Goal: Task Accomplishment & Management: Manage account settings

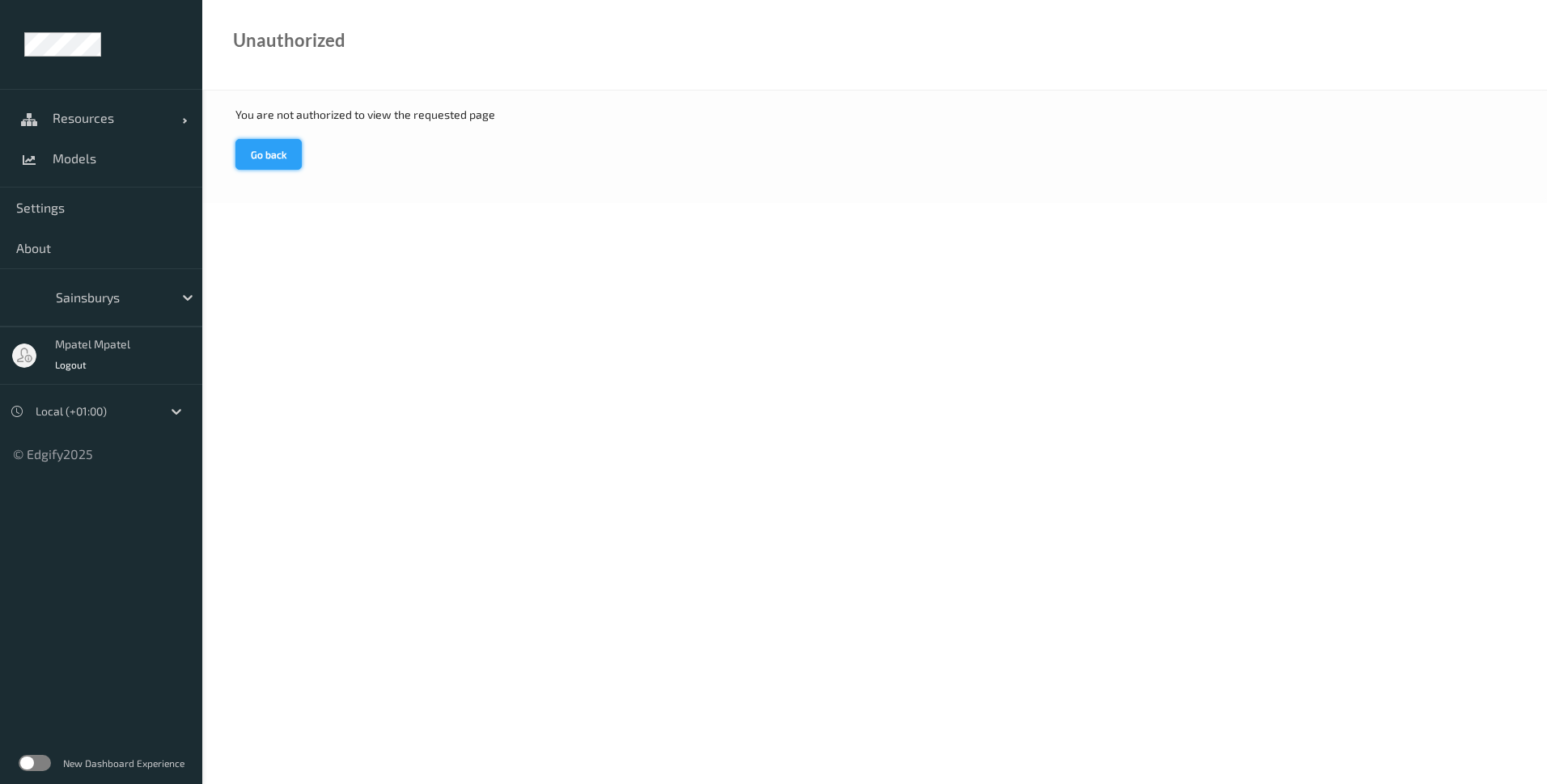
click at [266, 160] on button "Go back" at bounding box center [268, 154] width 67 height 30
click at [85, 120] on span "Resources" at bounding box center [117, 118] width 130 height 16
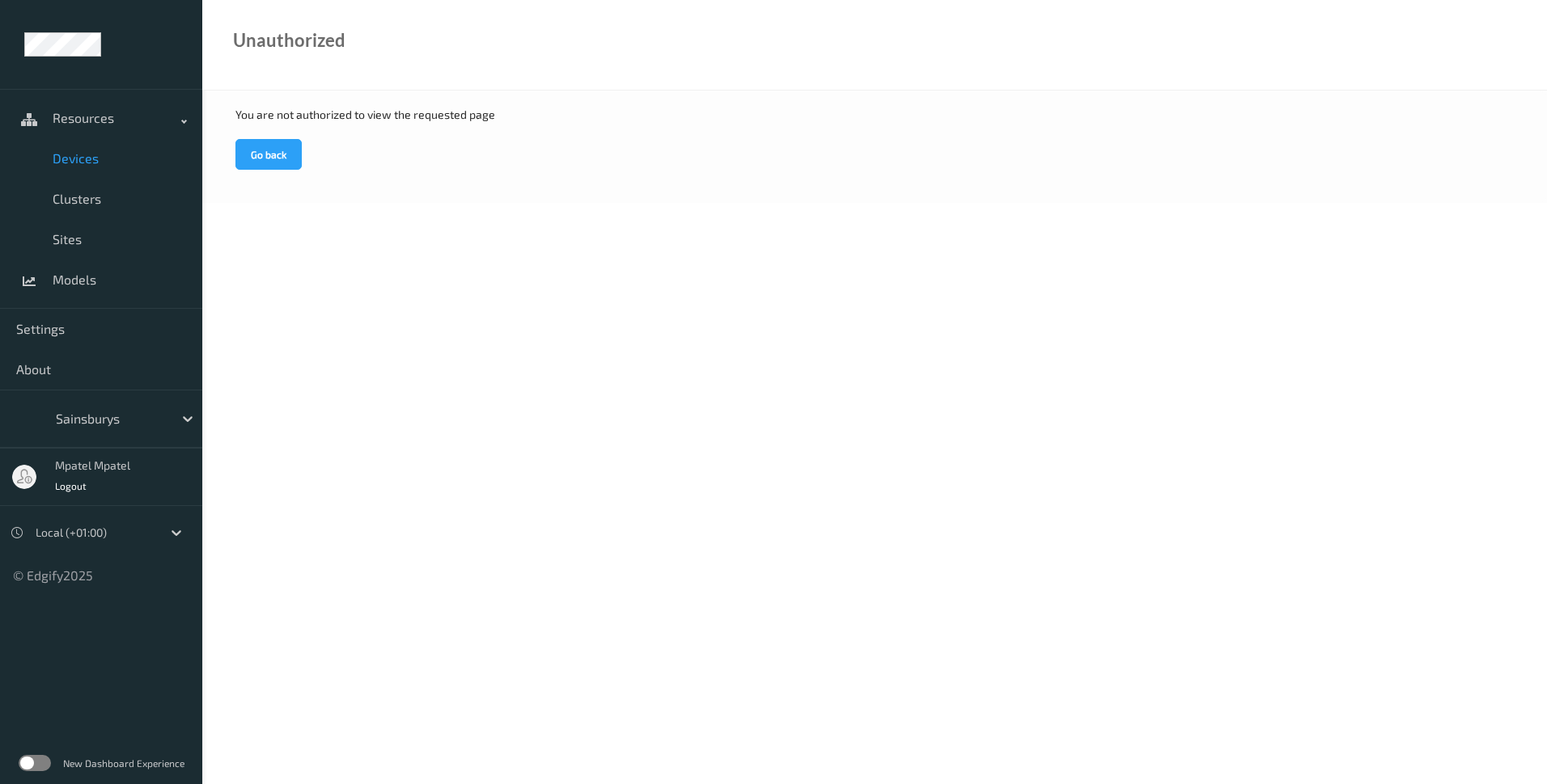
click at [84, 150] on link "Devices" at bounding box center [101, 158] width 202 height 40
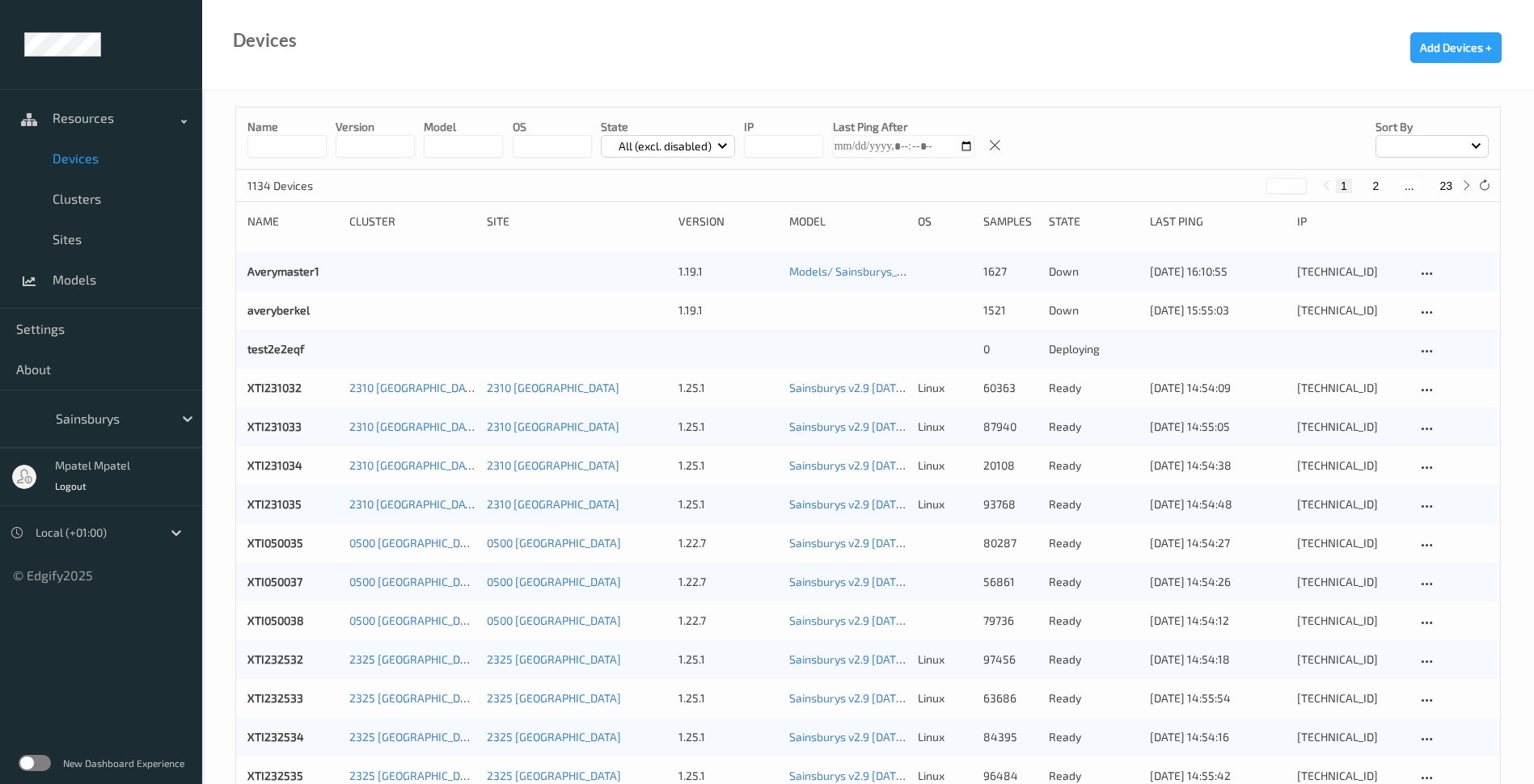
click at [298, 147] on input at bounding box center [287, 146] width 79 height 23
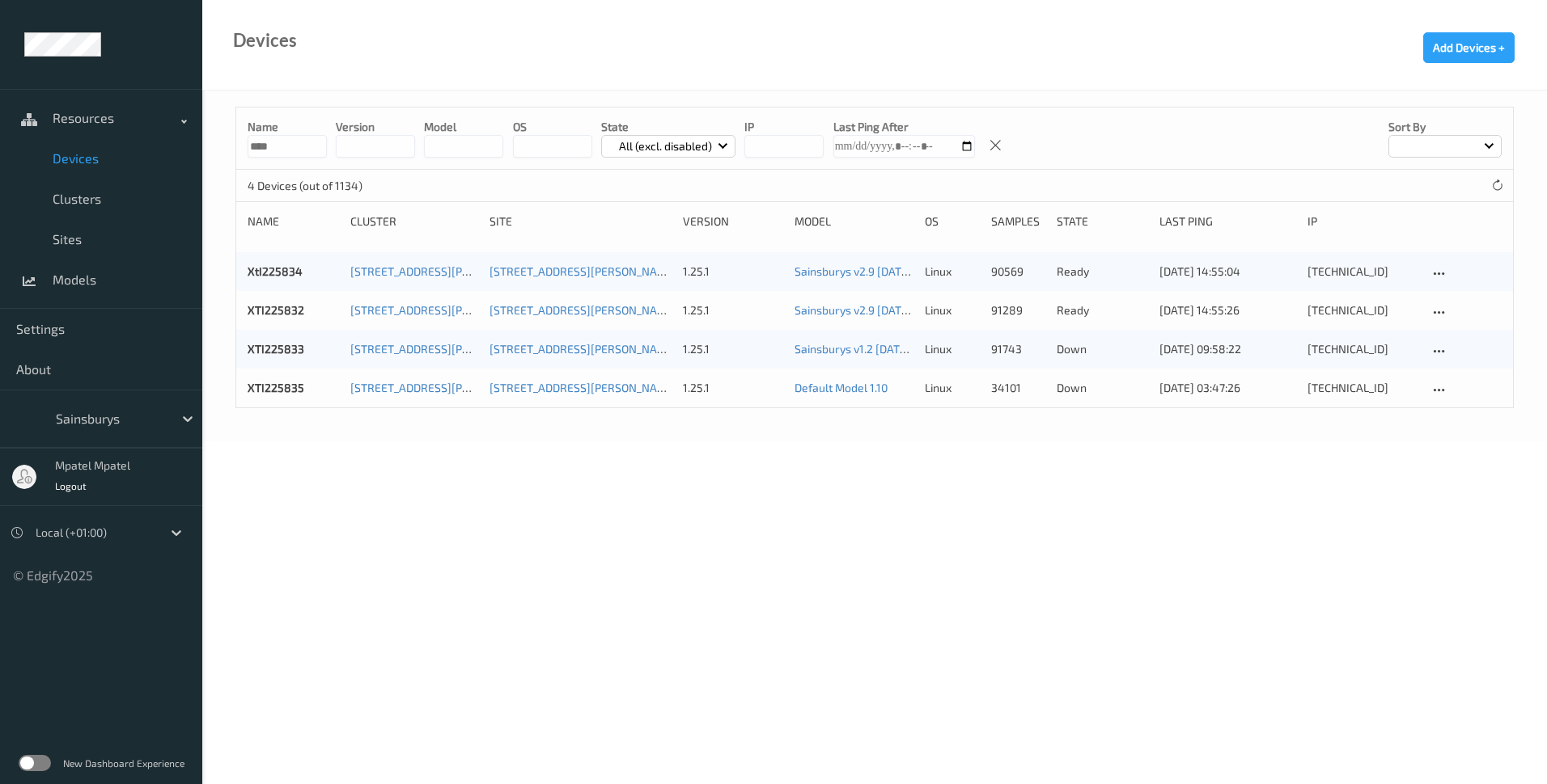
type input "****"
click at [840, 480] on body "Resources Devices Clusters Sites Models Settings About Sainsburys mpatel mpatel…" at bounding box center [774, 392] width 1547 height 784
click at [848, 388] on link "Default Model 1.10" at bounding box center [841, 387] width 93 height 13
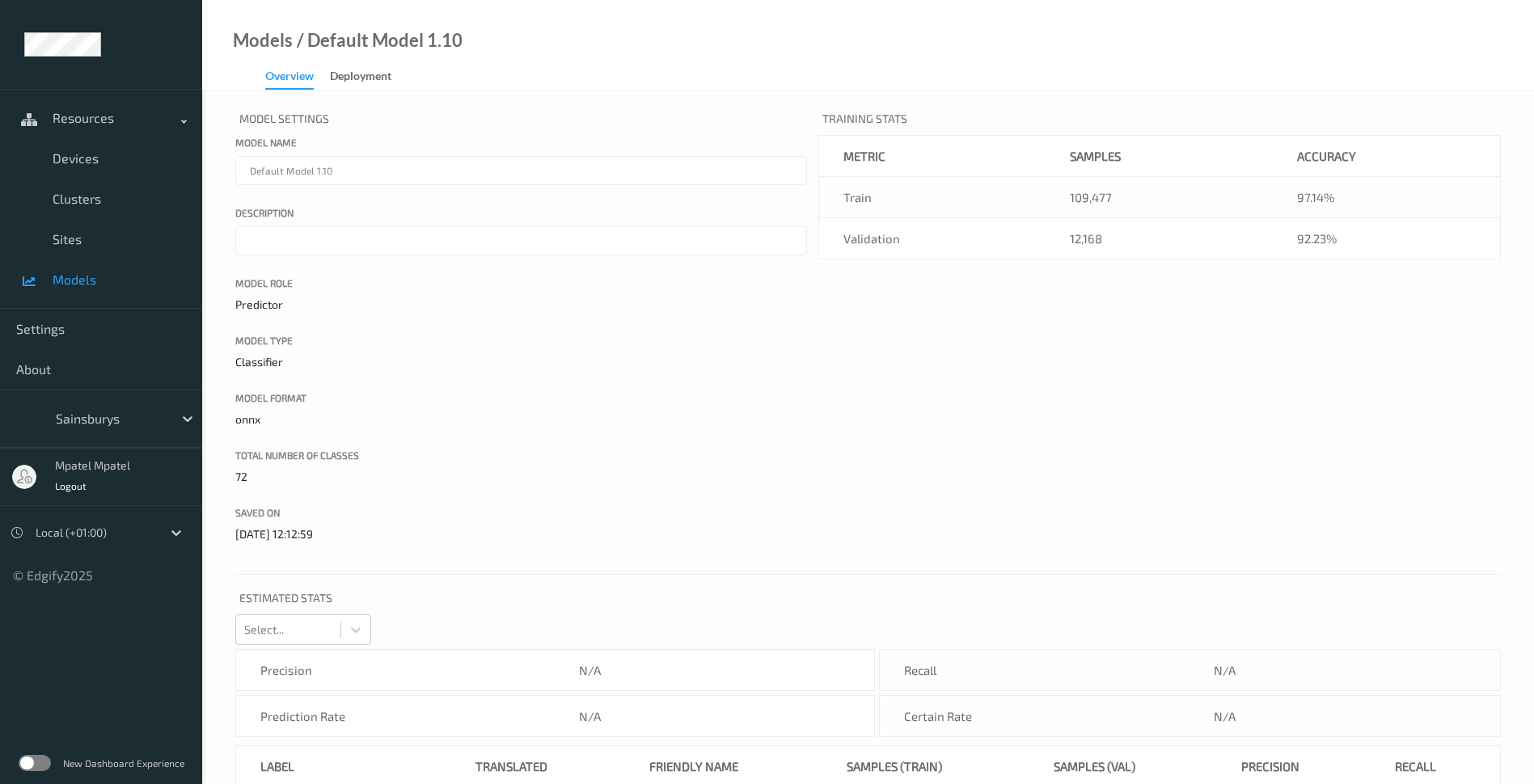
click at [379, 163] on input "Default Model 1.10" at bounding box center [521, 170] width 572 height 29
click at [376, 178] on input "Default Model 1.10" at bounding box center [521, 170] width 572 height 29
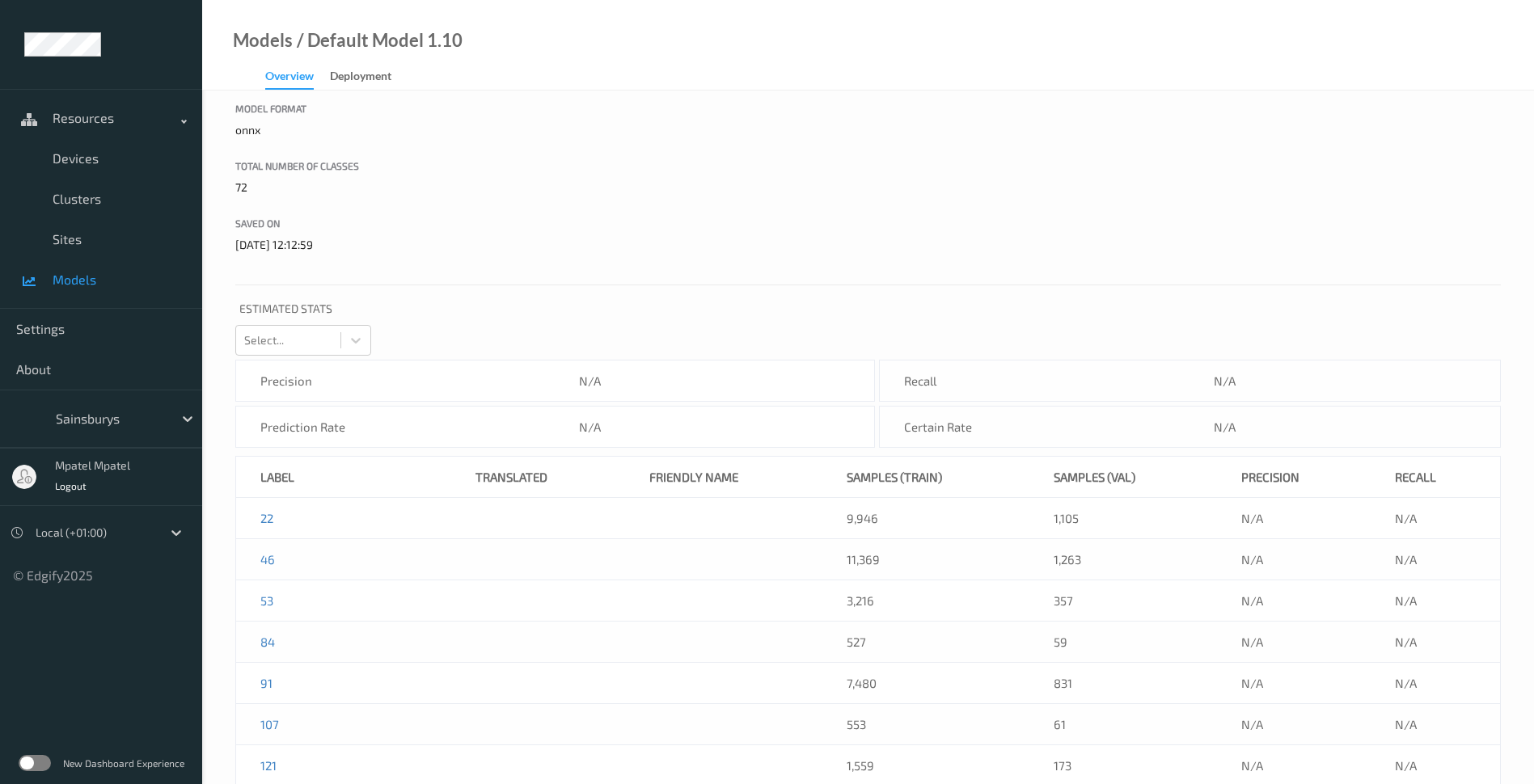
scroll to position [296, 0]
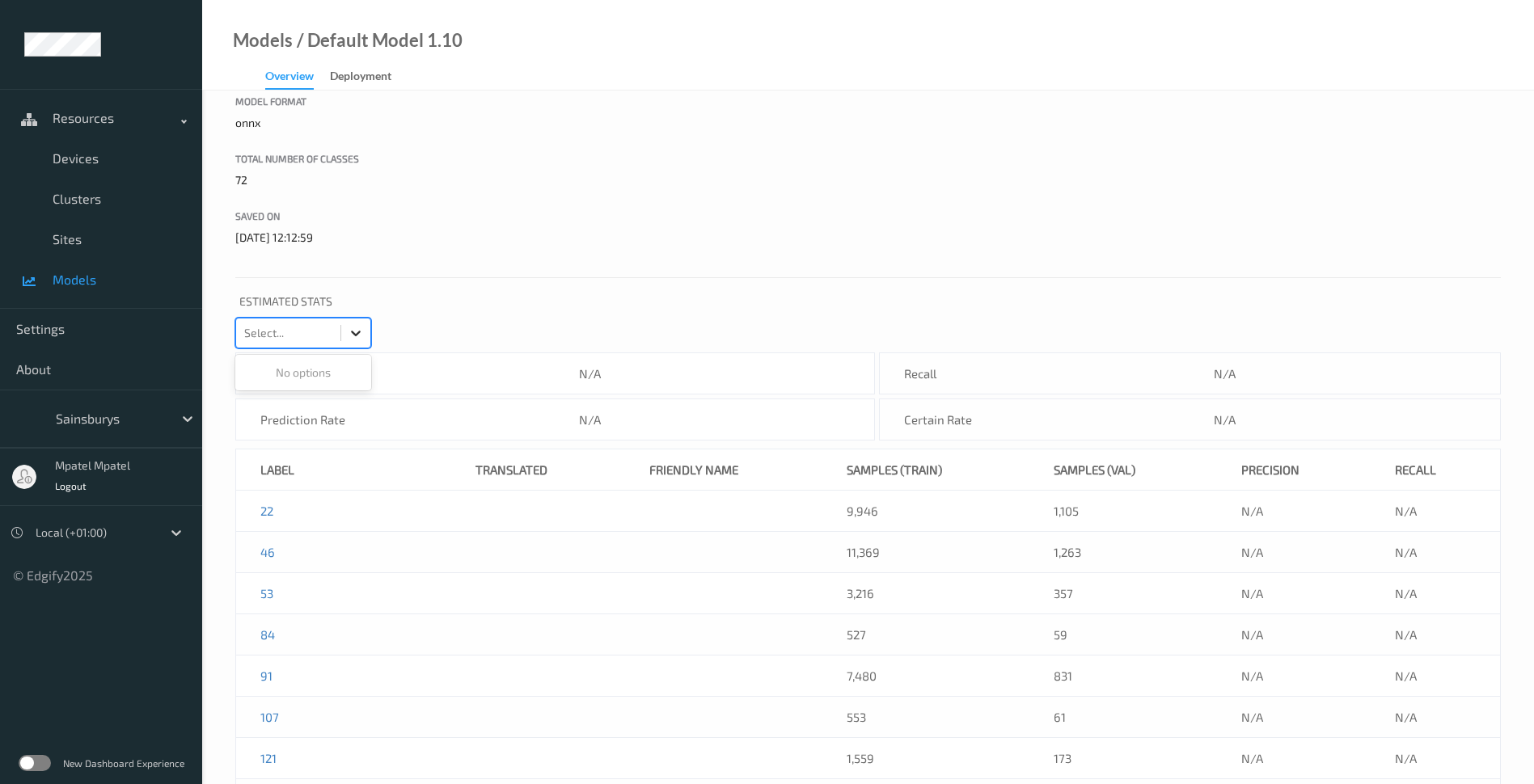
click at [359, 332] on icon at bounding box center [356, 333] width 10 height 6
click at [358, 332] on icon at bounding box center [355, 333] width 16 height 16
click at [462, 301] on p "Estimated Stats" at bounding box center [868, 304] width 1266 height 29
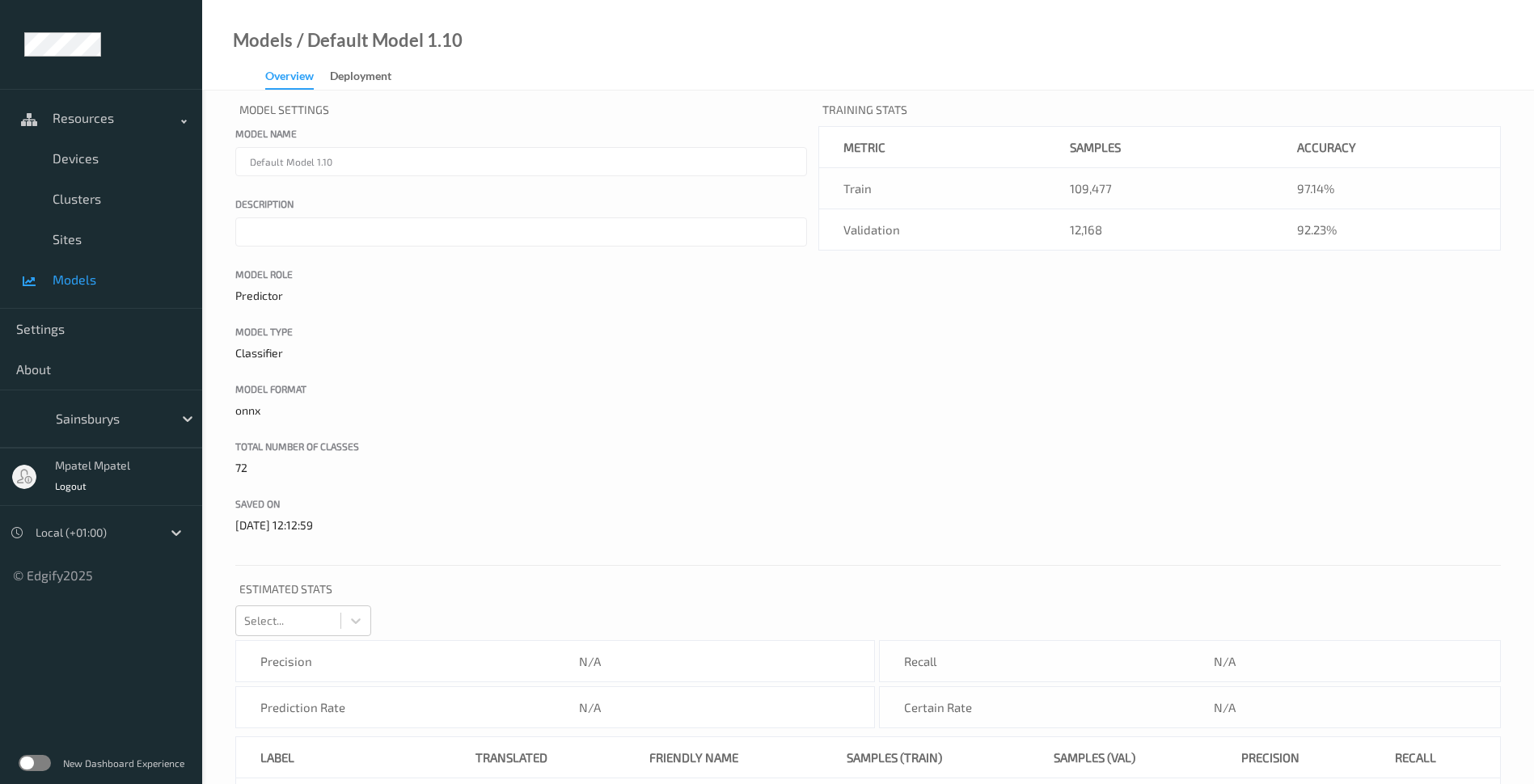
scroll to position [0, 0]
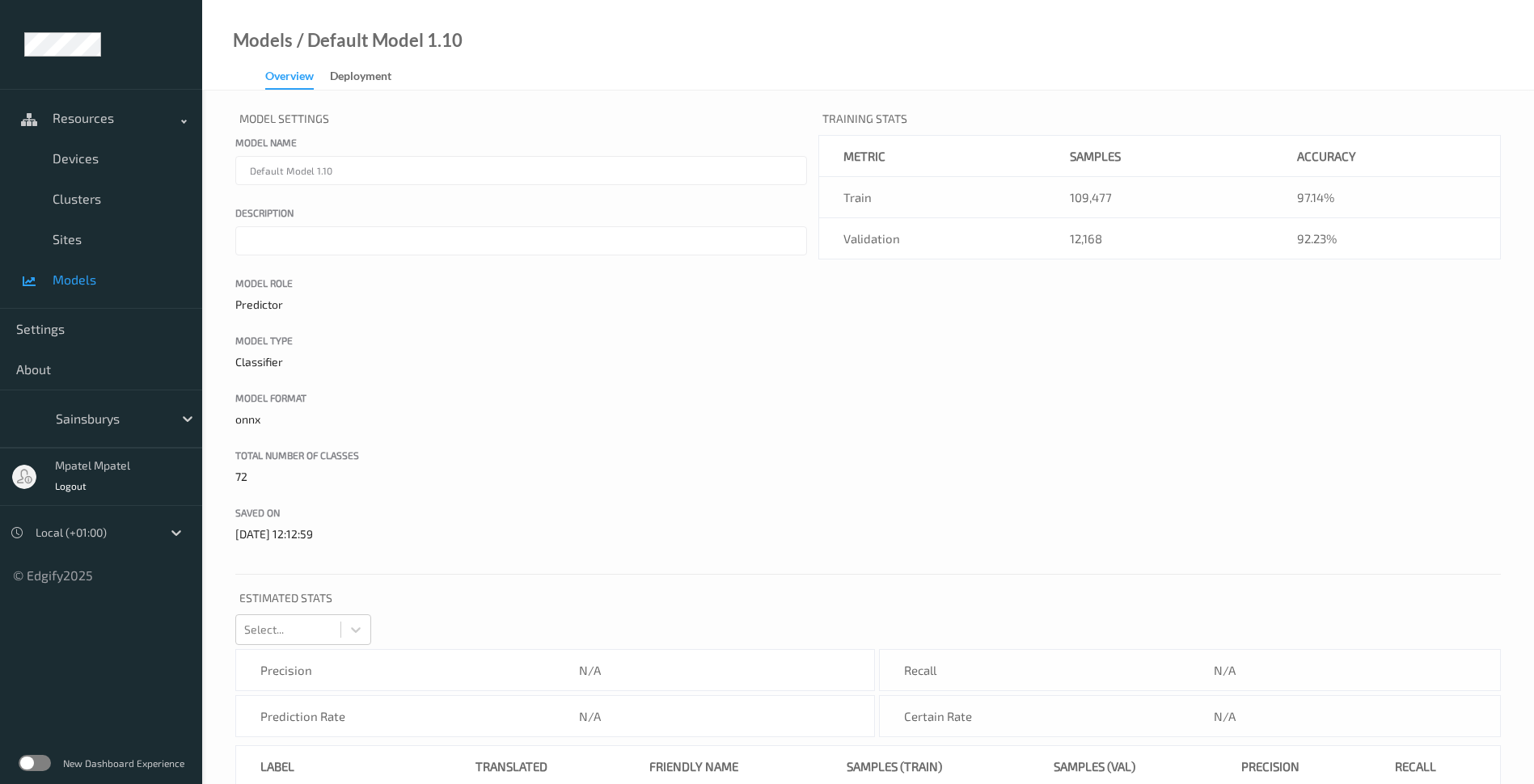
click at [298, 82] on div "Overview" at bounding box center [290, 79] width 49 height 22
click at [83, 166] on span "Devices" at bounding box center [119, 158] width 133 height 16
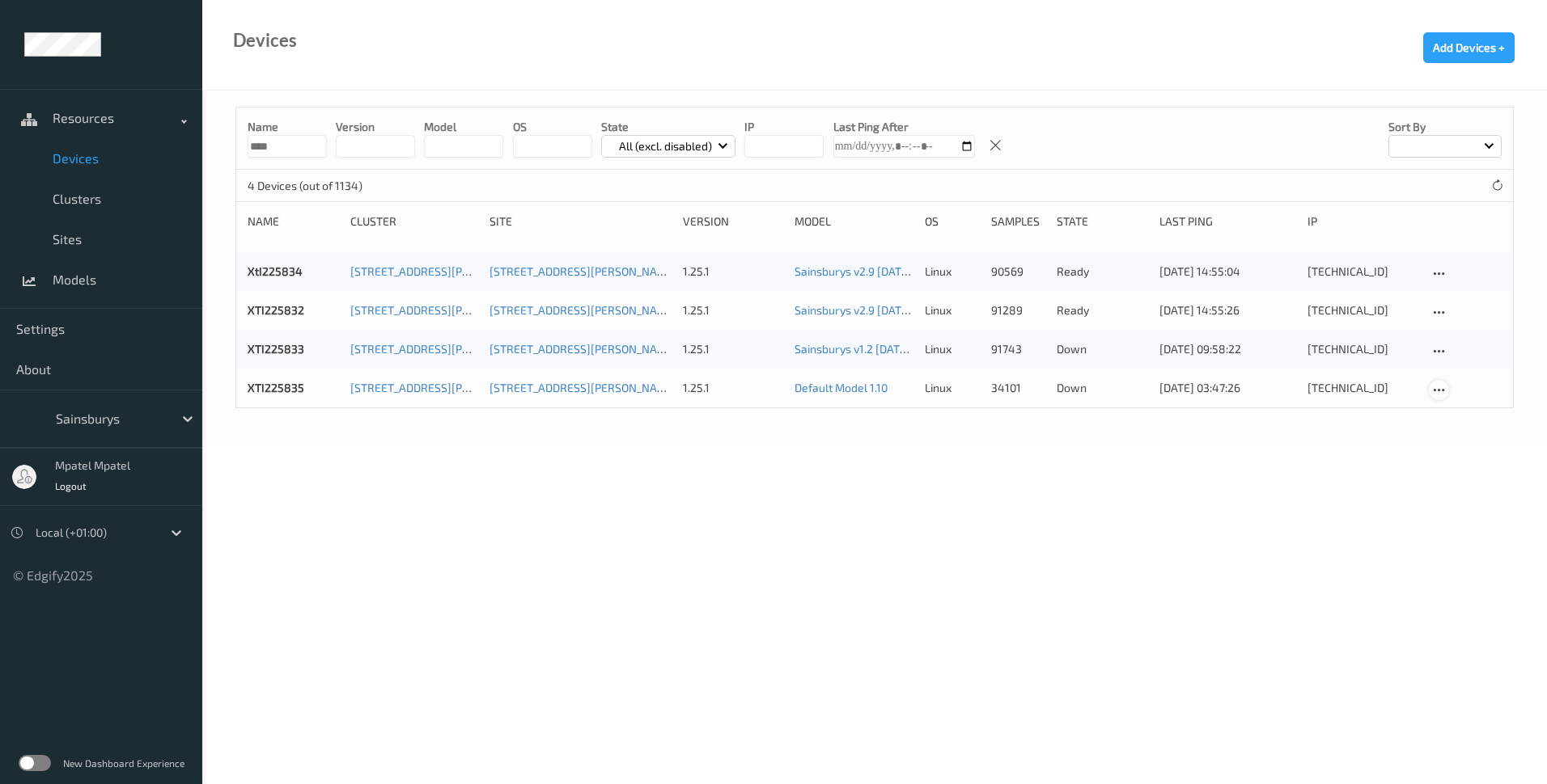
click at [1432, 387] on icon at bounding box center [1438, 390] width 13 height 14
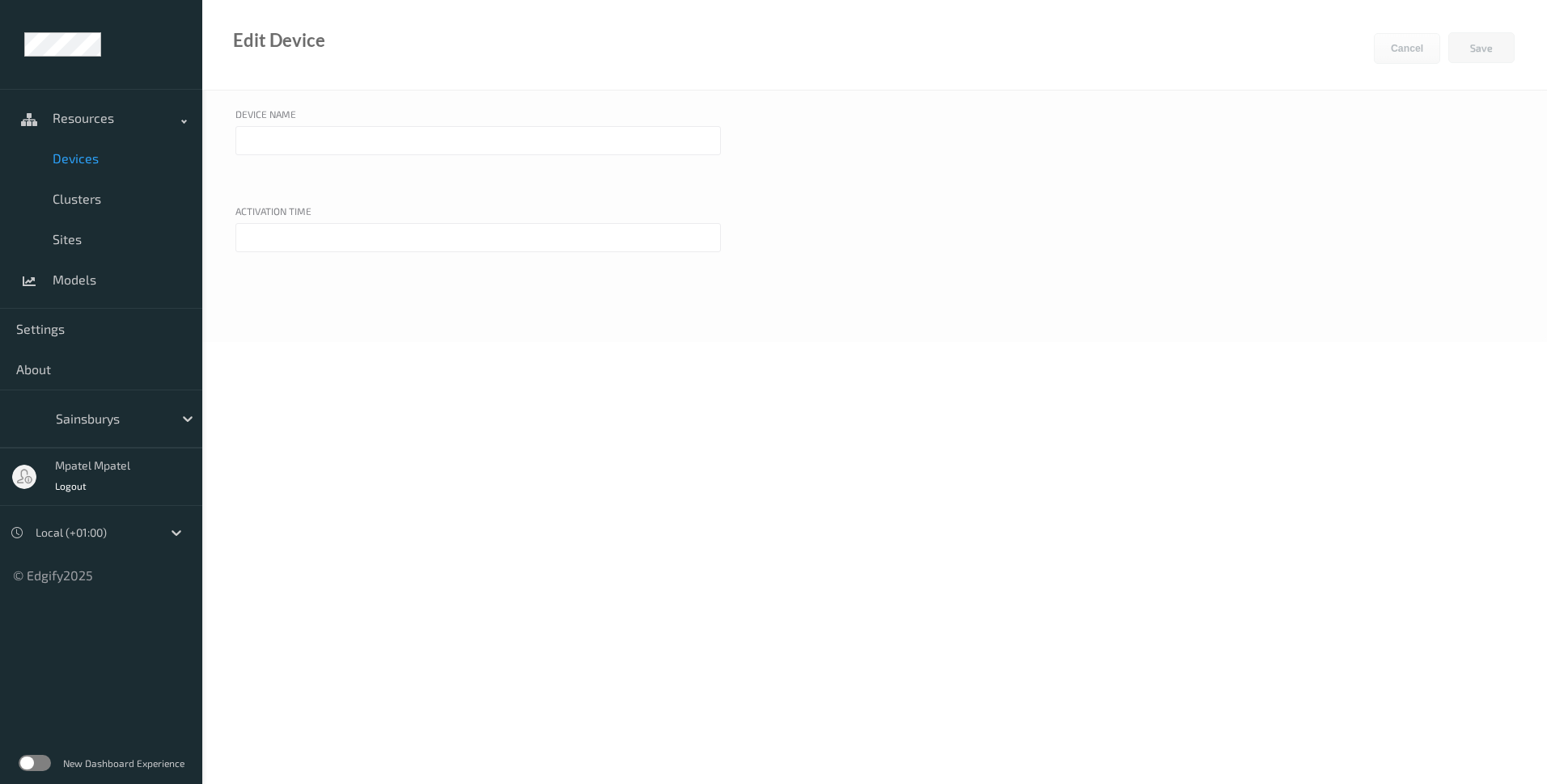
type input "XTI225835"
type input "[DATE] 12:00 AM"
click at [1475, 57] on button "Save" at bounding box center [1481, 47] width 67 height 30
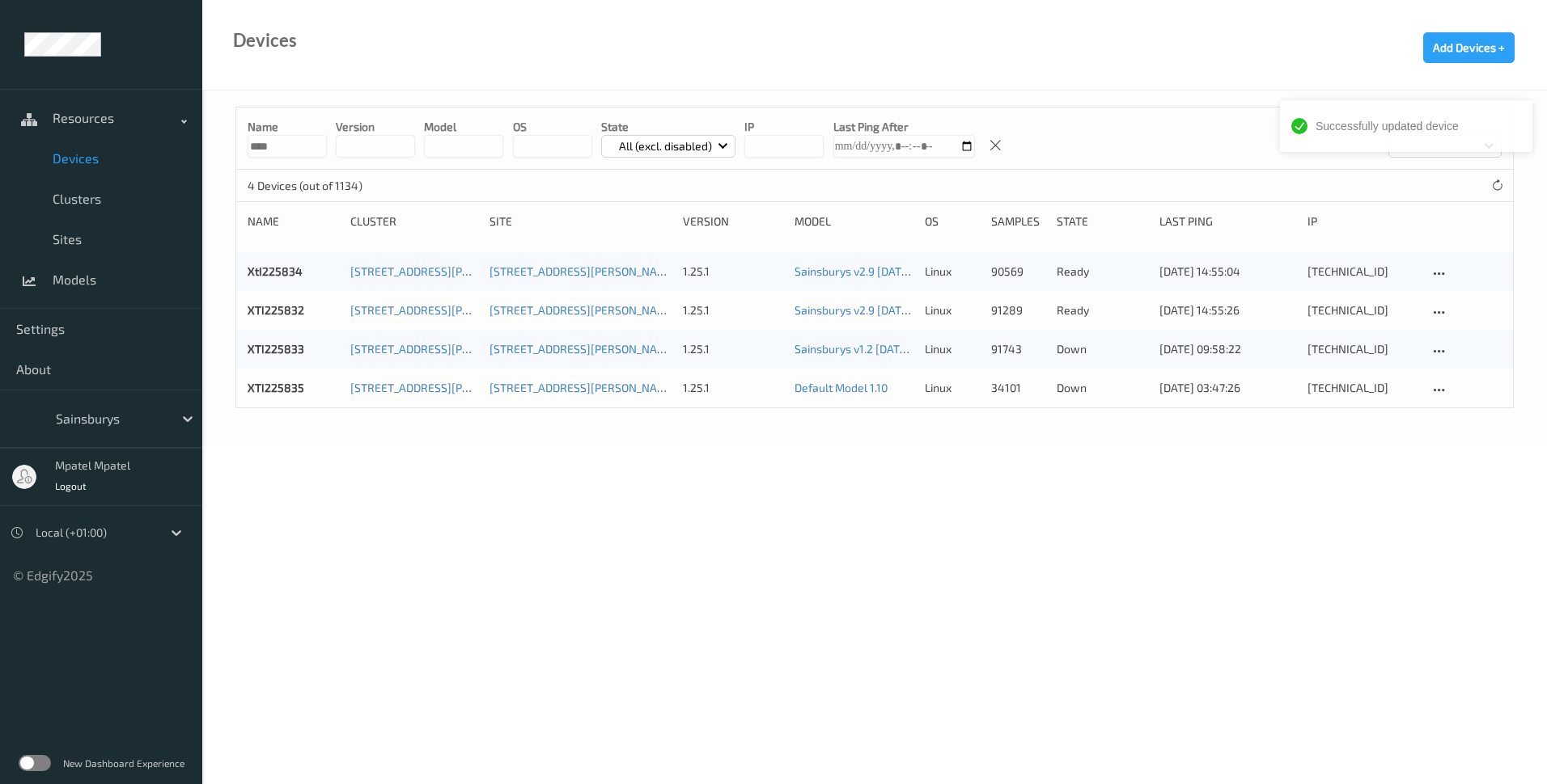
click at [1095, 436] on div "Name **** version model OS State All (excl. disabled) IP Last Ping After Sort b…" at bounding box center [875, 266] width 1345 height 351
click at [1437, 385] on icon at bounding box center [1438, 390] width 13 height 14
click at [1215, 452] on body "Resources Devices Clusters Sites Models Settings About Sainsburys mpatel mpatel…" at bounding box center [774, 392] width 1547 height 784
click at [298, 392] on link "XTI225835" at bounding box center [276, 387] width 56 height 13
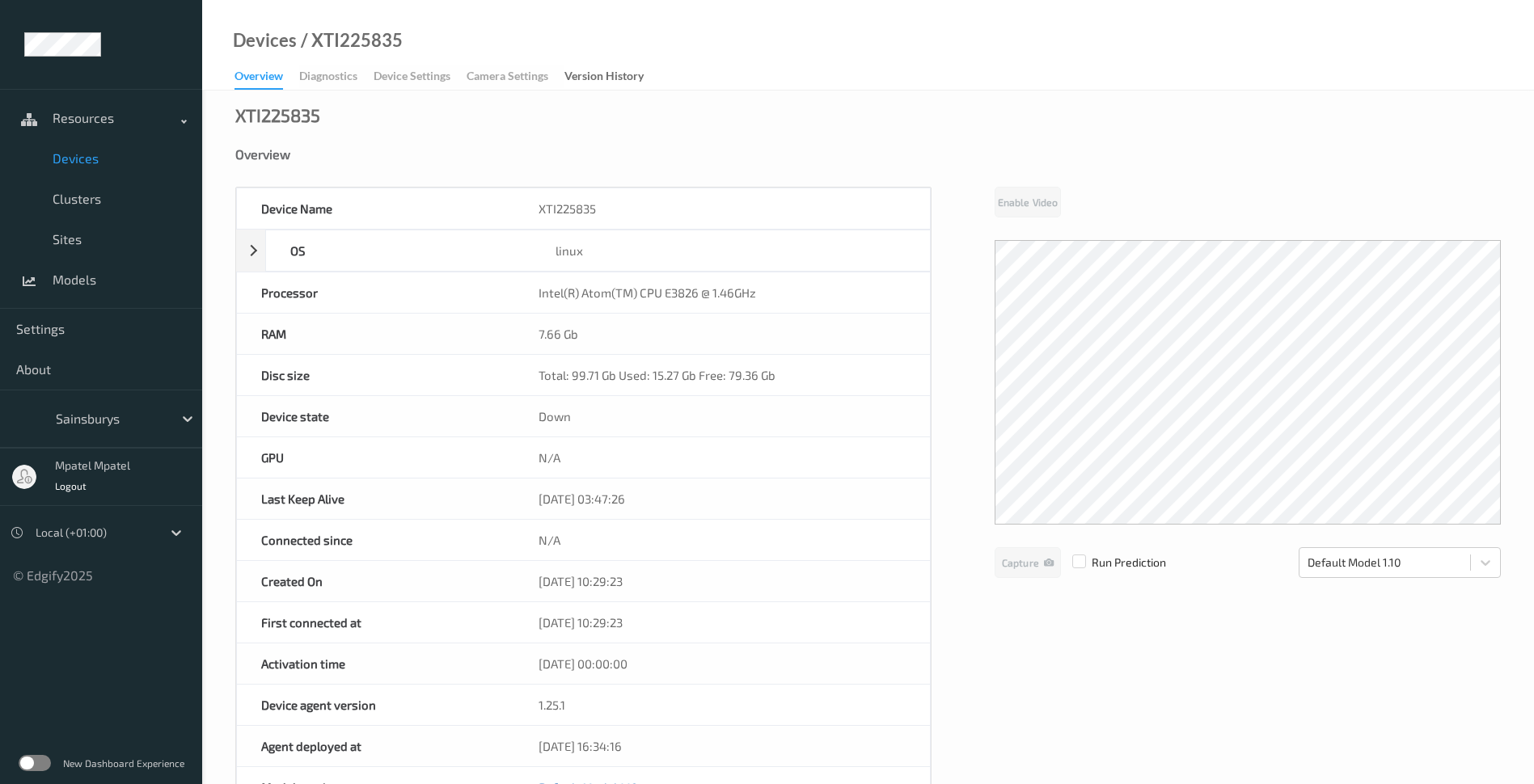
click at [336, 73] on div "Overview Diagnostics Device Settings Camera Settings Version History" at bounding box center [446, 77] width 425 height 24
click at [430, 77] on div "Overview Diagnostics Device Settings Camera Settings Version History" at bounding box center [446, 77] width 425 height 24
click at [474, 75] on div "Overview Diagnostics Device Settings Camera Settings Version History" at bounding box center [446, 77] width 425 height 24
copy div "C"
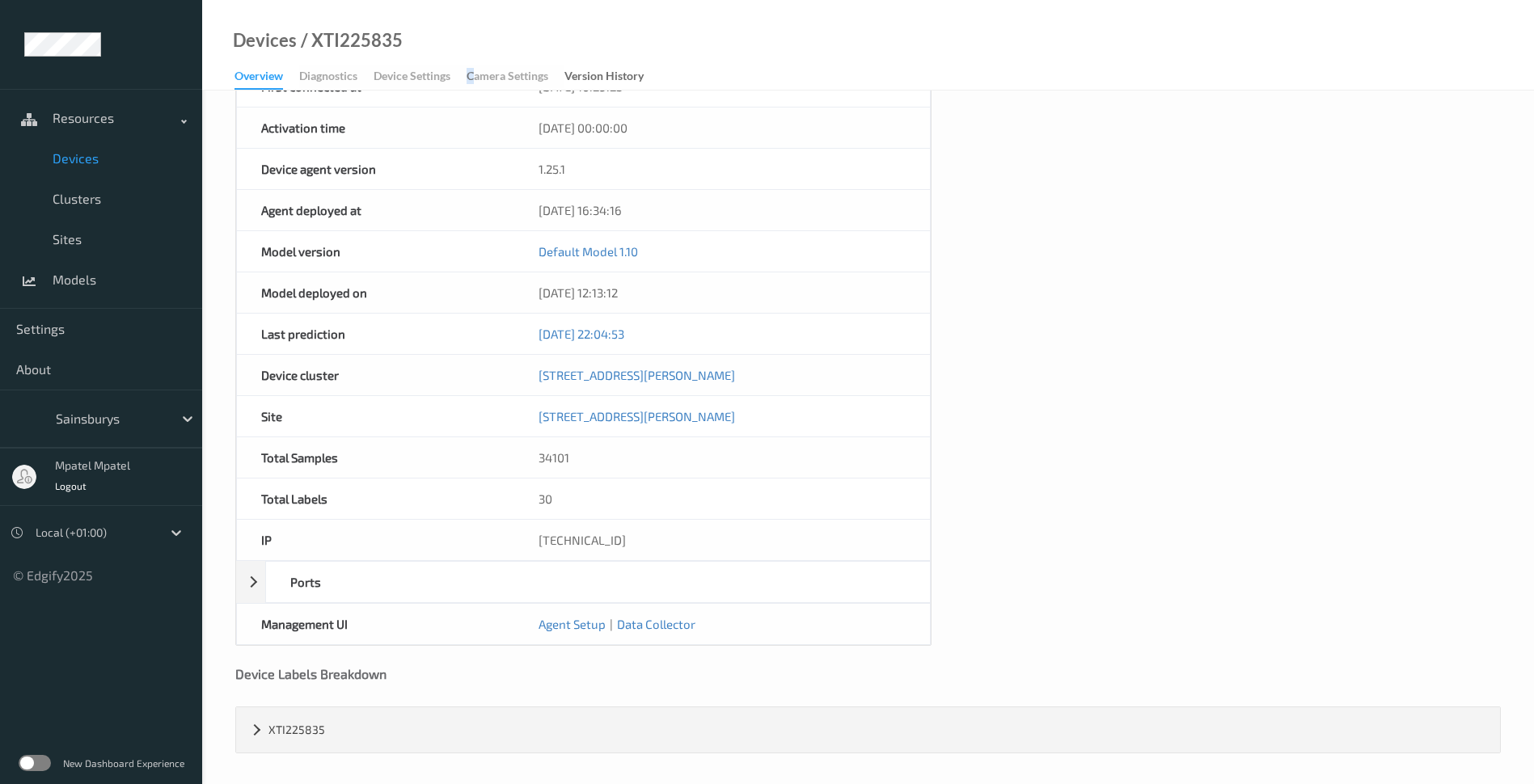
scroll to position [538, 0]
click at [58, 277] on span "Models" at bounding box center [119, 280] width 133 height 16
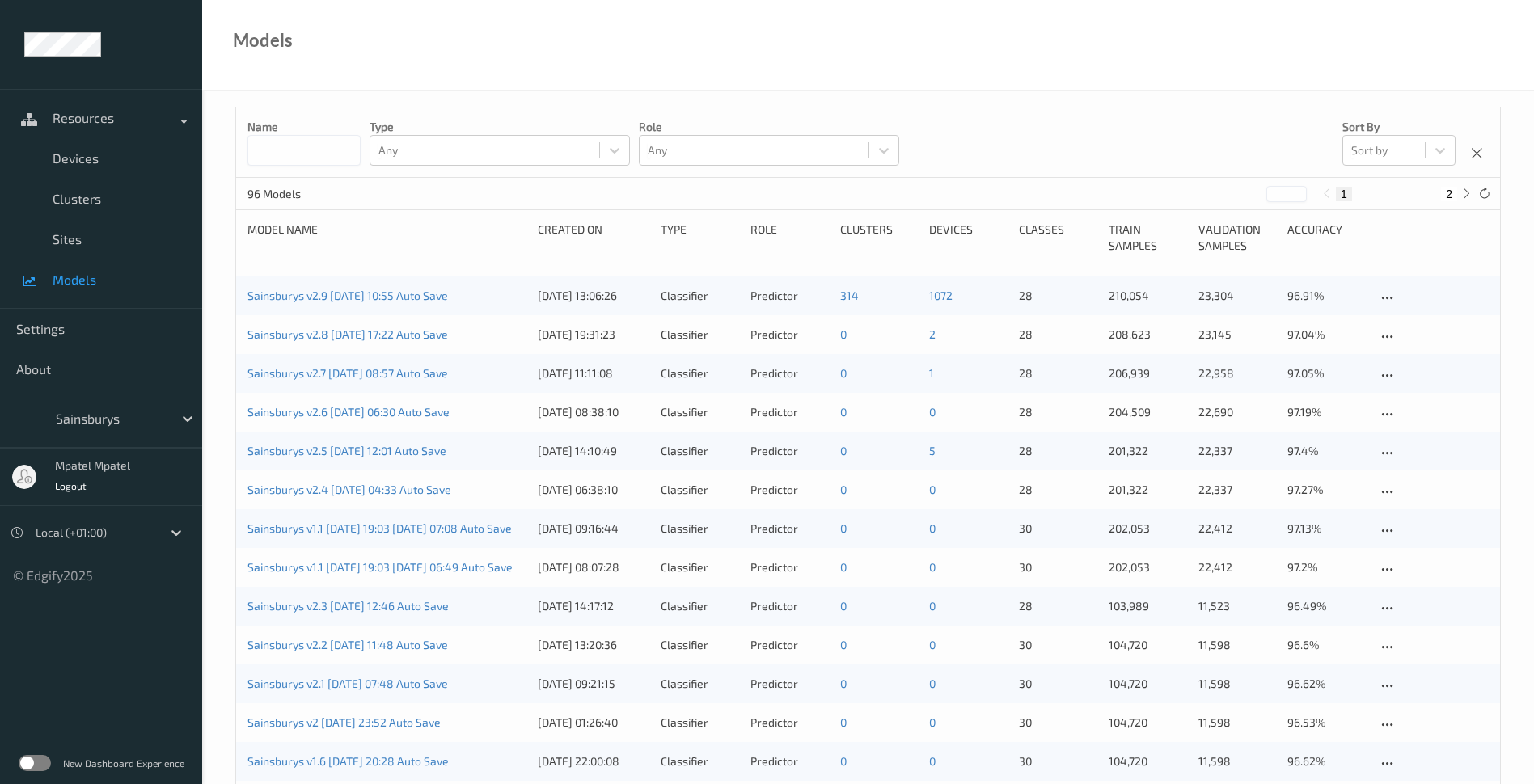
click at [345, 150] on input at bounding box center [304, 150] width 113 height 30
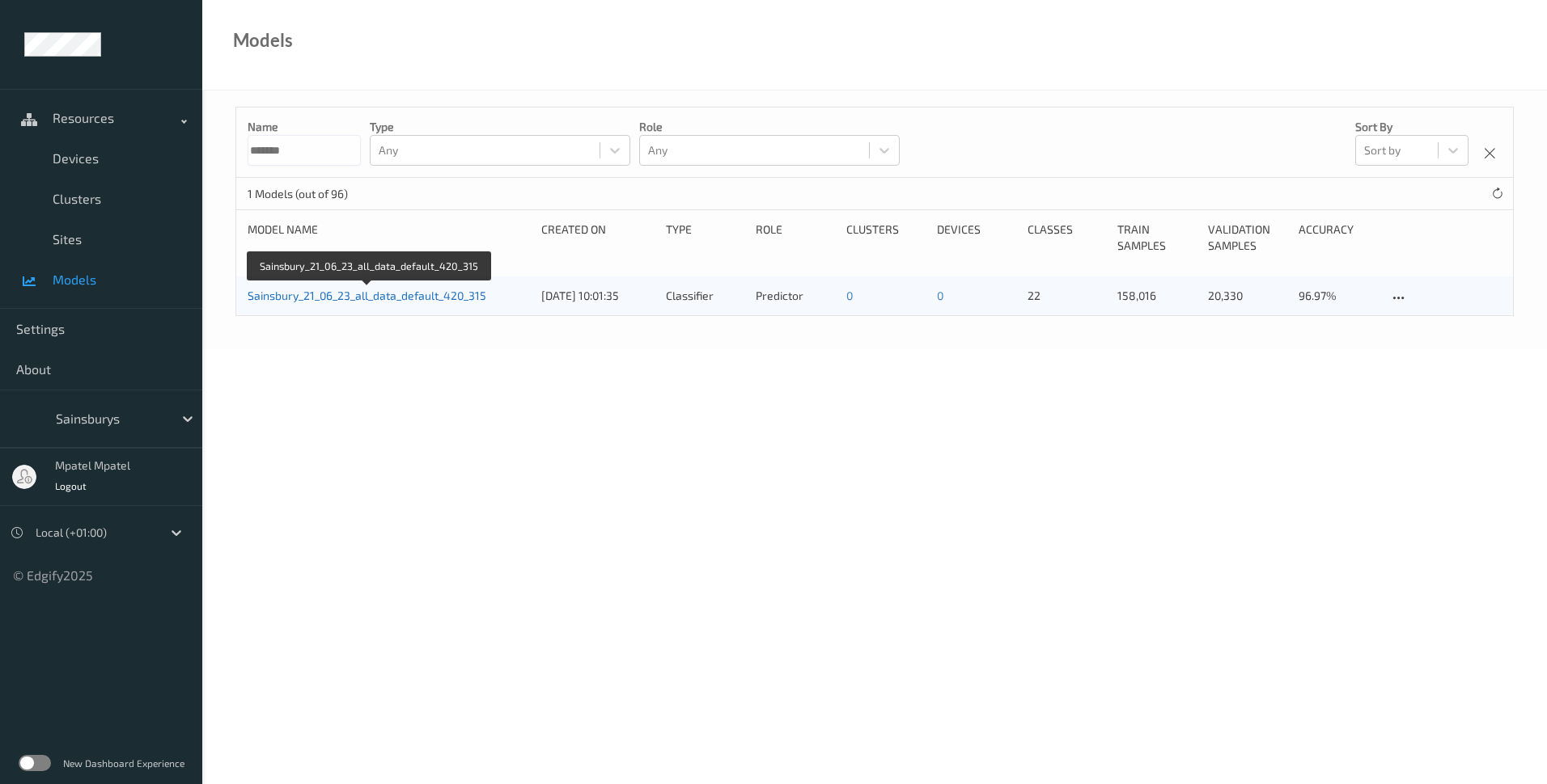
type input "*******"
click at [440, 293] on link "Sainsbury_21_06_23_all_data_default_420_315" at bounding box center [367, 296] width 238 height 13
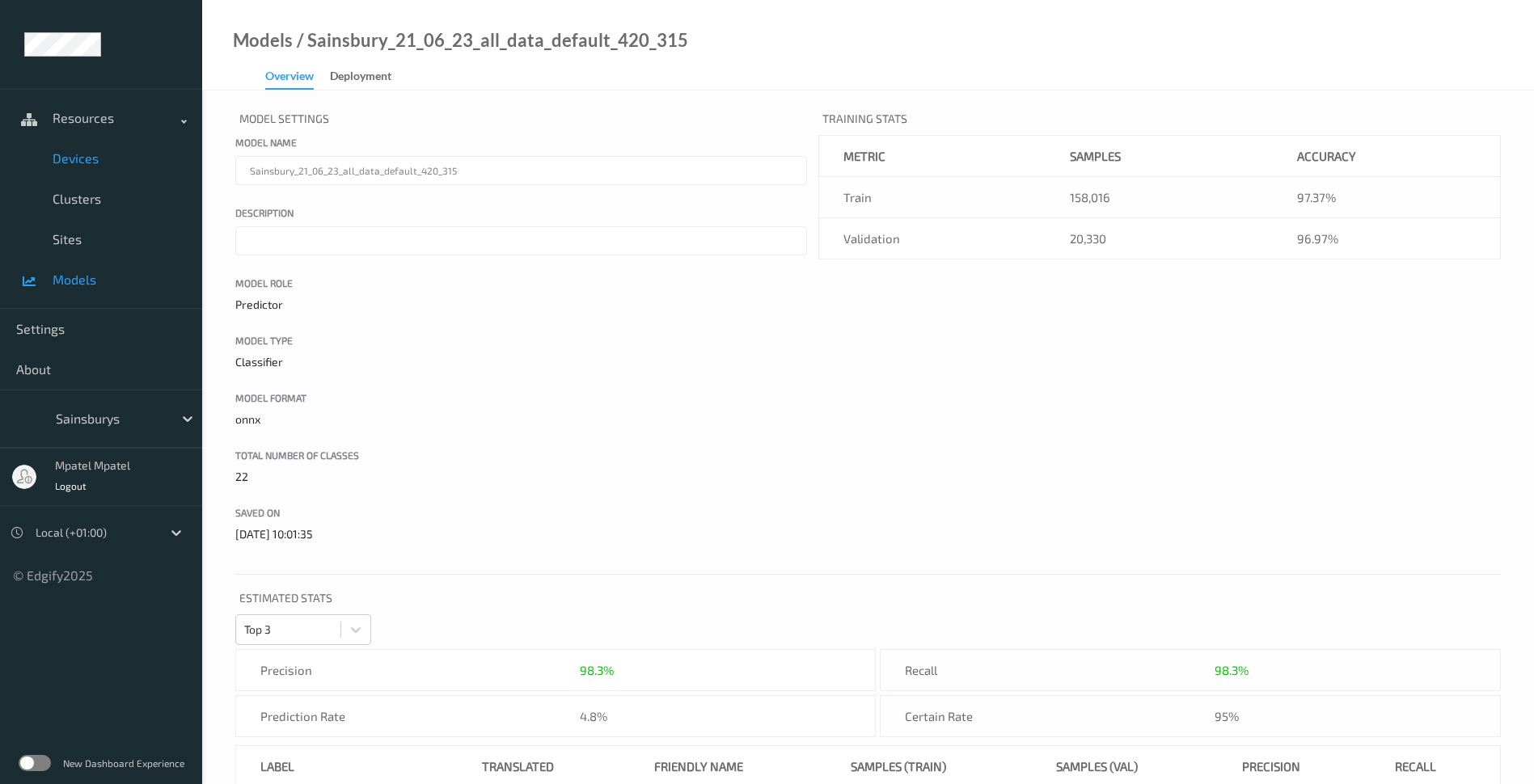
click at [99, 157] on span "Devices" at bounding box center [119, 158] width 133 height 16
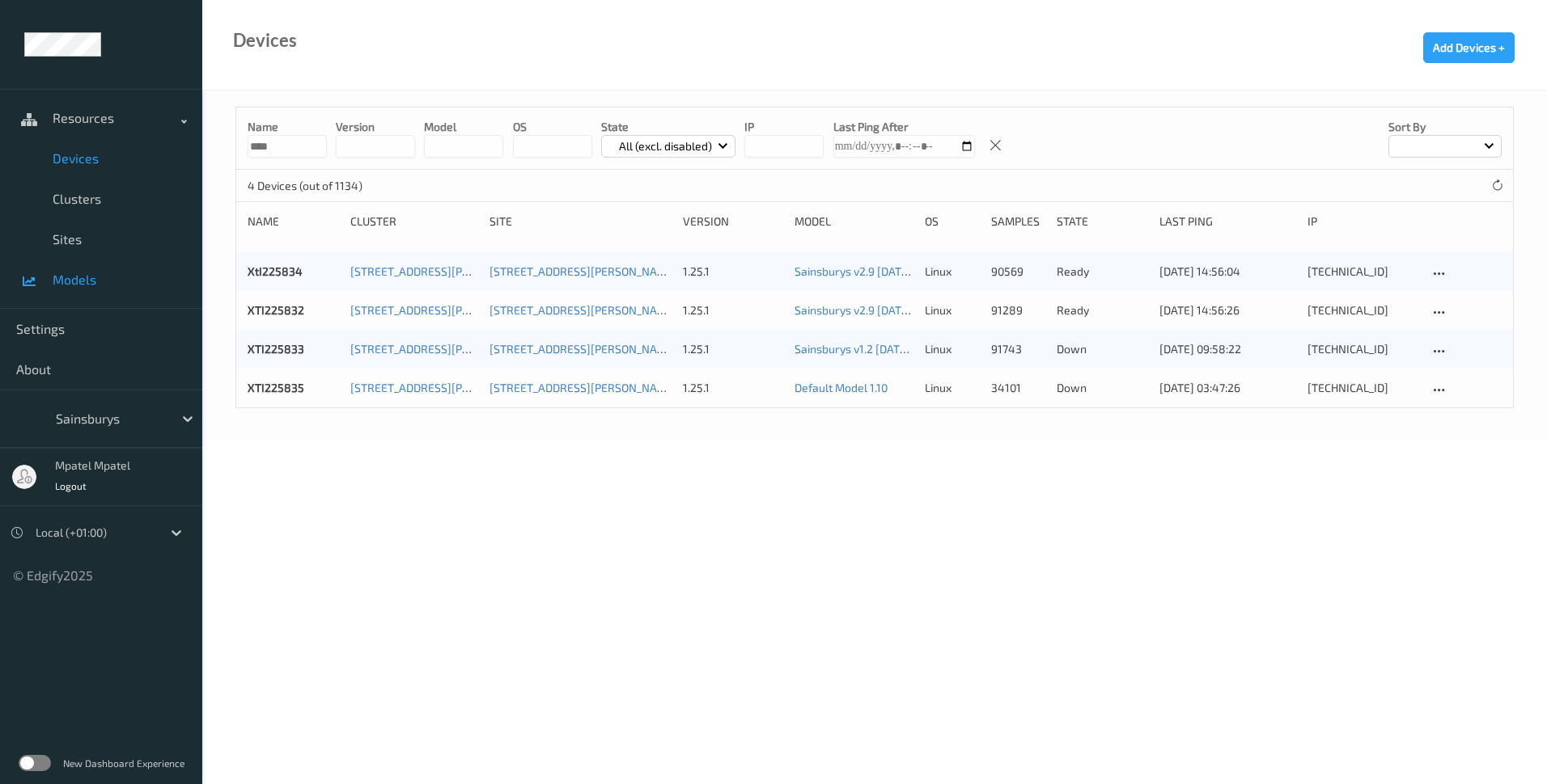
click at [73, 284] on span "Models" at bounding box center [119, 280] width 133 height 16
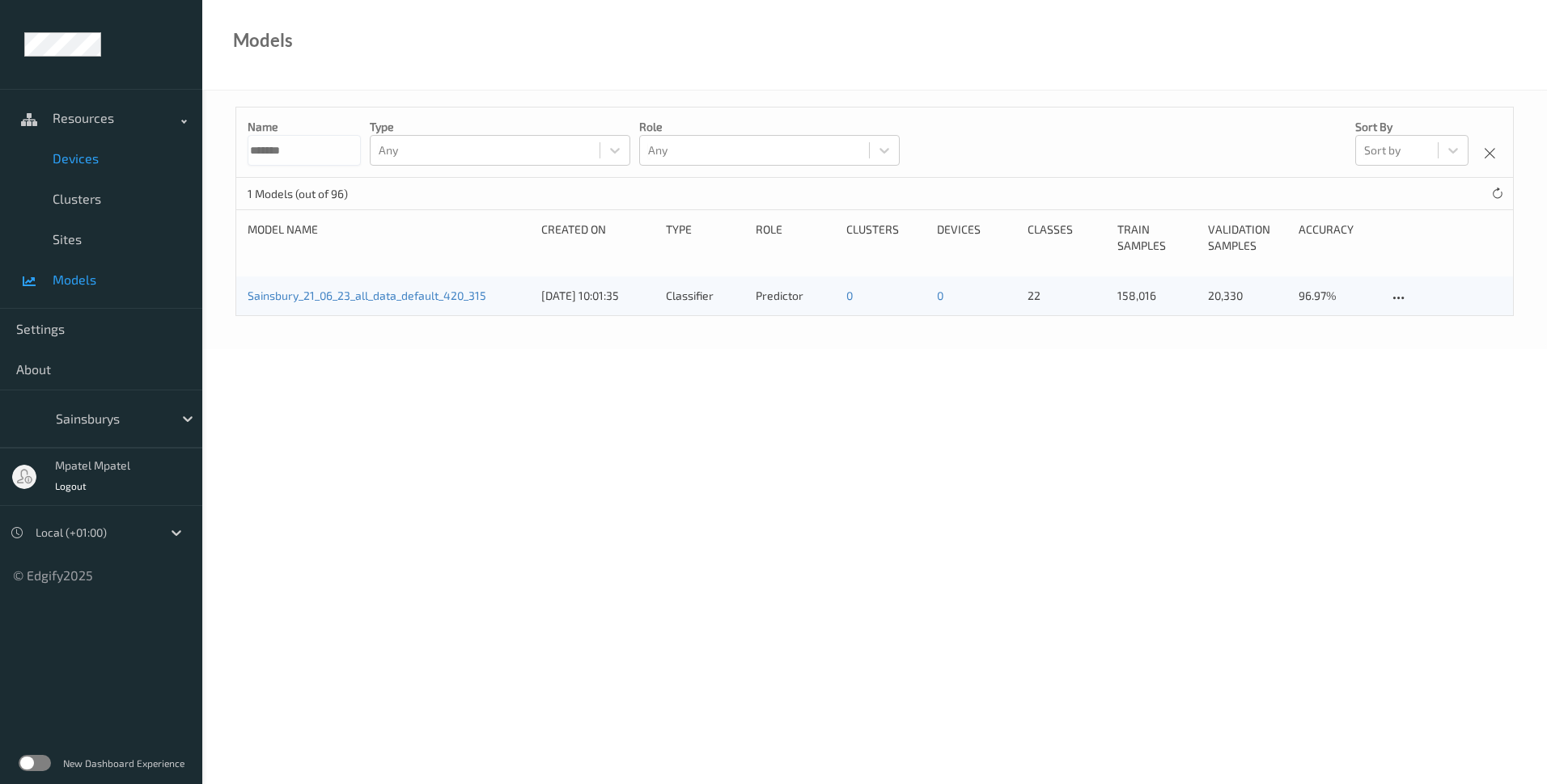
drag, startPoint x: 317, startPoint y: 152, endPoint x: 173, endPoint y: 148, distance: 144.1
click at [173, 148] on div "Resources Devices Clusters Sites Models Settings About Sainsburys mpatel mpatel…" at bounding box center [774, 129] width 1547 height 259
type input "****"
click at [291, 384] on body "Resources Devices Clusters Sites Models Settings About Sainsburys mpatel mpatel…" at bounding box center [774, 392] width 1547 height 784
click at [292, 297] on link "1.10_Sainsburys" at bounding box center [287, 296] width 79 height 13
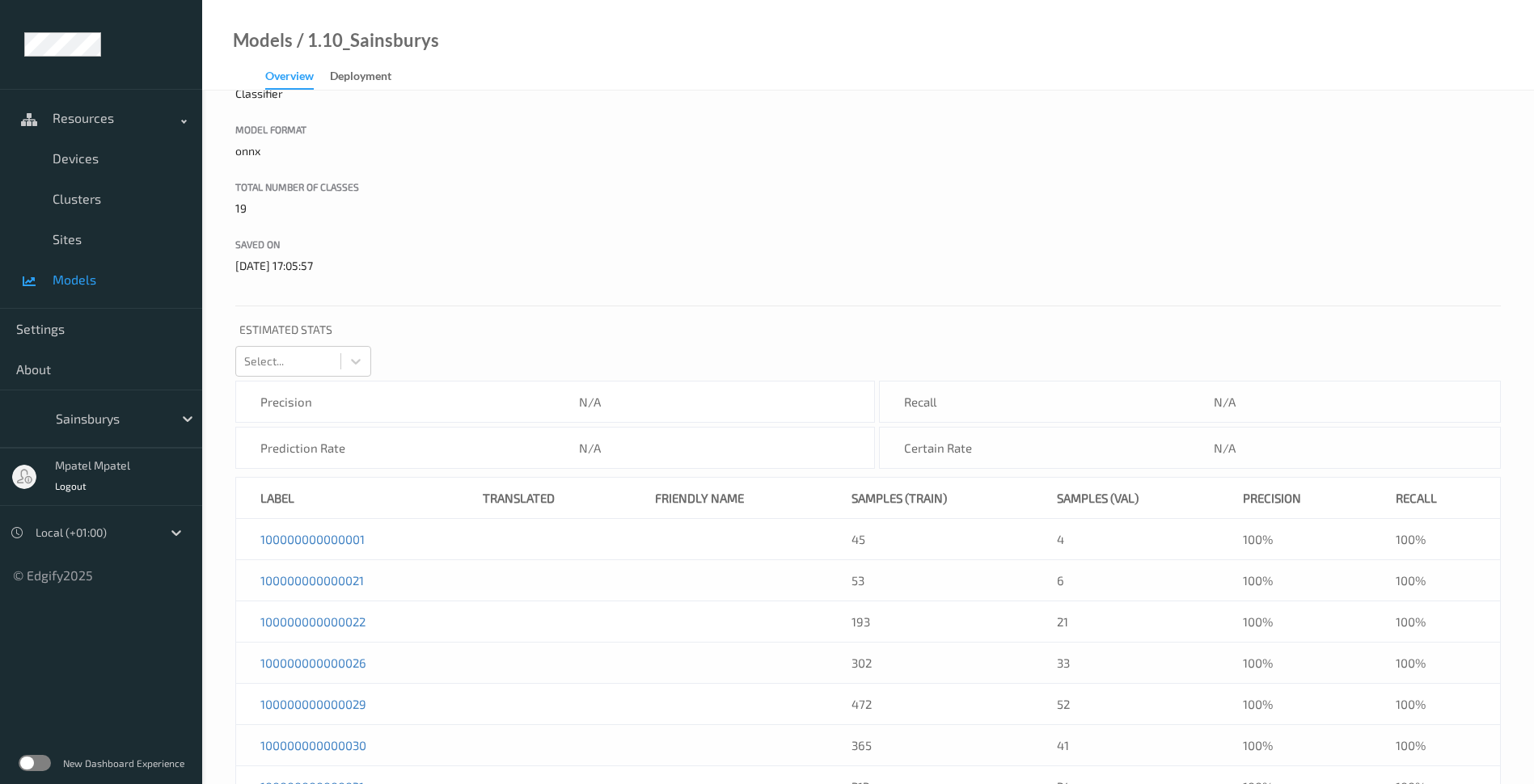
scroll to position [269, 0]
click at [358, 370] on div at bounding box center [355, 360] width 29 height 29
click at [459, 351] on div "Model Settings Model name 1.10_Sainsburys Description Model Role Predictor Mode…" at bounding box center [868, 599] width 1332 height 1555
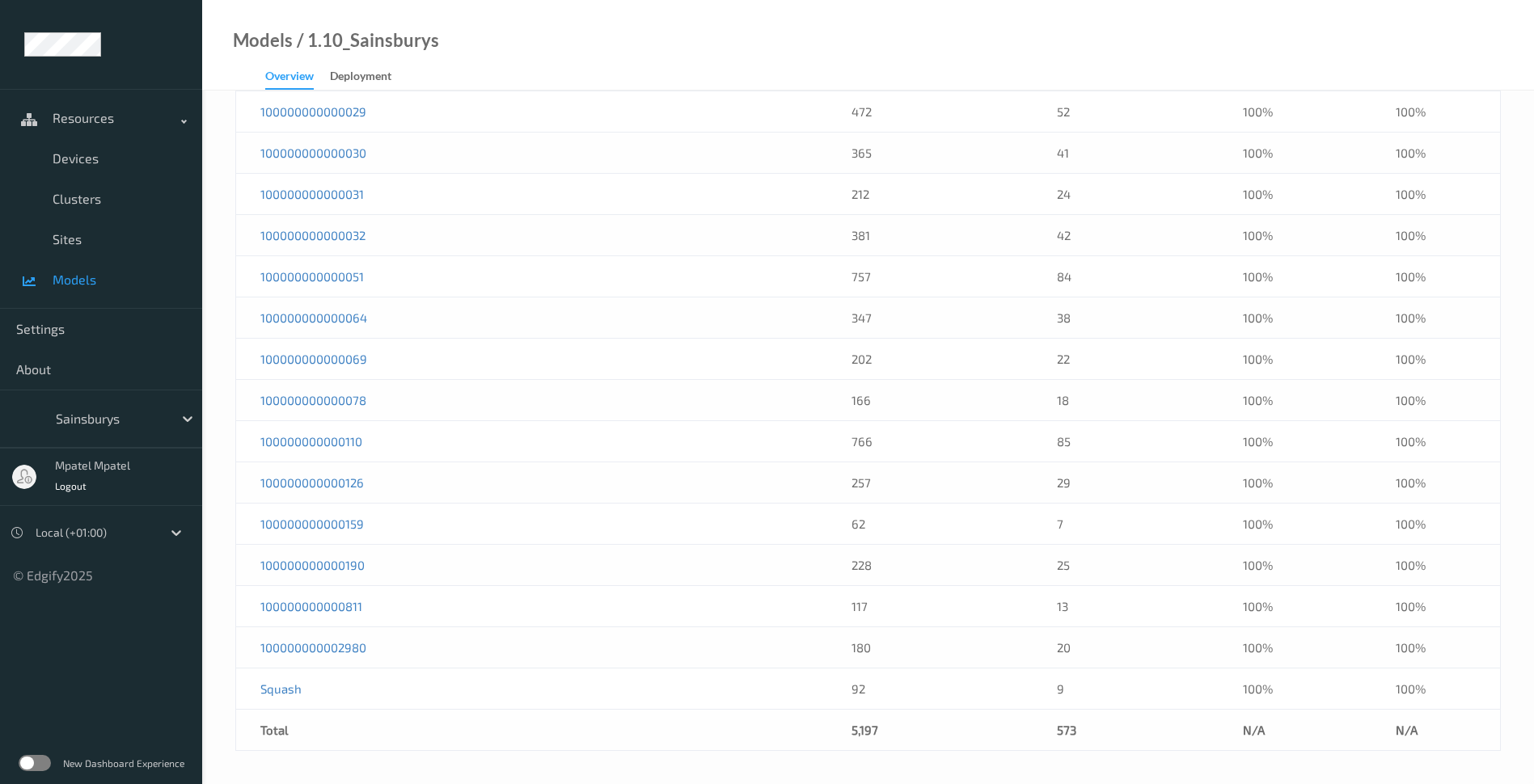
scroll to position [0, 0]
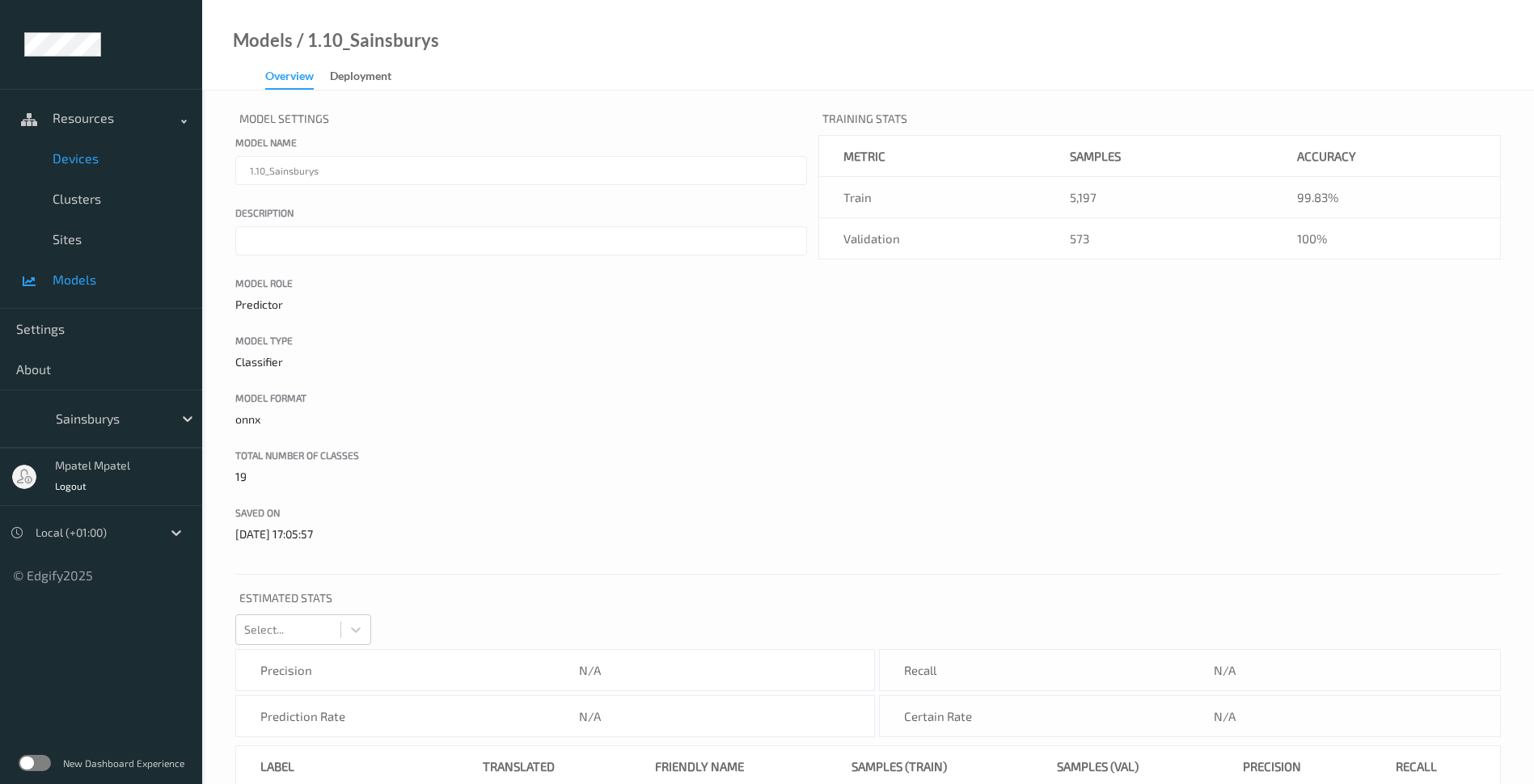
click at [64, 153] on span "Devices" at bounding box center [119, 158] width 133 height 16
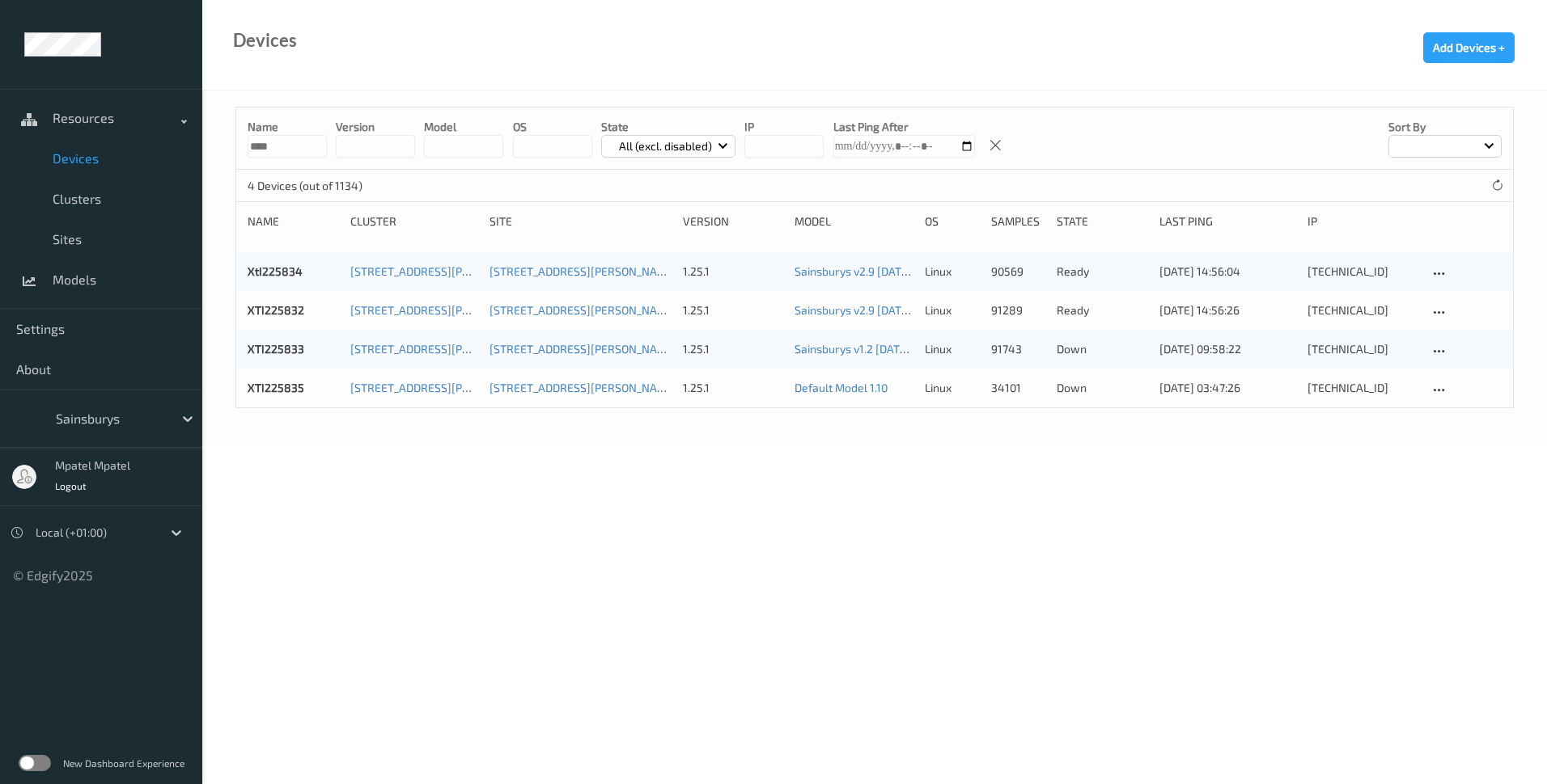
click at [381, 447] on body "Resources Devices Clusters Sites Models Settings About Sainsburys mpatel mpatel…" at bounding box center [774, 392] width 1547 height 784
click at [1485, 184] on div "4 Devices (out of 1134)" at bounding box center [874, 186] width 1277 height 32
click at [1492, 183] on icon at bounding box center [1497, 185] width 12 height 12
click at [1496, 184] on icon at bounding box center [1497, 185] width 12 height 12
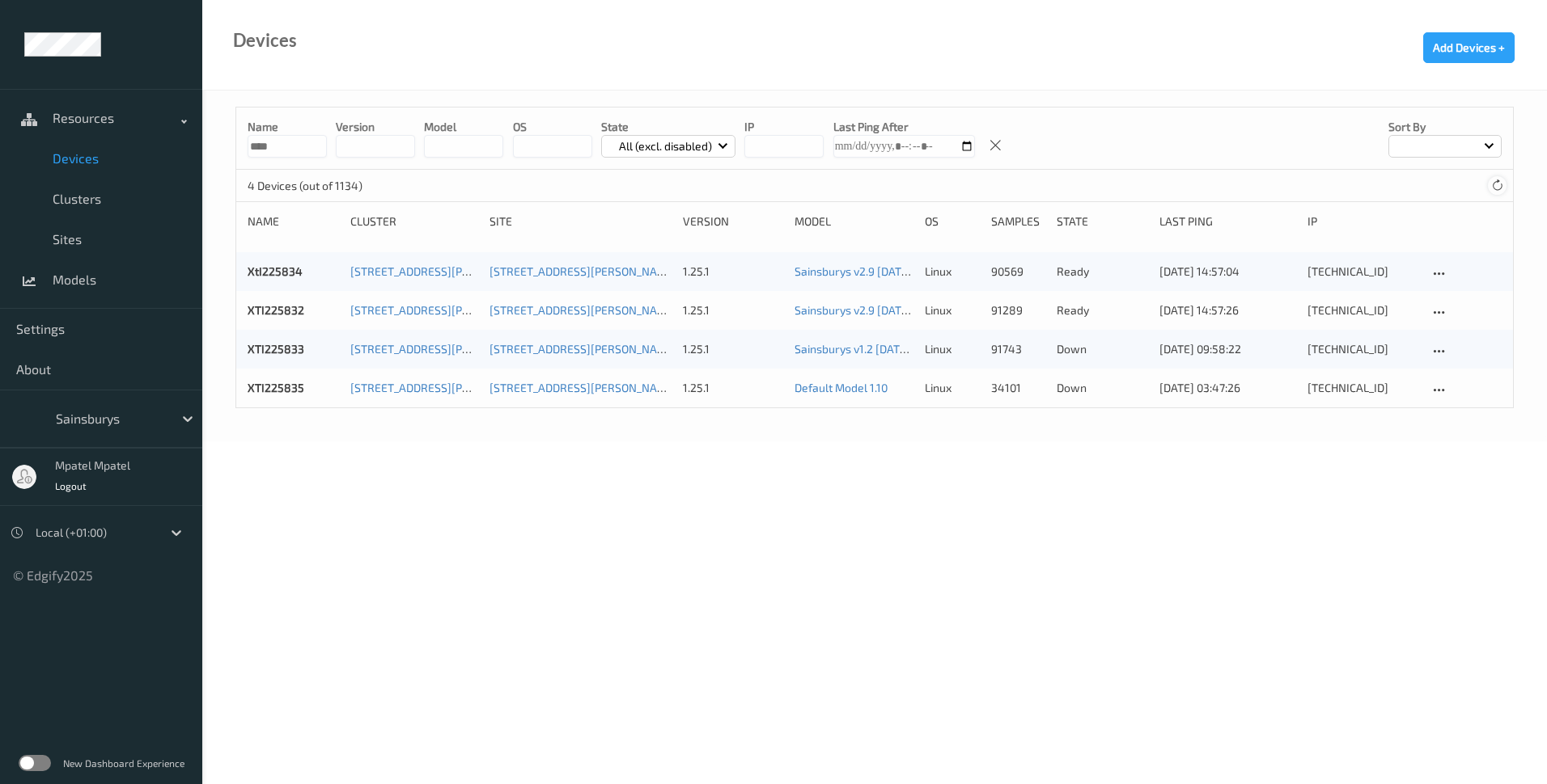
click at [1496, 184] on icon at bounding box center [1497, 185] width 12 height 12
click at [843, 314] on link "Sainsburys v2.9 [DATE] 10:55 Auto Save" at bounding box center [895, 310] width 201 height 13
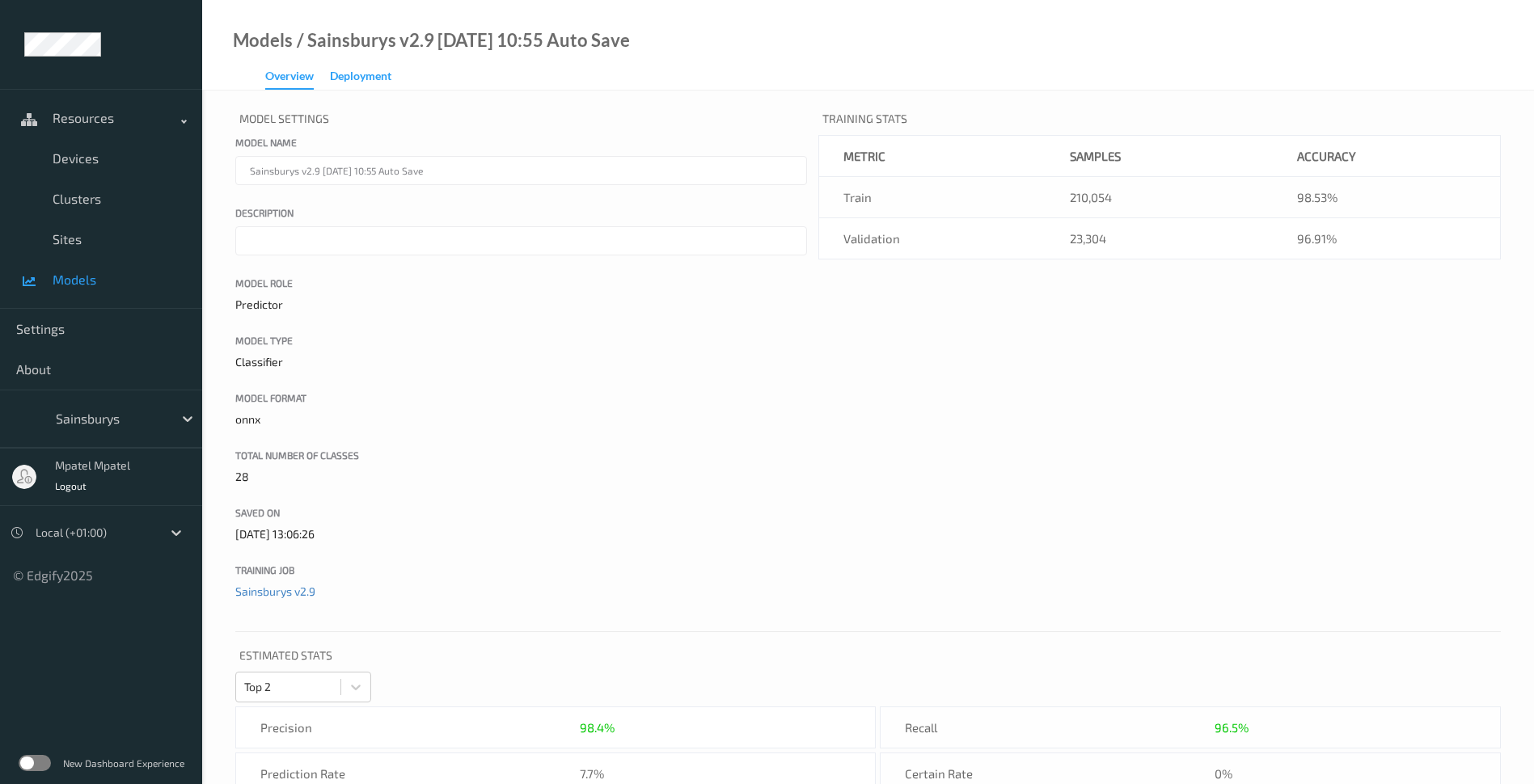
click at [370, 74] on div "Deployment" at bounding box center [361, 78] width 61 height 20
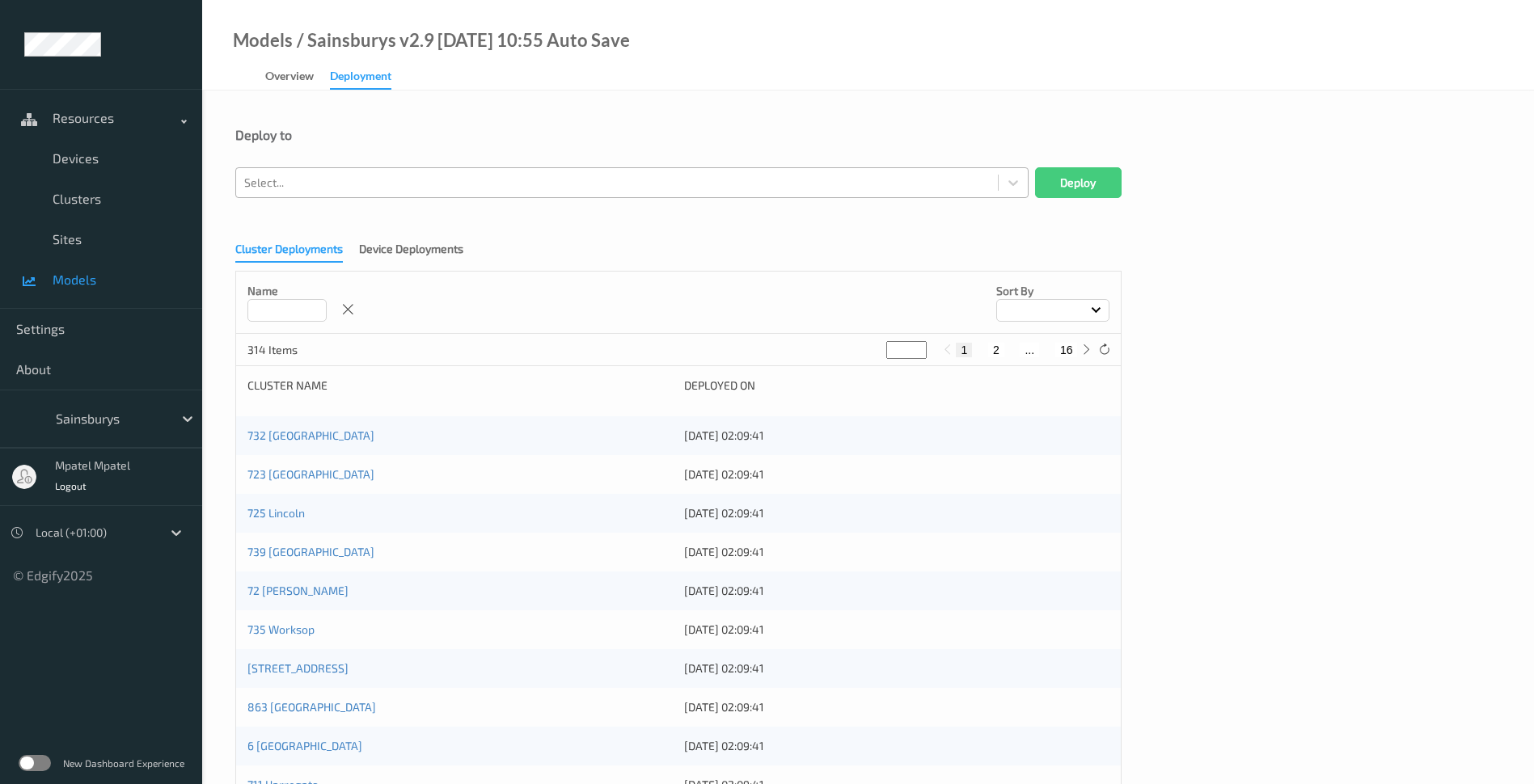
click at [386, 178] on div at bounding box center [617, 182] width 746 height 19
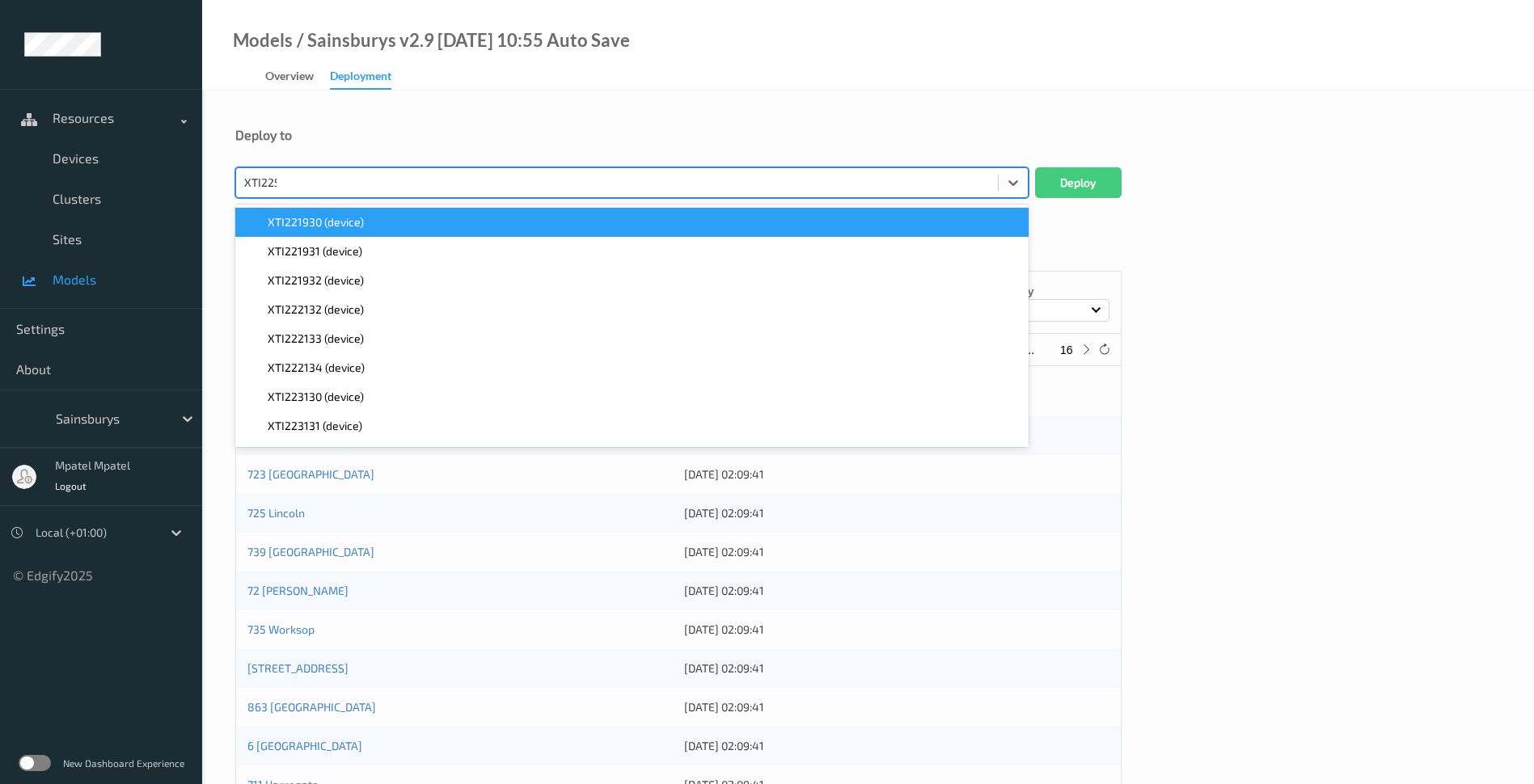
type input "XTI2258"
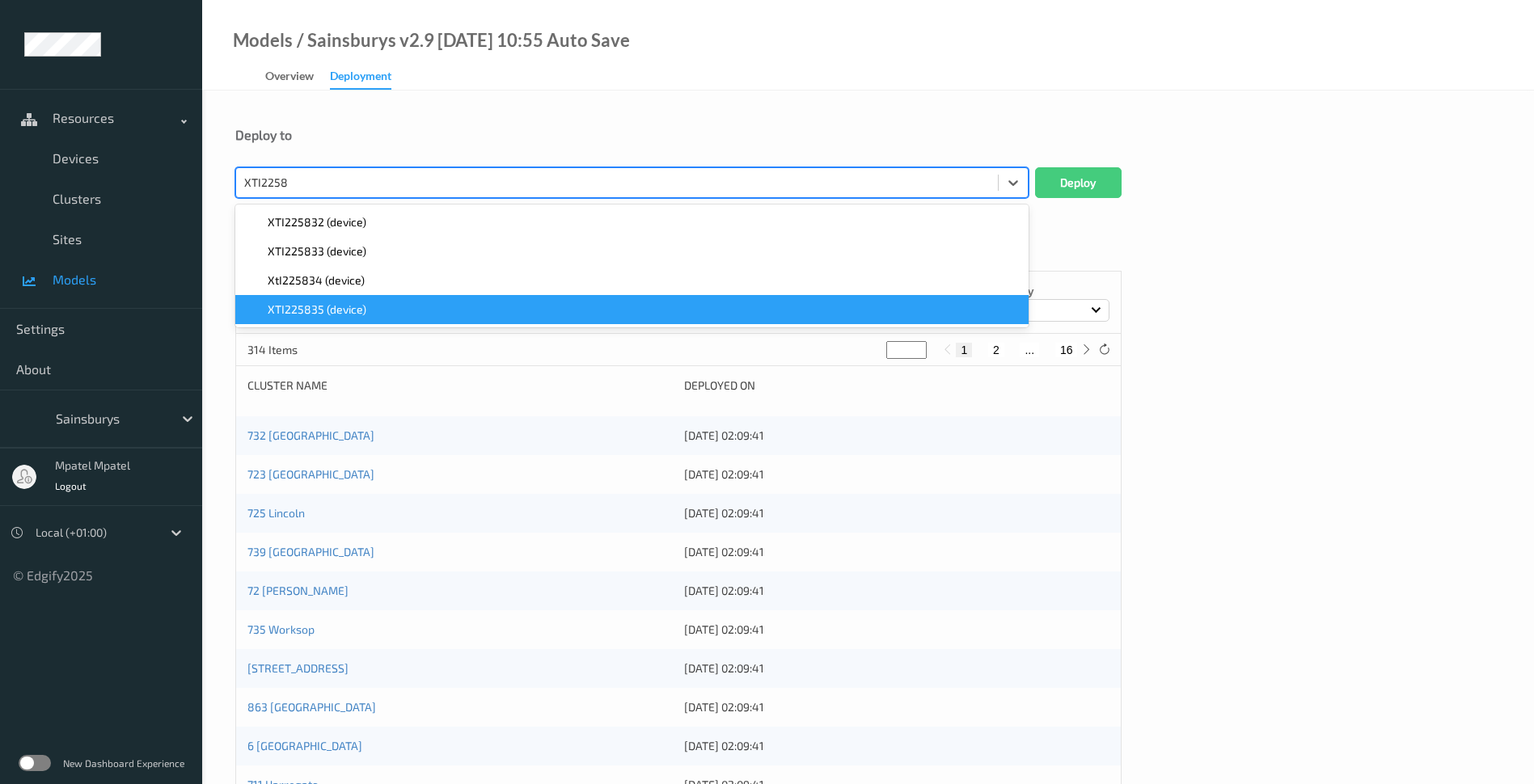
click at [406, 306] on div "XTI225835 (device)" at bounding box center [632, 309] width 774 height 16
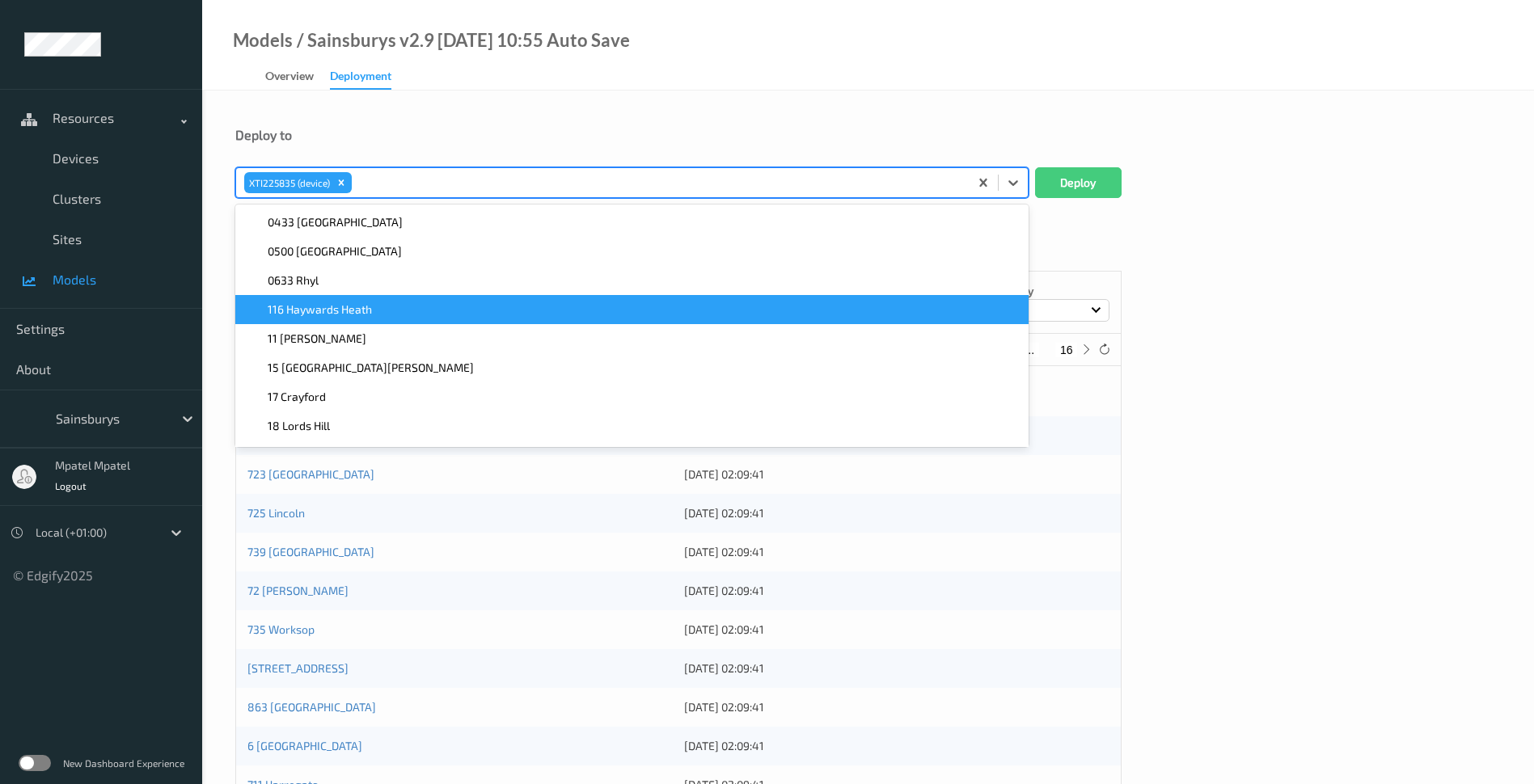
click at [1187, 240] on div "Cluster Deployments Device Deployments Name Sort by 314 Items * 1 2 ... 16 Clus…" at bounding box center [868, 712] width 1266 height 963
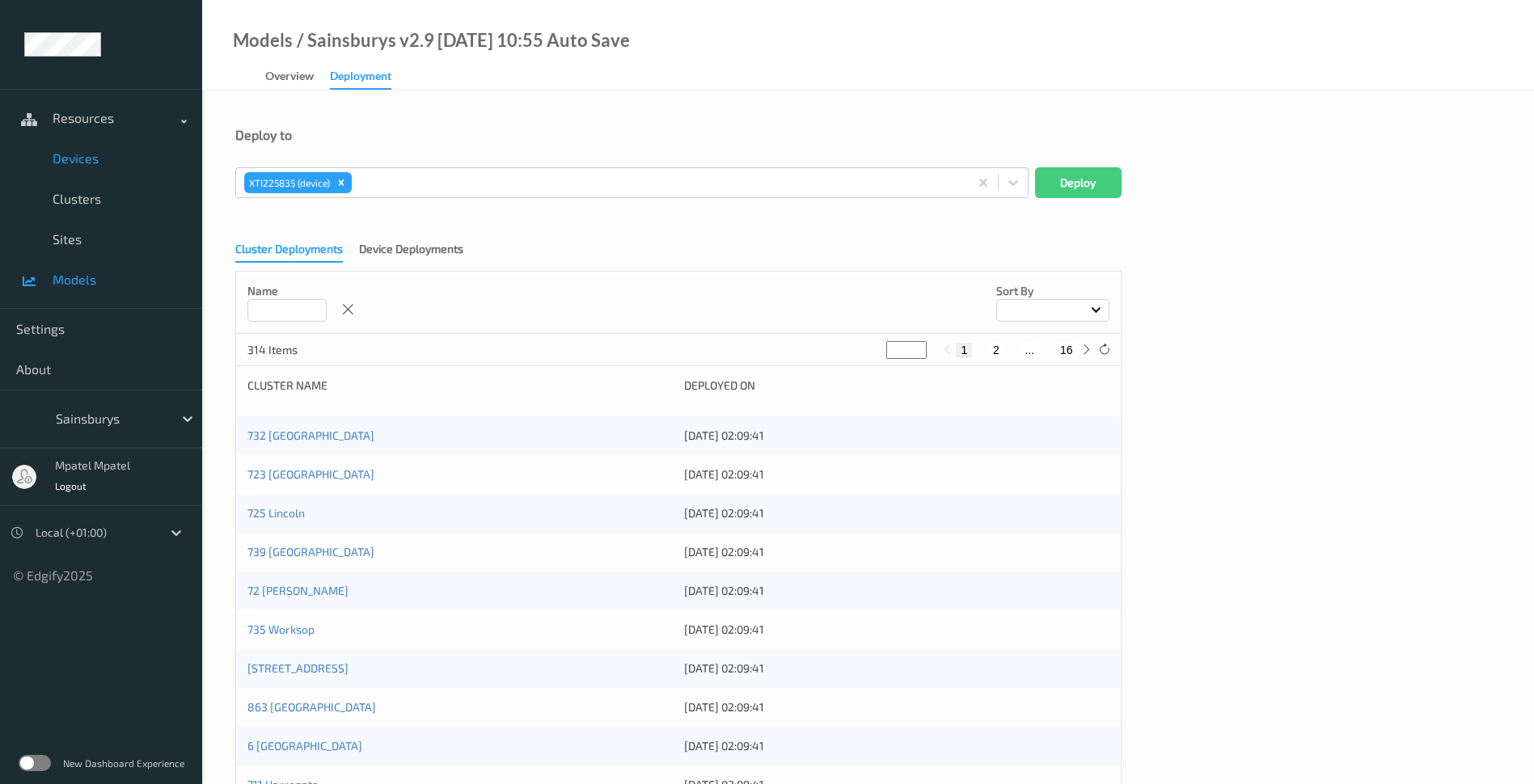
click at [67, 164] on span "Devices" at bounding box center [119, 158] width 133 height 16
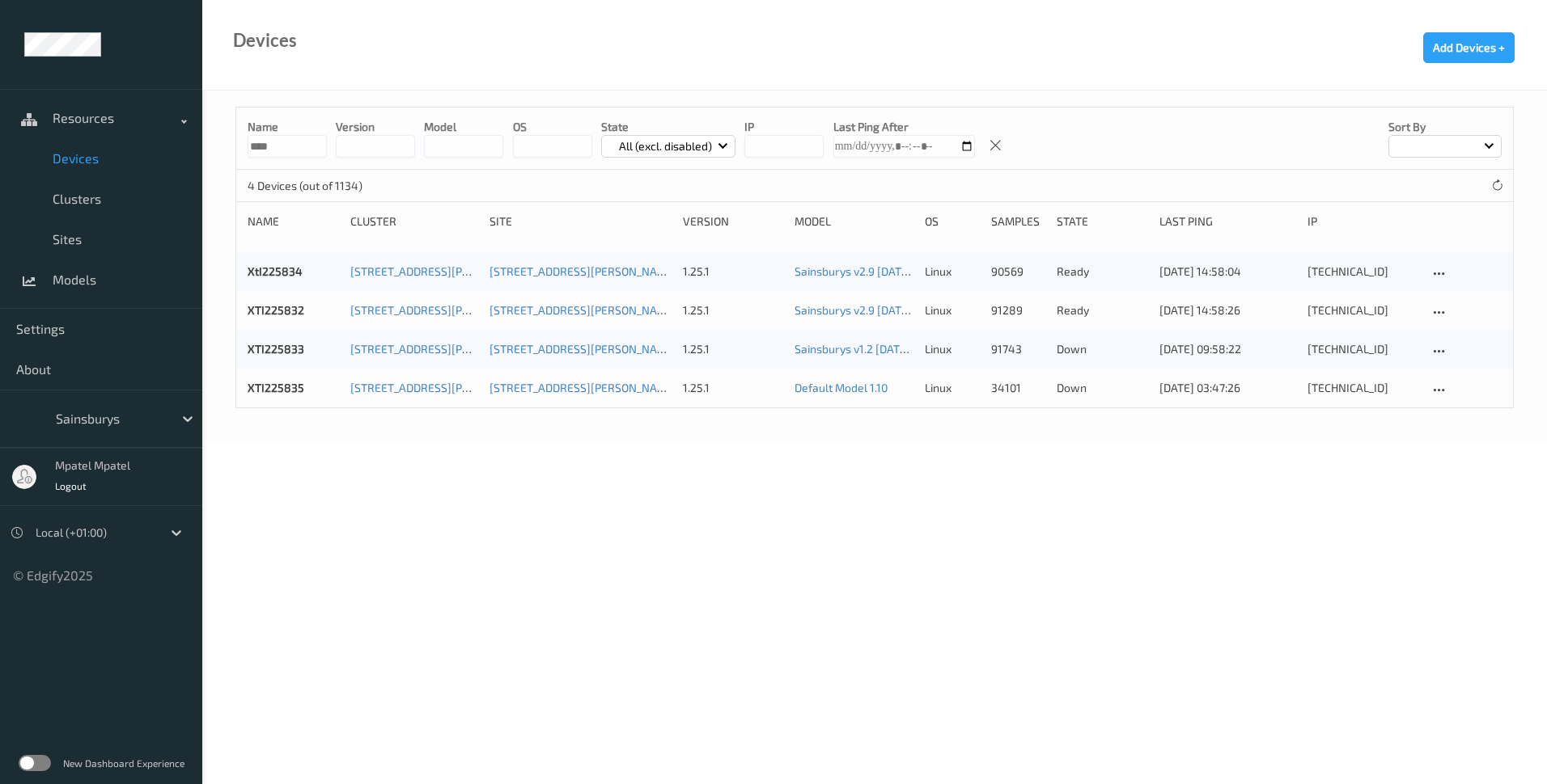
drag, startPoint x: 463, startPoint y: 436, endPoint x: 447, endPoint y: 420, distance: 22.6
click at [462, 436] on div "Name **** version model OS State All (excl. disabled) IP Last Ping After Sort b…" at bounding box center [875, 266] width 1345 height 351
click at [304, 383] on div "XTI225835" at bounding box center [293, 387] width 91 height 16
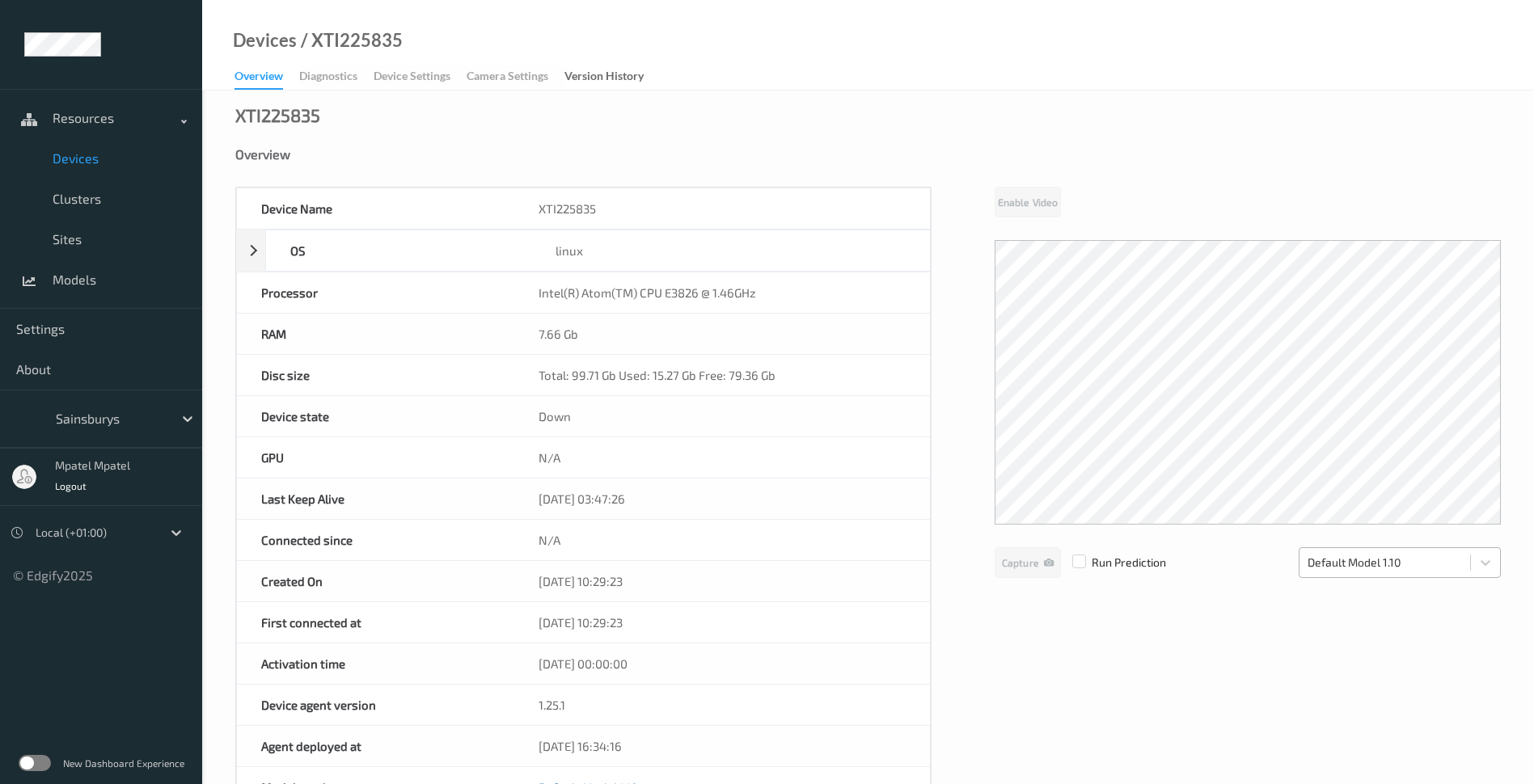
click at [1382, 558] on div at bounding box center [1385, 563] width 154 height 19
click at [1439, 563] on div at bounding box center [1385, 563] width 154 height 19
click at [94, 202] on span "Clusters" at bounding box center [119, 199] width 133 height 16
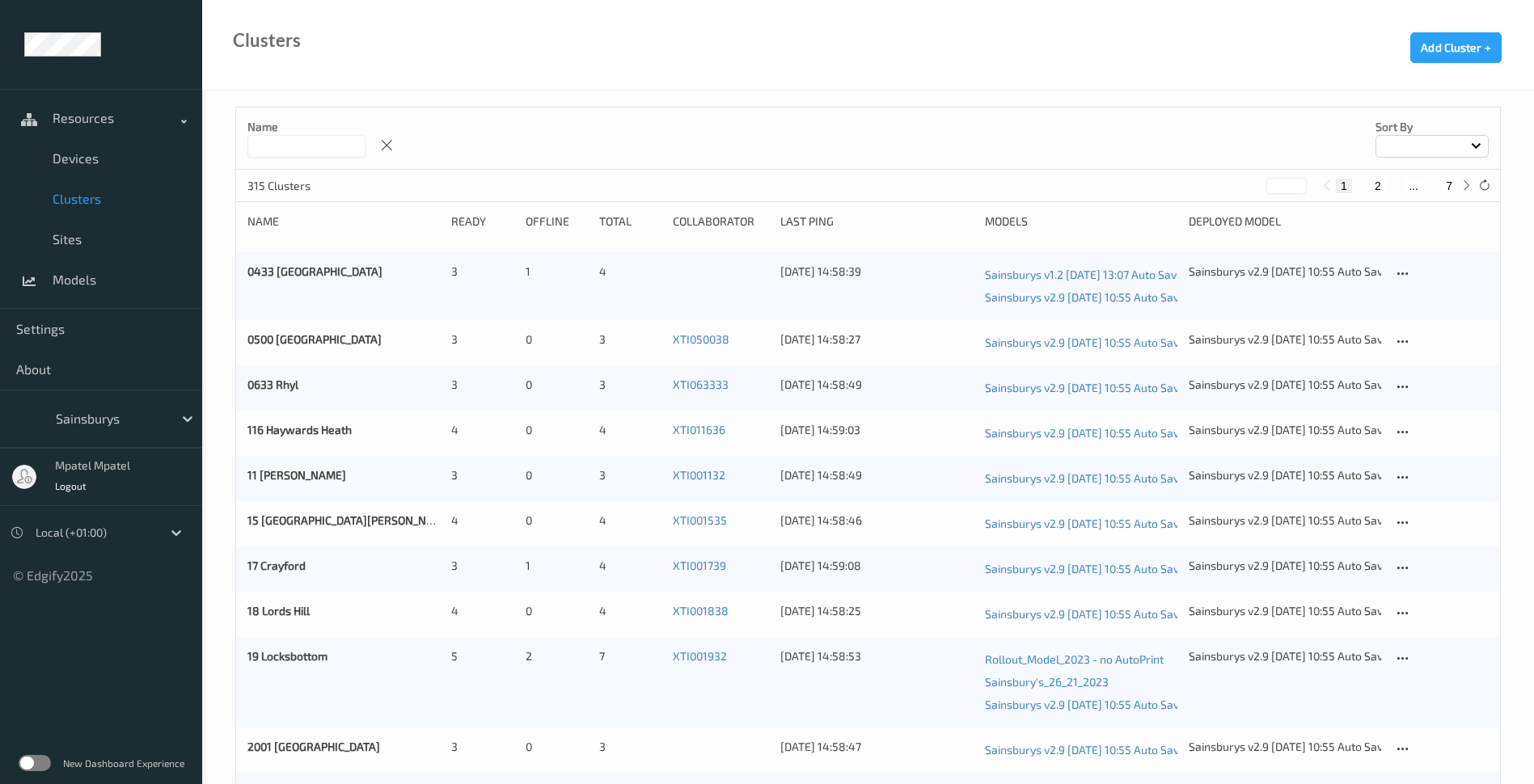
click at [311, 153] on input at bounding box center [307, 146] width 118 height 23
click at [74, 162] on span "Devices" at bounding box center [119, 158] width 133 height 16
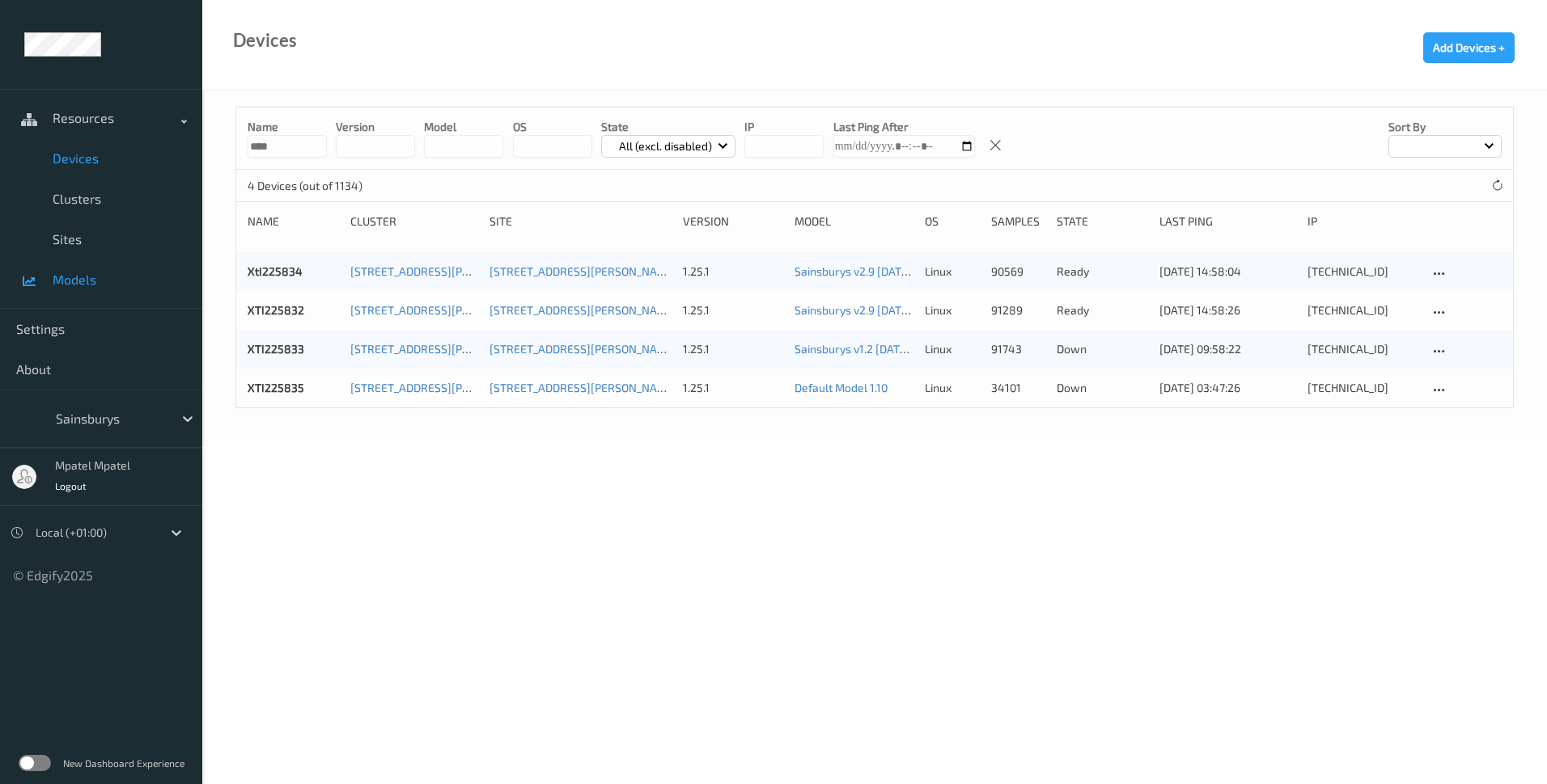
click at [64, 271] on link "Models" at bounding box center [101, 280] width 202 height 40
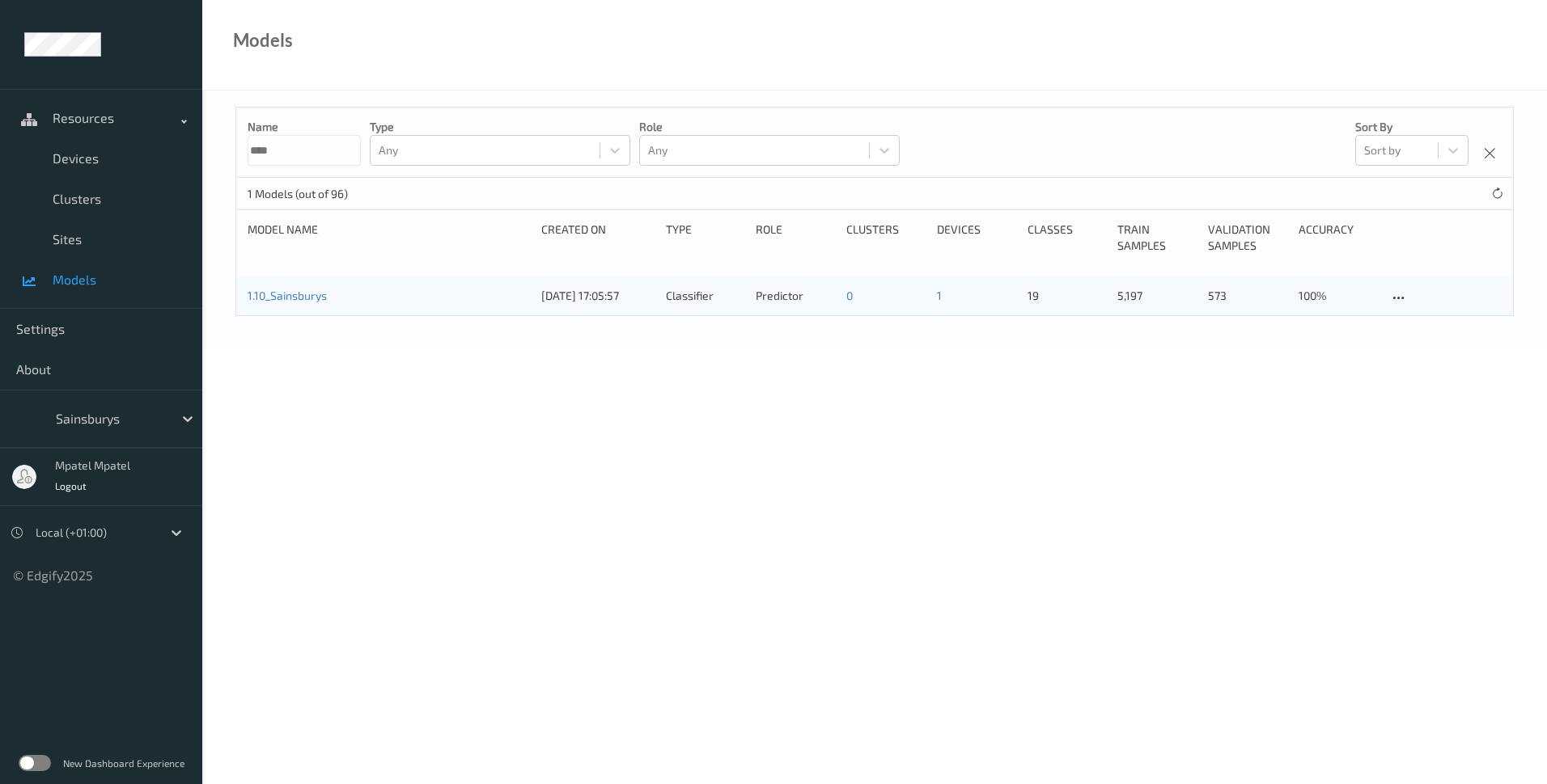
drag, startPoint x: 286, startPoint y: 152, endPoint x: 224, endPoint y: 152, distance: 62.0
click at [224, 152] on div "Name **** Type Any Role Any Sort by Sort by 1 Models (out of 96) Model Name Cre…" at bounding box center [875, 220] width 1345 height 259
type input "***"
click at [399, 297] on link "Sainsburys v2.9 [DATE] 10:55 Auto Save" at bounding box center [348, 296] width 201 height 13
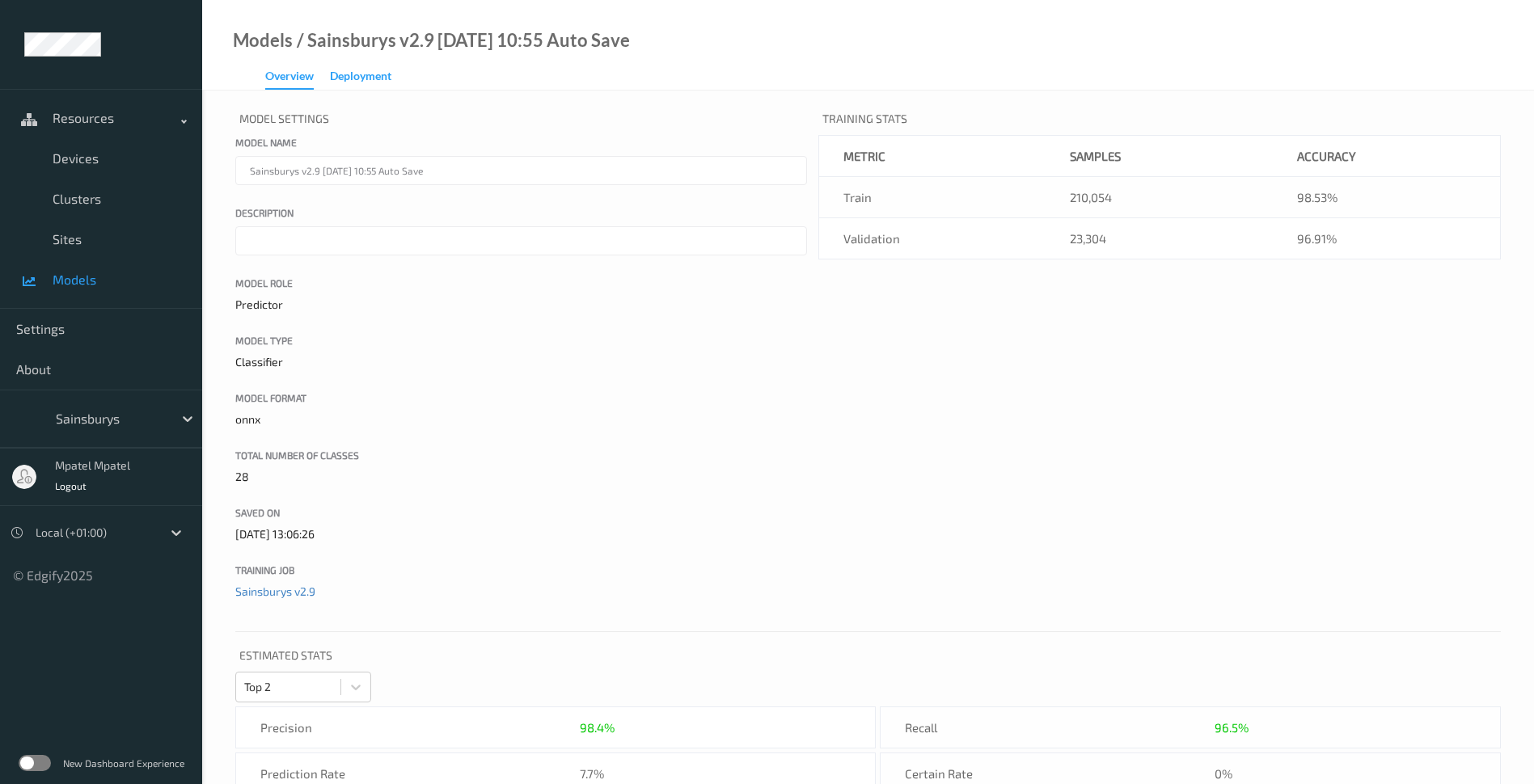
click at [373, 74] on div "Deployment" at bounding box center [361, 78] width 61 height 20
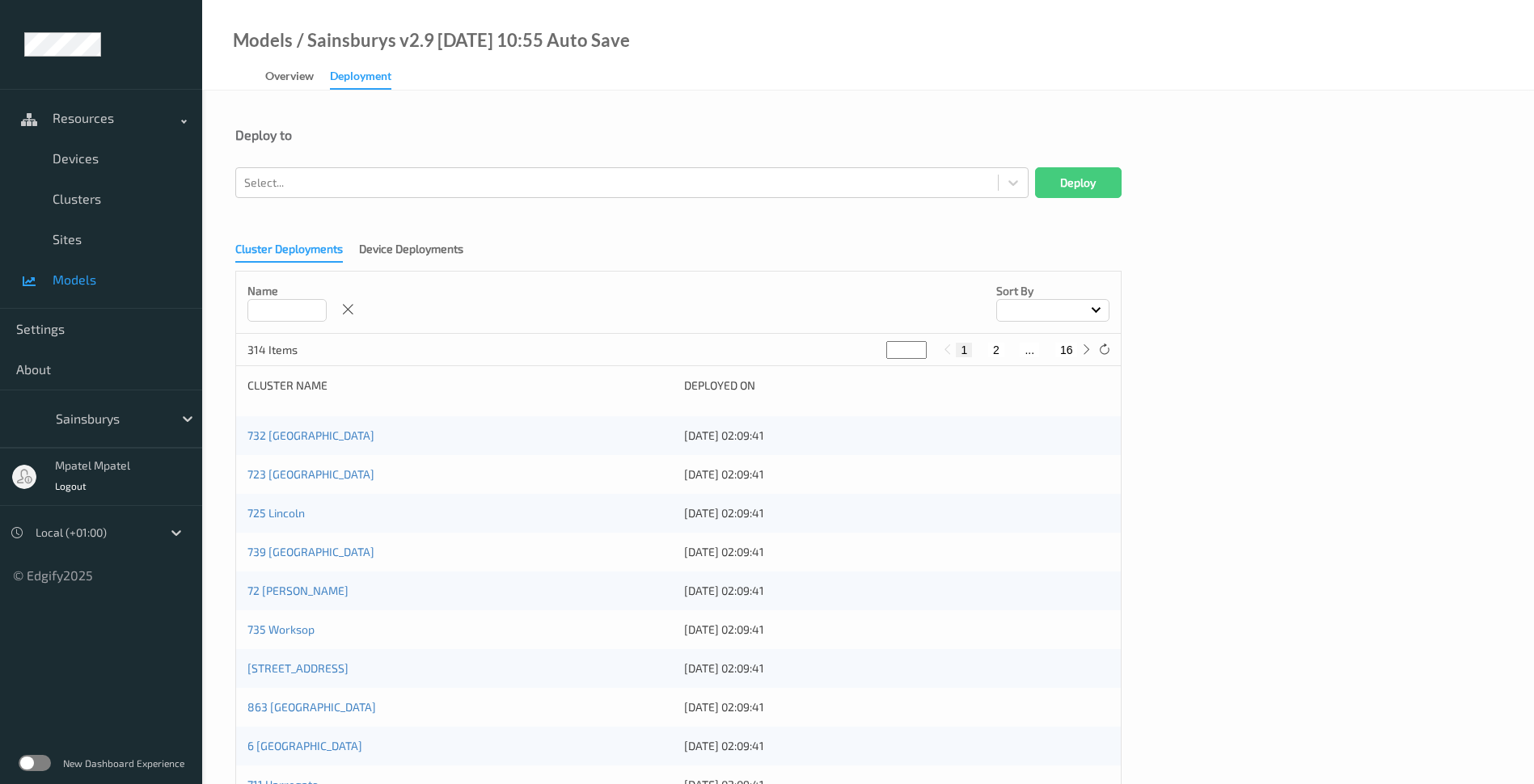
click at [299, 317] on input at bounding box center [287, 310] width 79 height 23
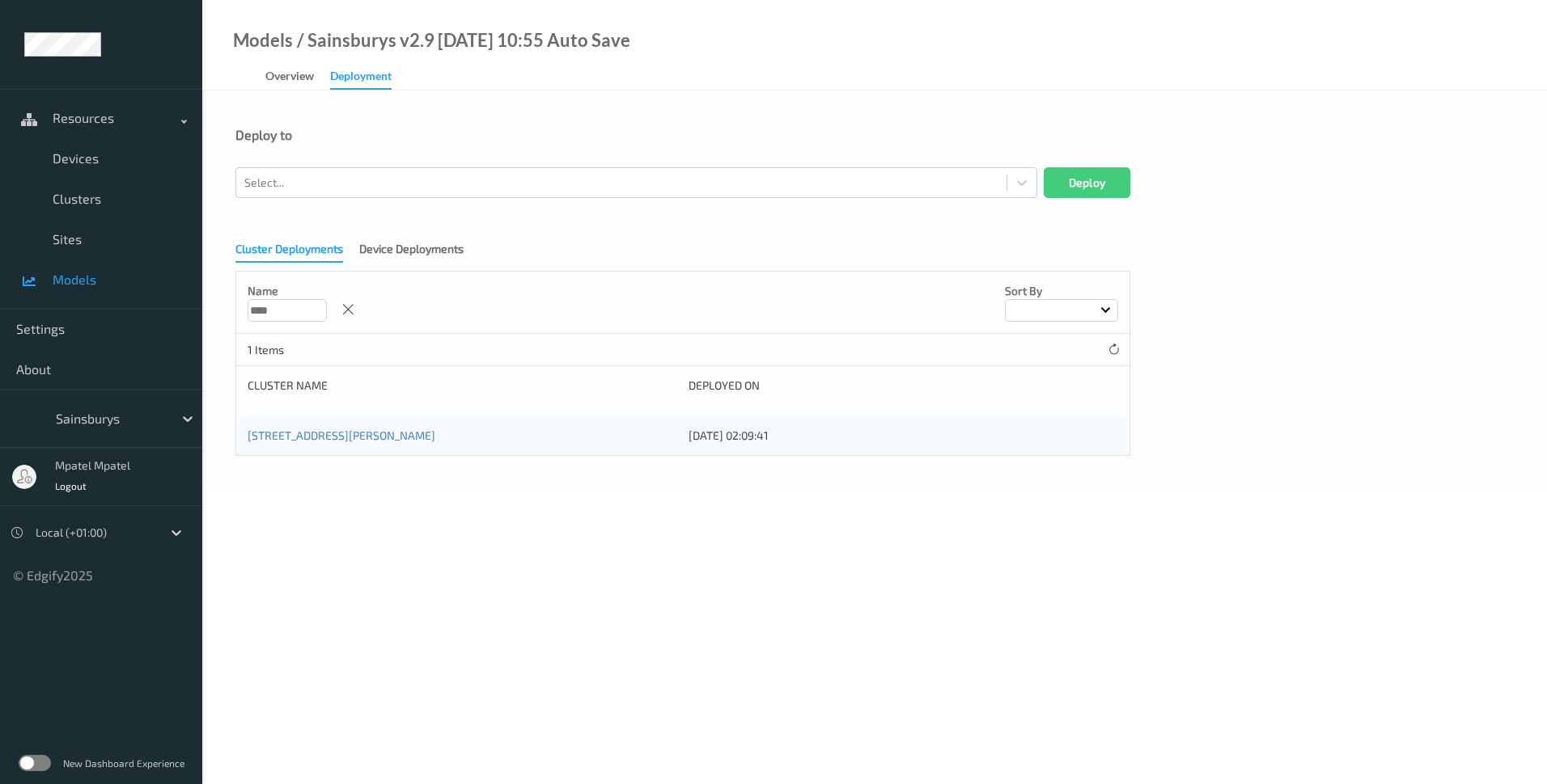
type input "****"
click at [362, 499] on body "Resources Devices Clusters Sites Models Settings About Sainsburys mpatel mpatel…" at bounding box center [774, 392] width 1547 height 784
click at [359, 438] on link "[STREET_ADDRESS][PERSON_NAME]" at bounding box center [341, 435] width 188 height 13
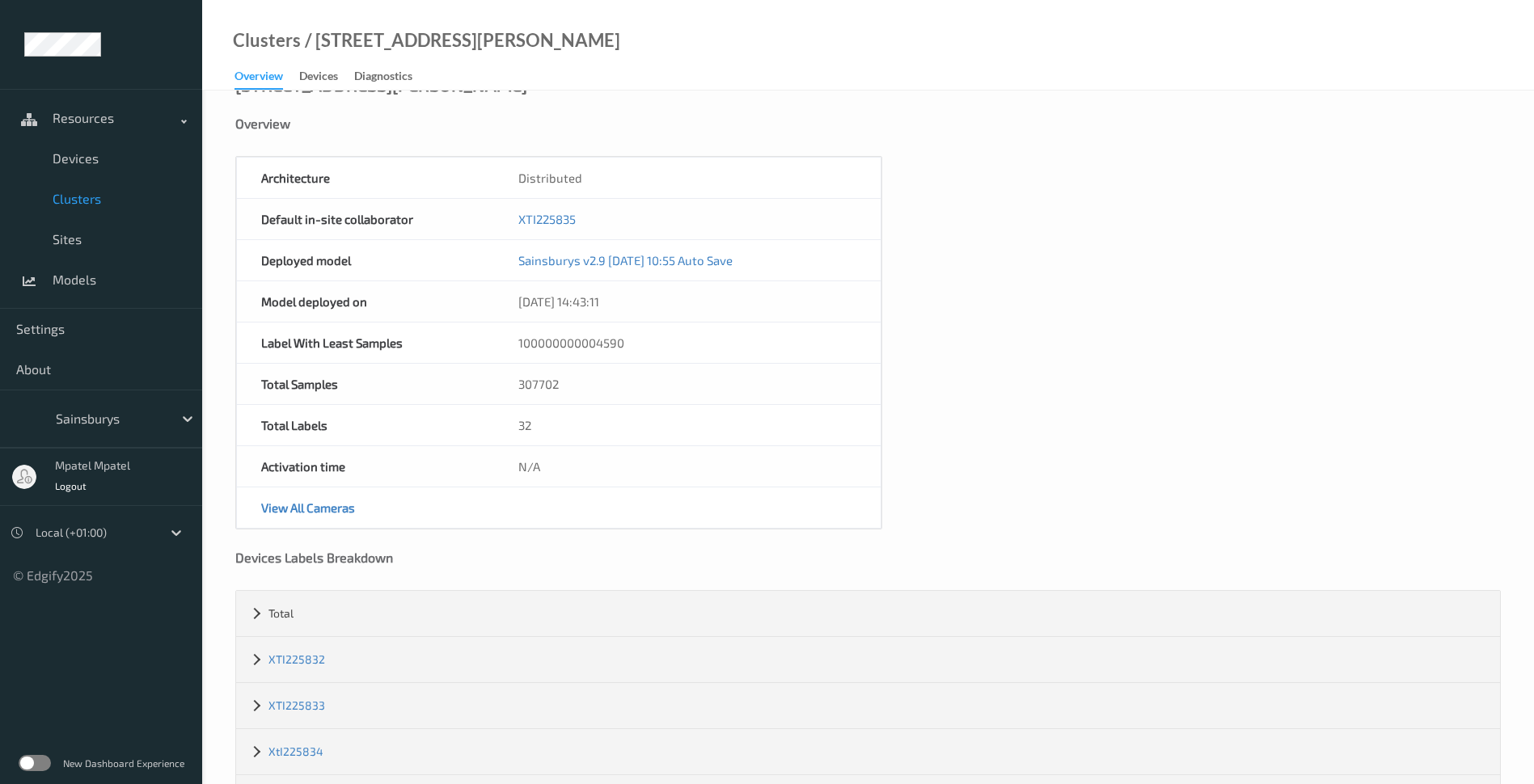
scroll to position [101, 0]
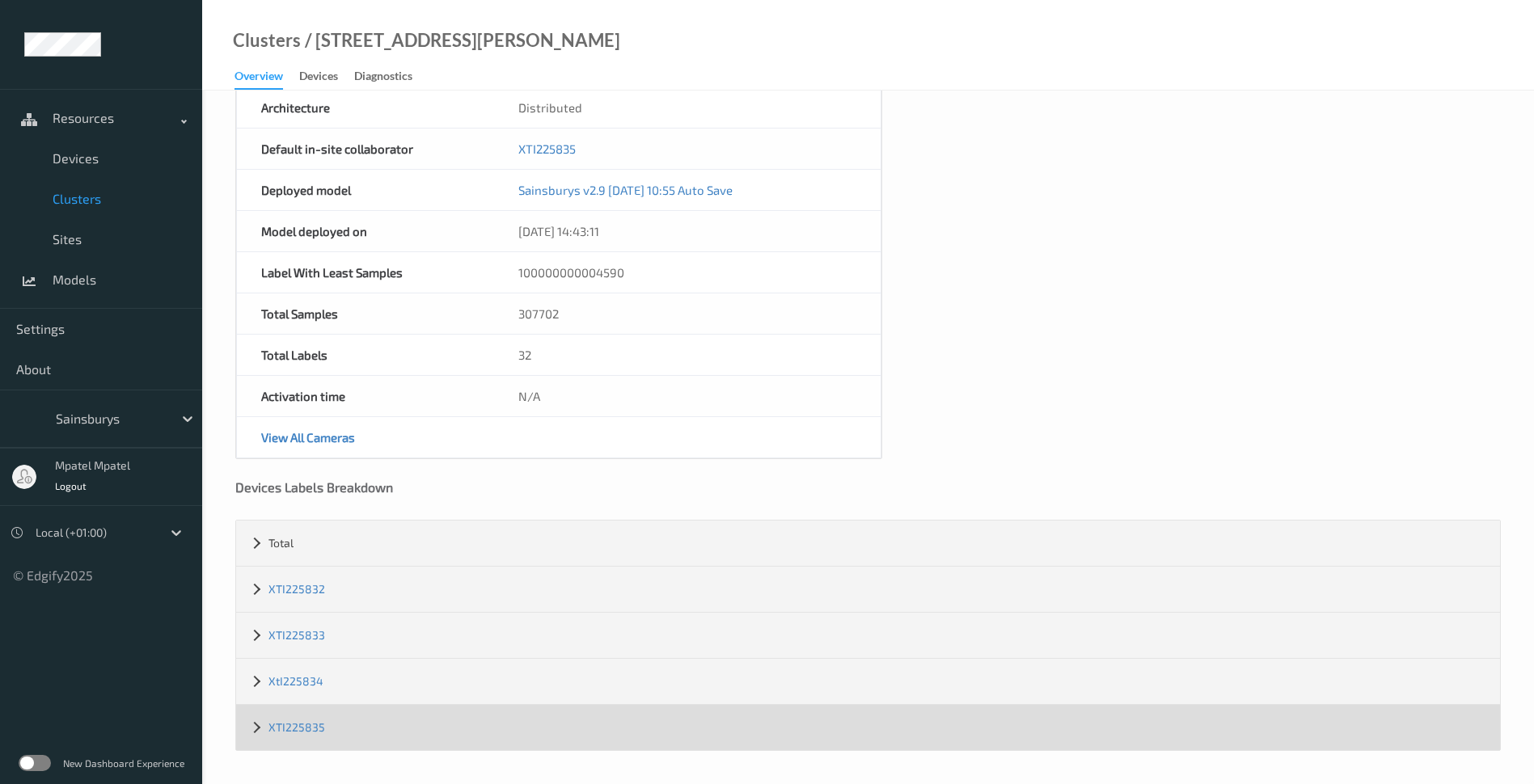
click at [256, 733] on div "XTI225835" at bounding box center [868, 728] width 1264 height 45
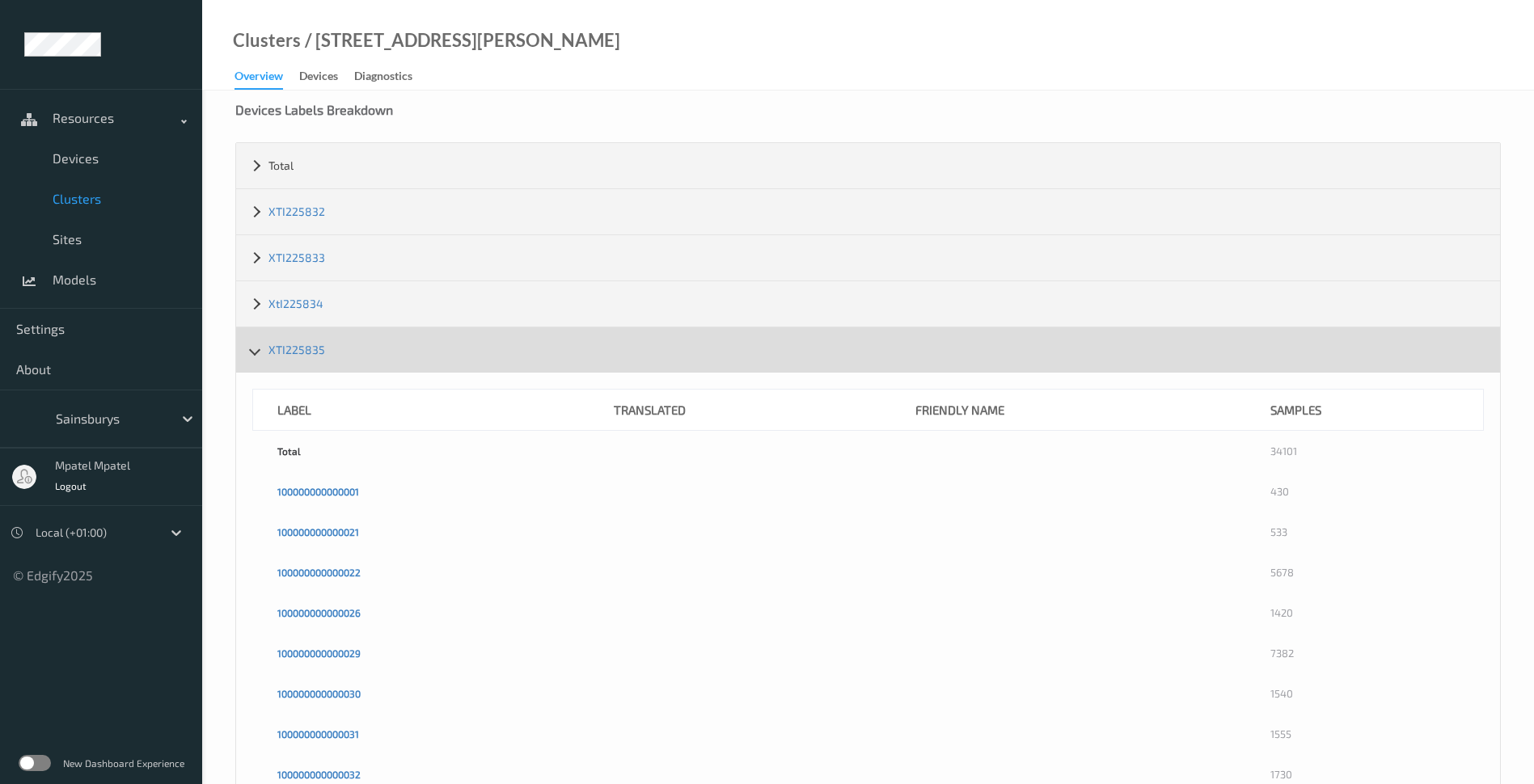
click at [251, 355] on div "XTI225835" at bounding box center [868, 350] width 1264 height 45
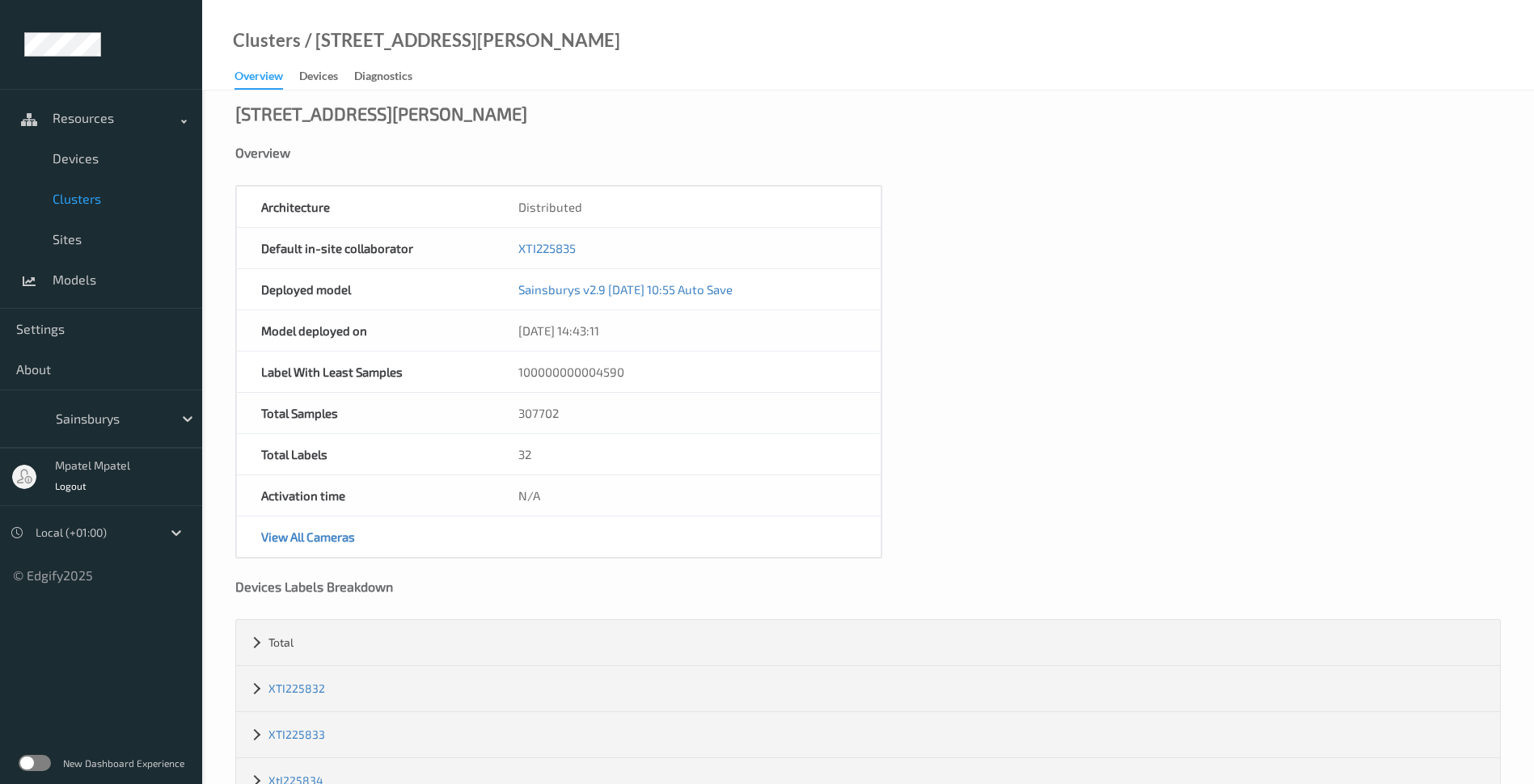
scroll to position [0, 0]
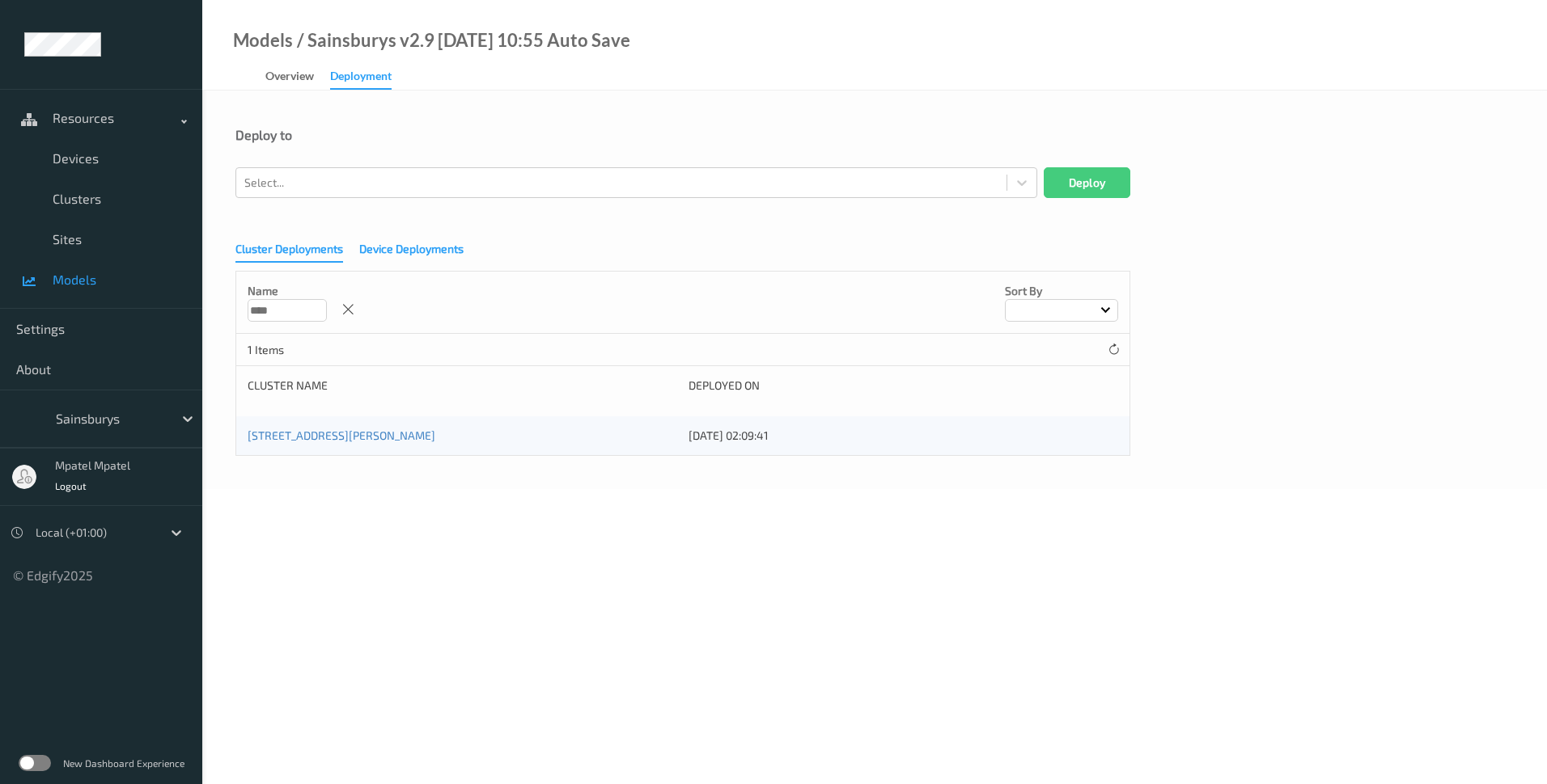
click at [431, 248] on div "Device Deployments" at bounding box center [411, 251] width 104 height 20
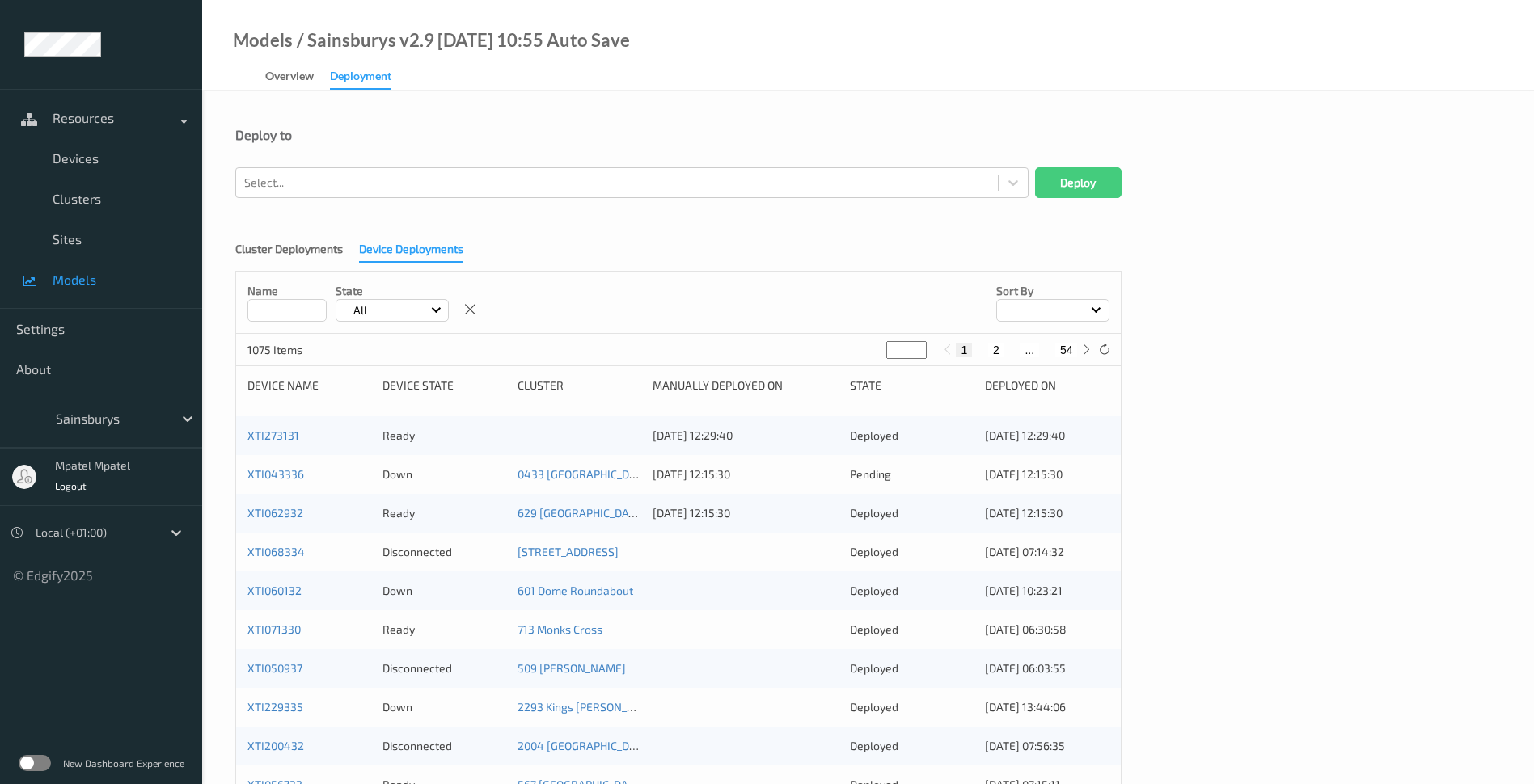
click at [277, 315] on input at bounding box center [287, 310] width 79 height 23
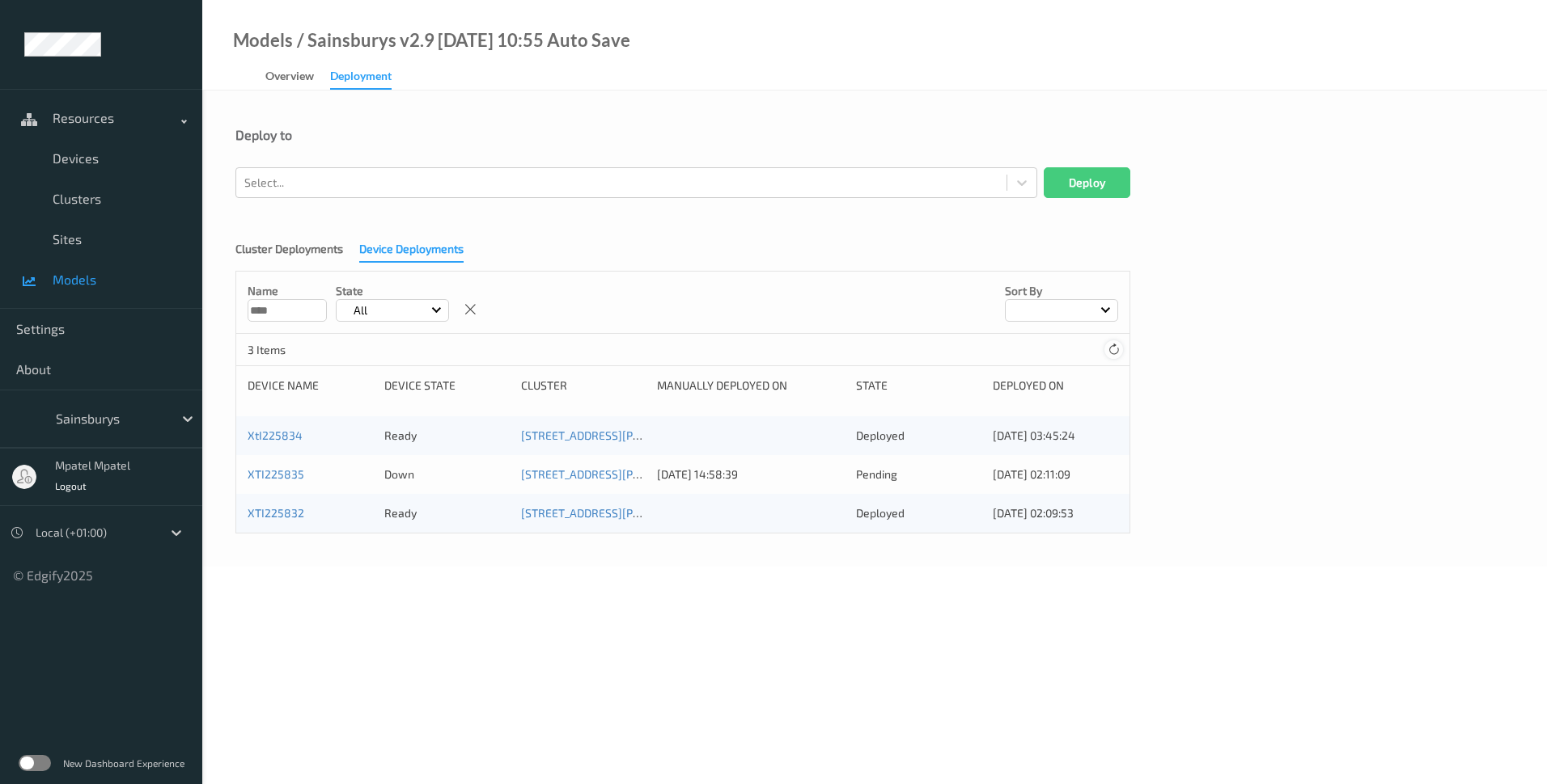
type input "****"
click at [1116, 344] on icon at bounding box center [1113, 349] width 12 height 12
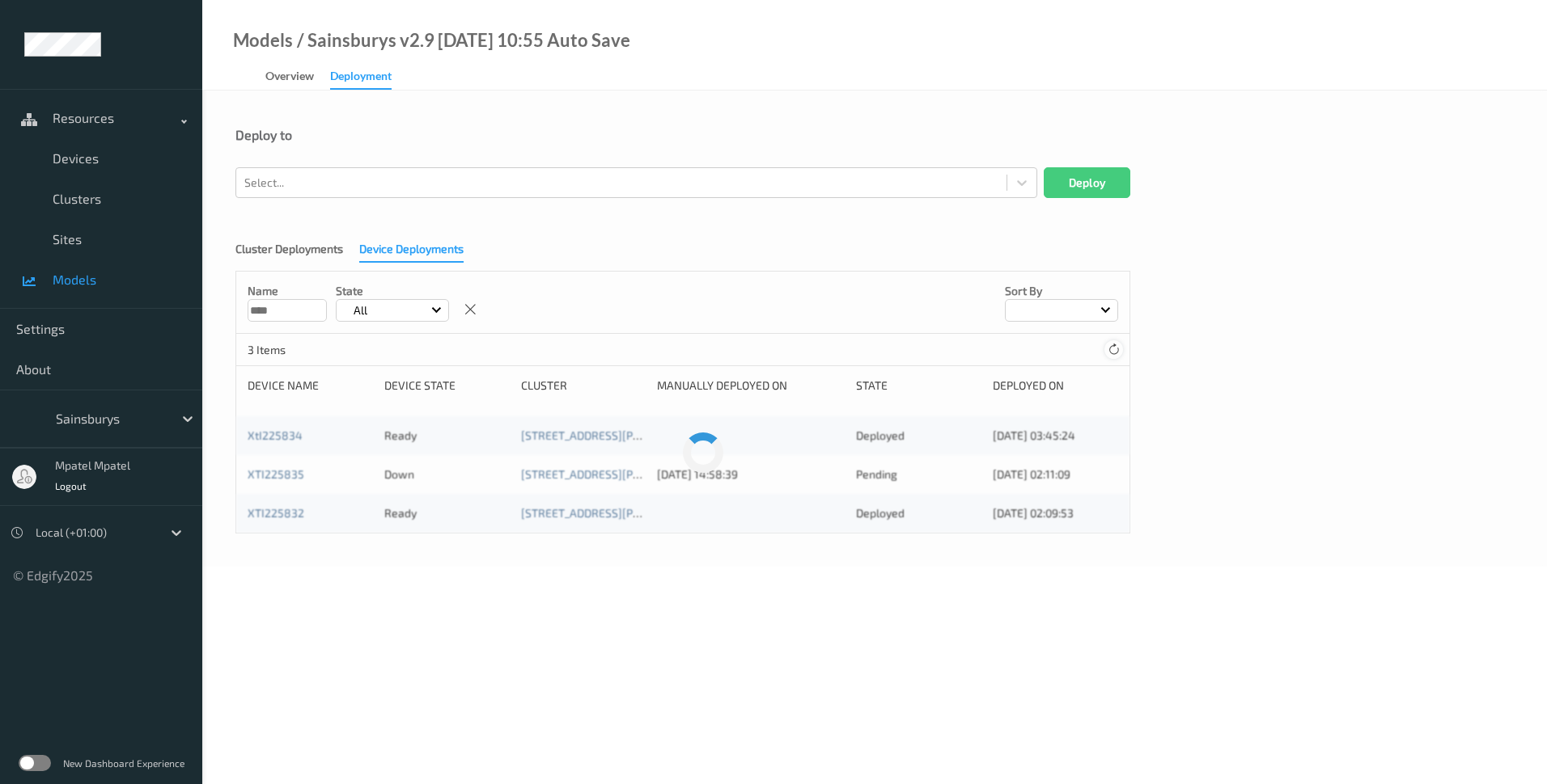
click at [1116, 344] on icon at bounding box center [1113, 349] width 12 height 12
click at [292, 478] on link "XTI225835" at bounding box center [276, 474] width 56 height 13
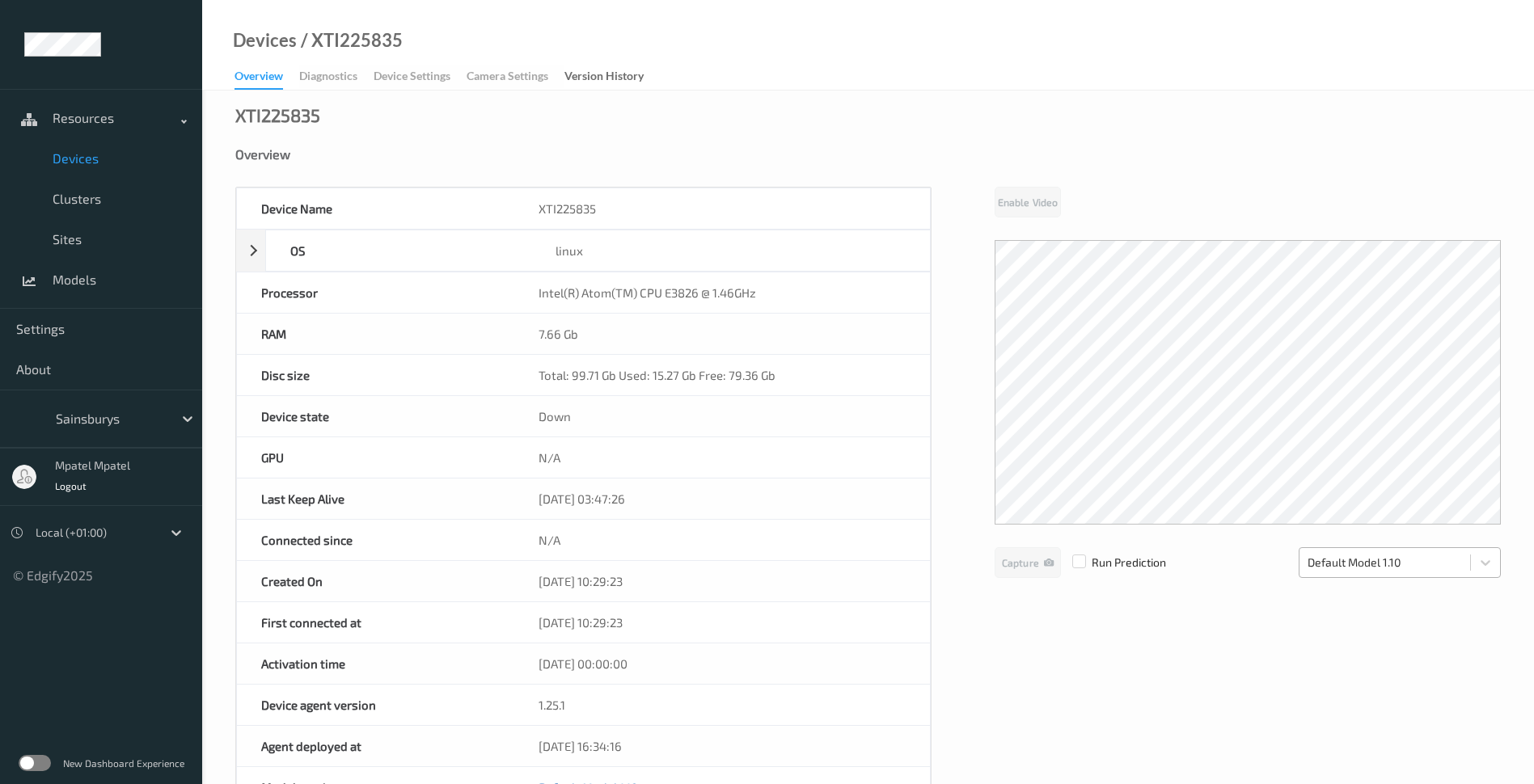
click at [1425, 559] on div at bounding box center [1385, 563] width 154 height 19
drag, startPoint x: 1425, startPoint y: 559, endPoint x: 1138, endPoint y: 643, distance: 299.0
click at [1426, 559] on div at bounding box center [1385, 563] width 154 height 19
click at [1130, 645] on div "Device Name XTI225835 OS linux Platform ubuntu Platform Version 20.04 Platform …" at bounding box center [868, 685] width 1266 height 995
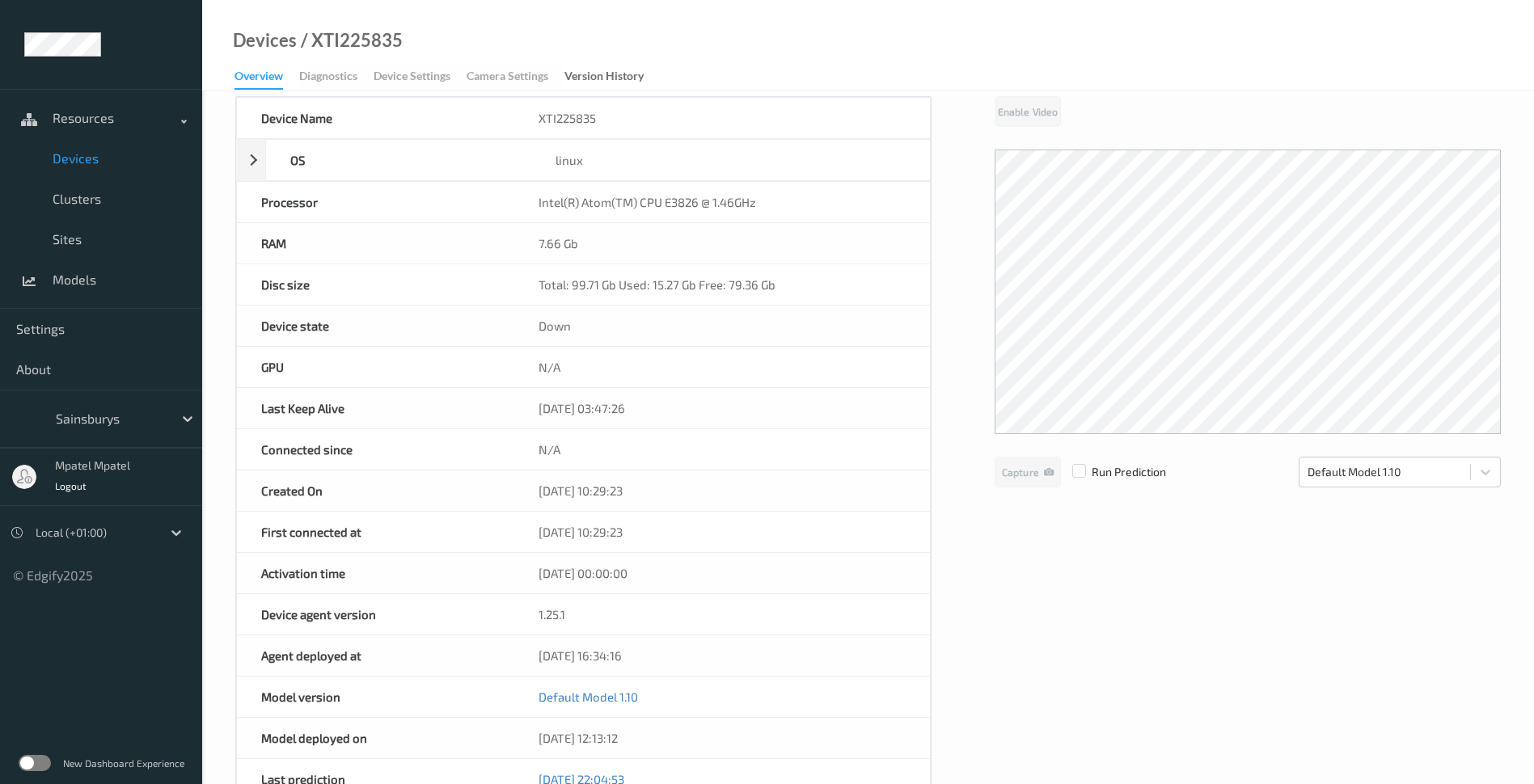
scroll to position [135, 0]
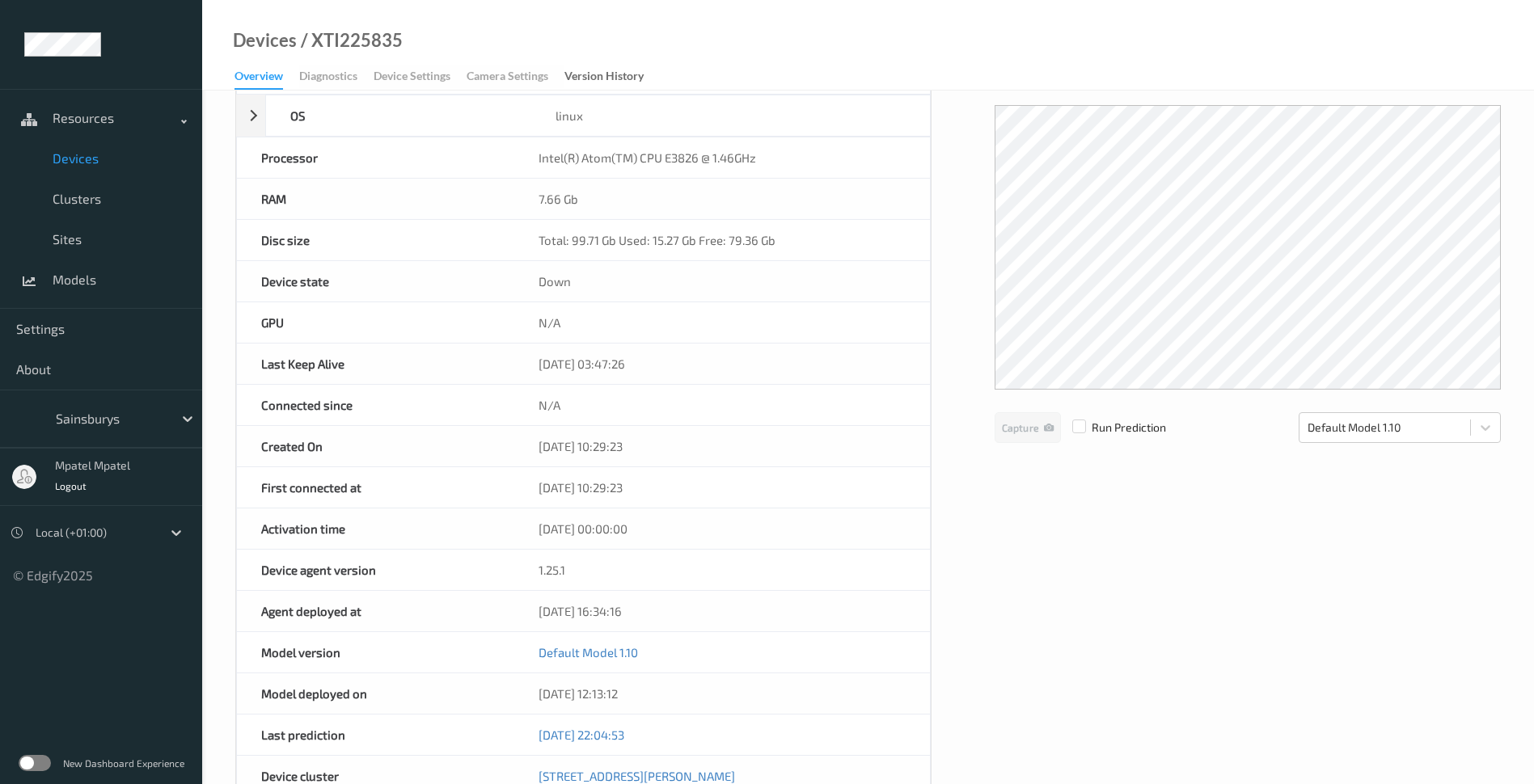
click at [1120, 436] on div "Capture Run Prediction" at bounding box center [1081, 428] width 172 height 30
click at [1120, 431] on span "Run Prediction" at bounding box center [1114, 427] width 105 height 16
click at [1082, 419] on label at bounding box center [1079, 419] width 13 height 0
click at [1084, 419] on label at bounding box center [1079, 419] width 13 height 0
click at [1053, 487] on div "Device Name XTI225835 OS linux Platform ubuntu Platform Version 20.04 Platform …" at bounding box center [868, 549] width 1266 height 995
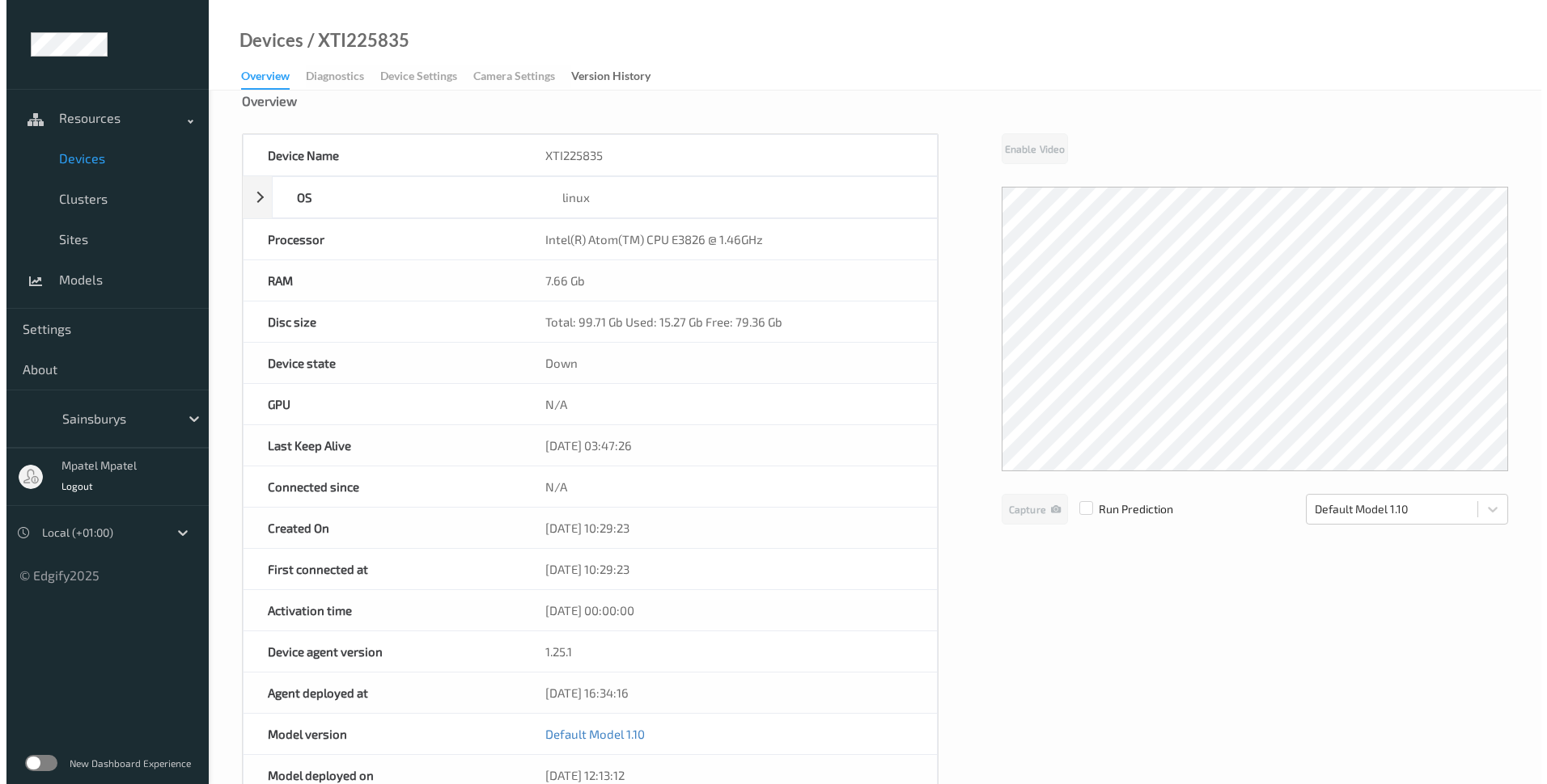
scroll to position [0, 0]
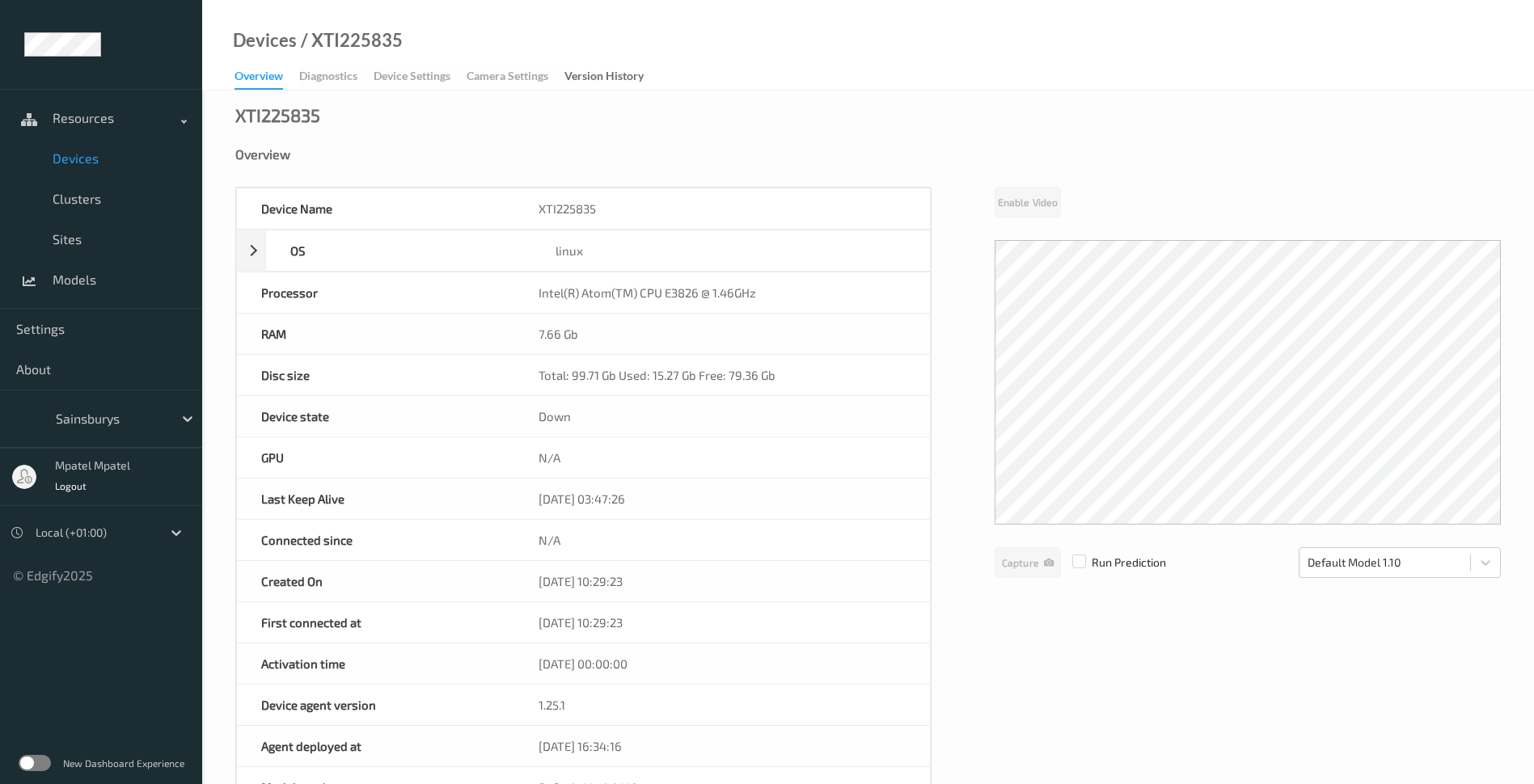
click at [76, 162] on span "Devices" at bounding box center [119, 158] width 133 height 16
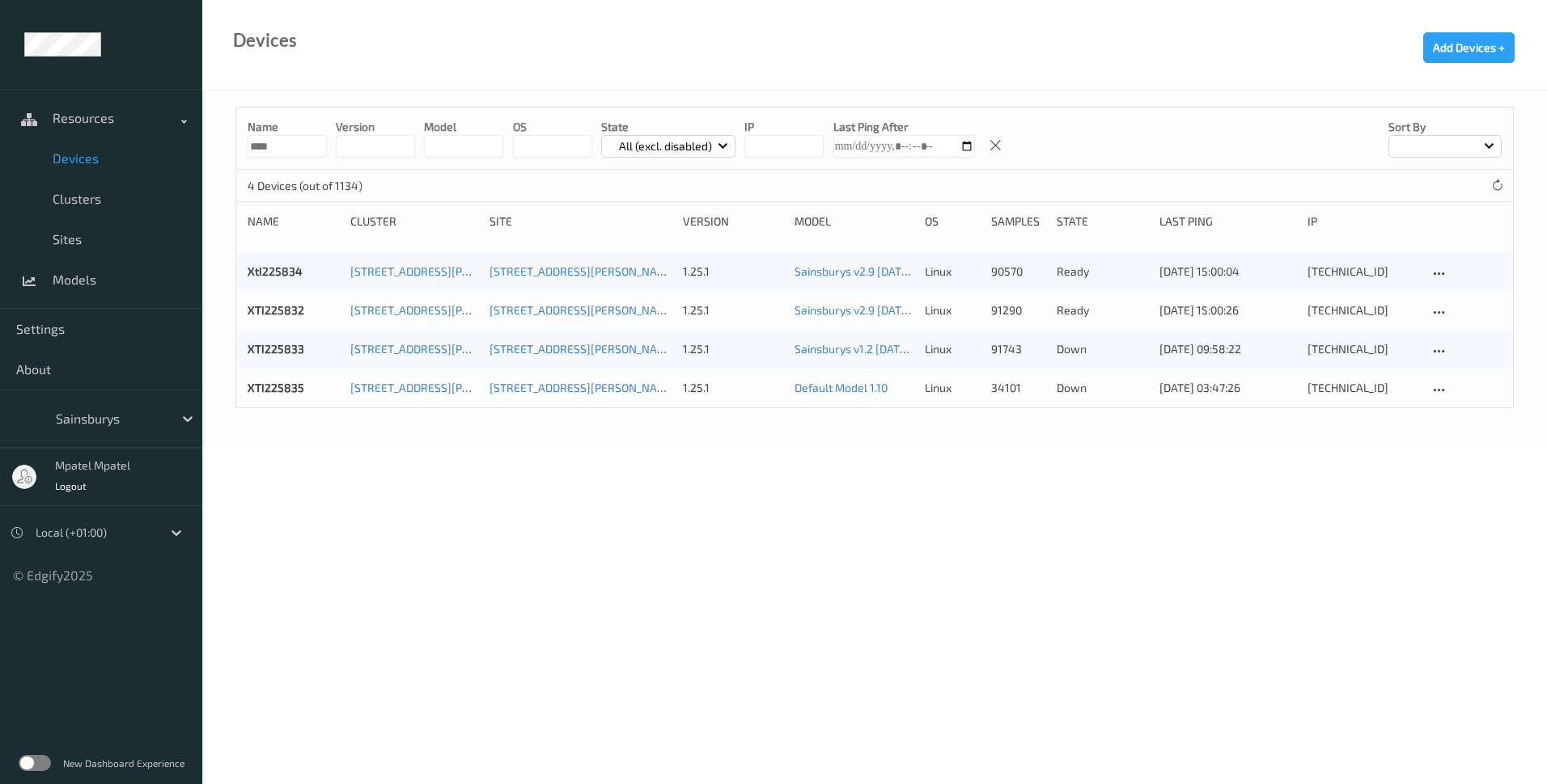
click at [609, 503] on body "Resources Devices Clusters Sites Models Settings About Sainsburys mpatel mpatel…" at bounding box center [774, 392] width 1547 height 784
click at [1491, 189] on icon at bounding box center [1497, 185] width 12 height 12
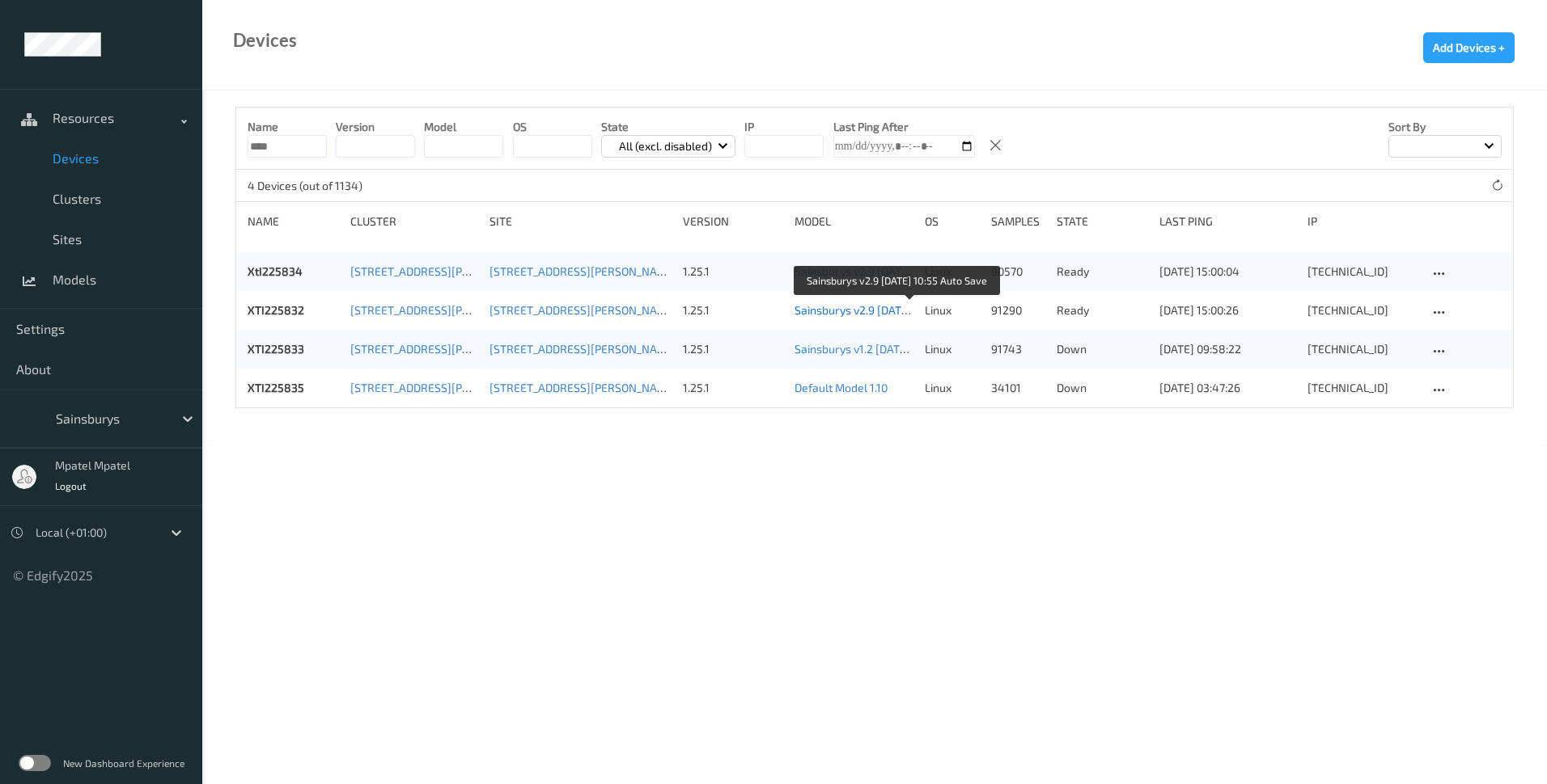
click at [814, 304] on link "Sainsburys v2.9 [DATE] 10:55 Auto Save" at bounding box center [895, 310] width 201 height 13
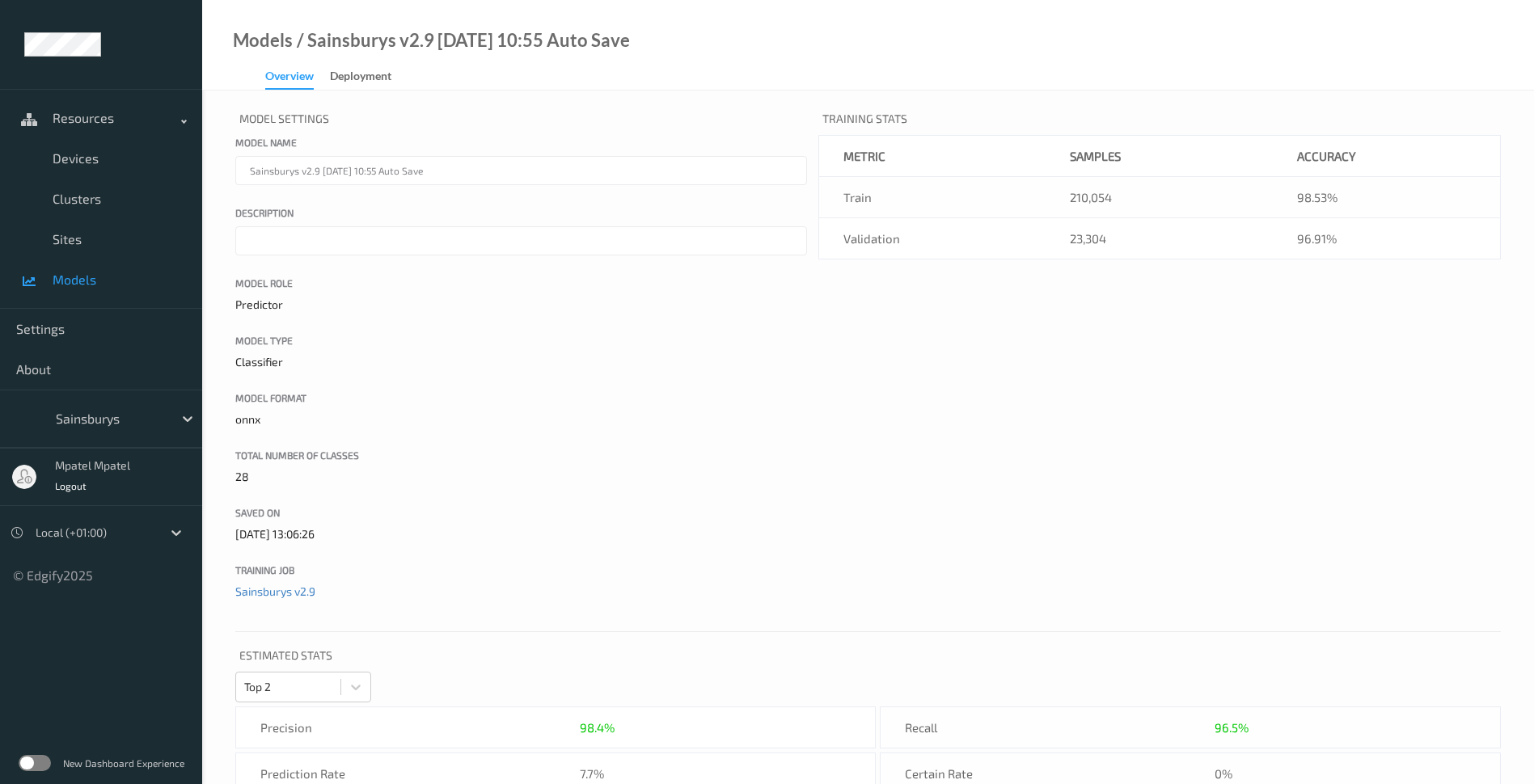
click at [387, 60] on div "Models / Sainsburys v2.9 [DATE] 10:55 Auto Save Overview Deployment" at bounding box center [416, 61] width 428 height 57
click at [382, 73] on div "Deployment" at bounding box center [361, 78] width 61 height 20
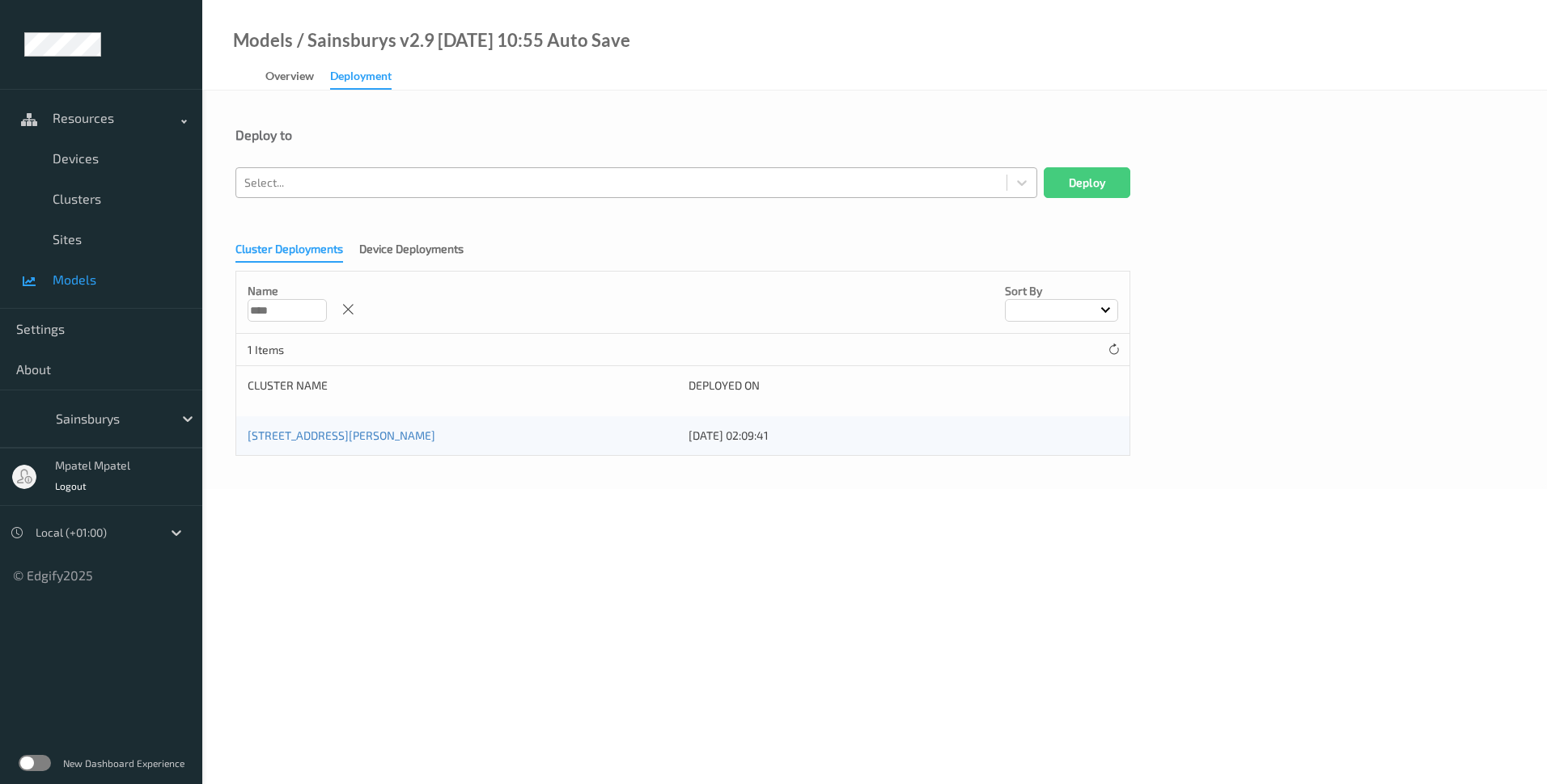
click at [342, 174] on div at bounding box center [621, 182] width 754 height 19
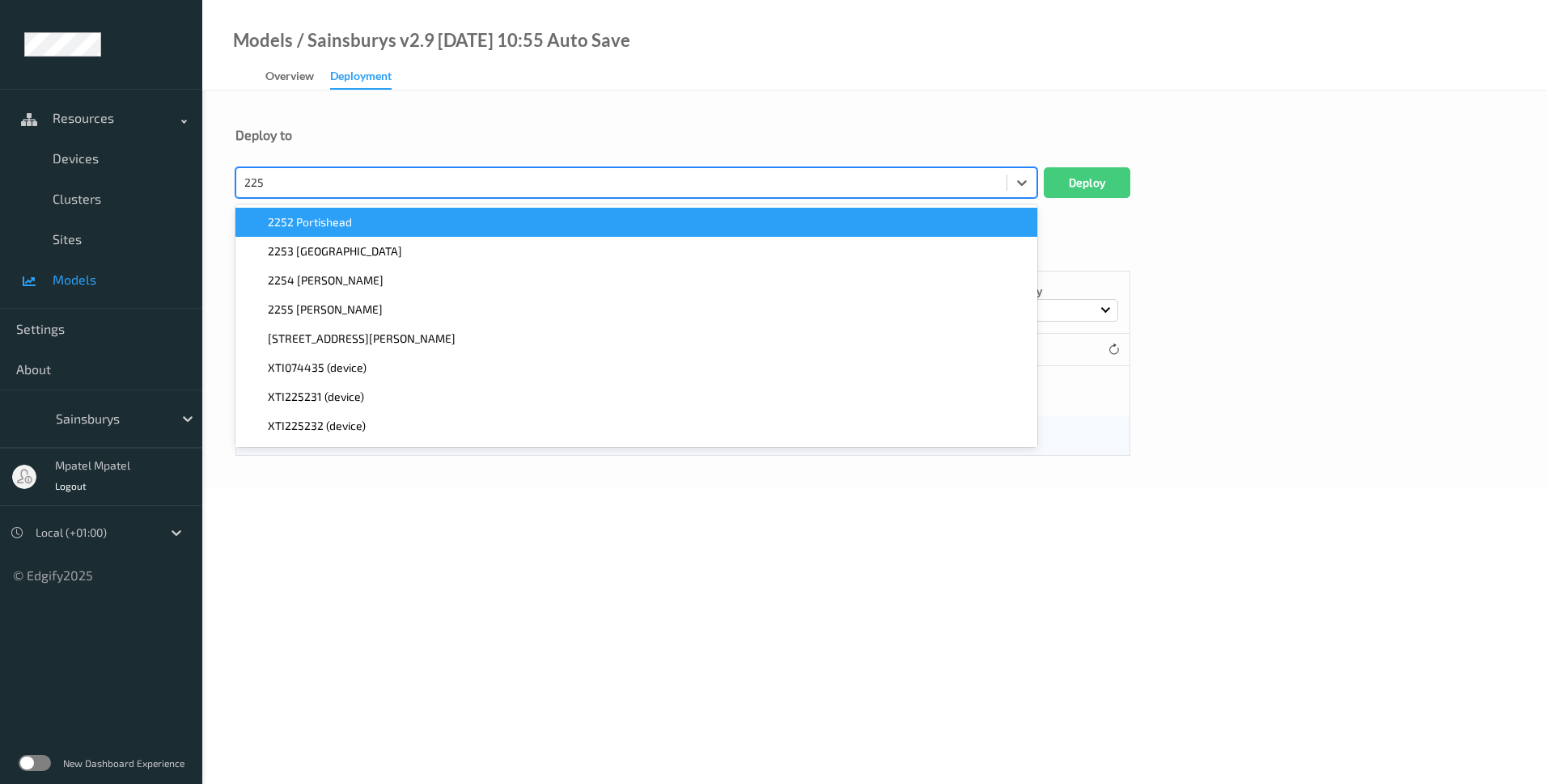
type input "2258"
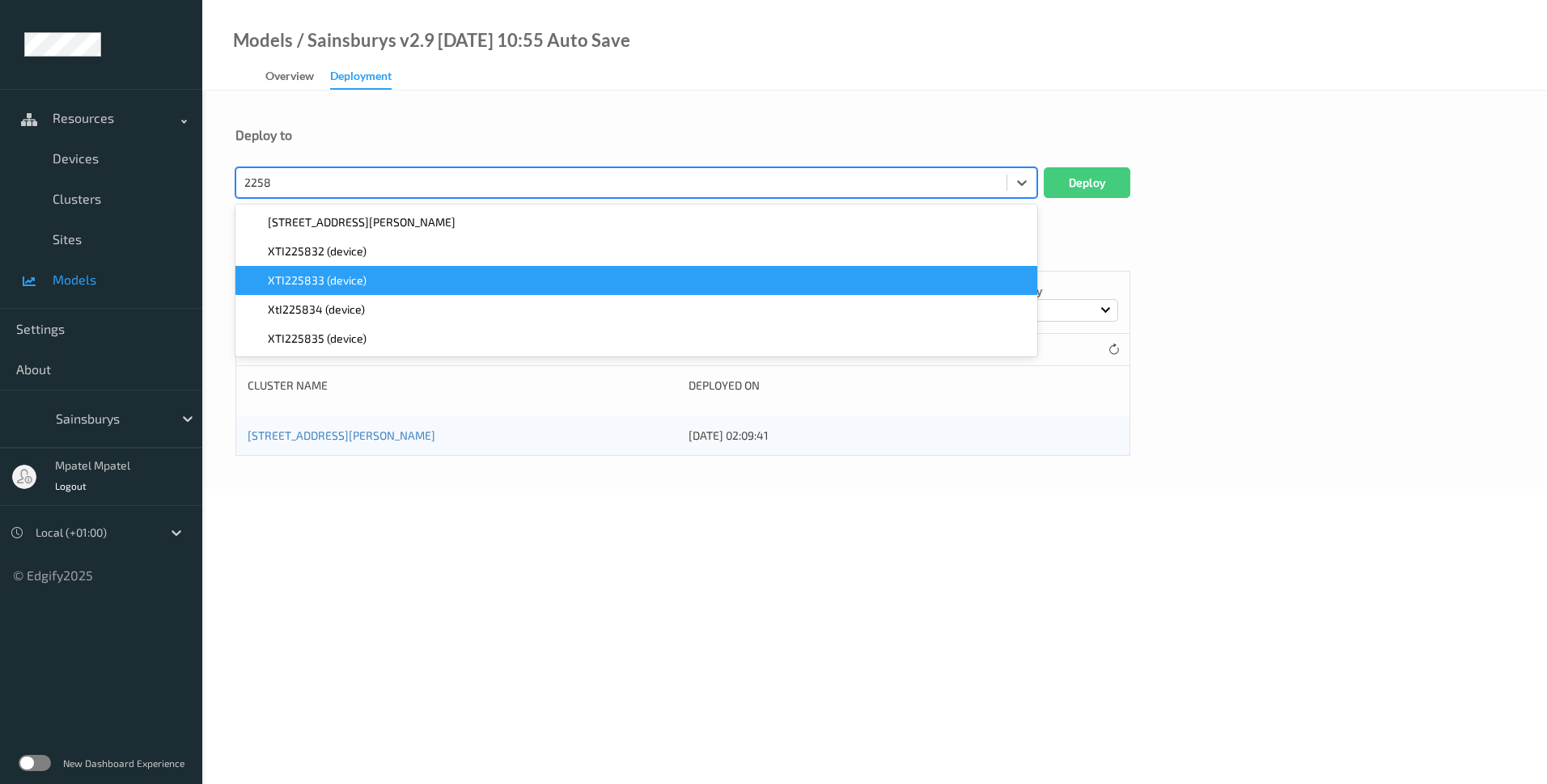
click at [377, 276] on div "XTI225833 (device)" at bounding box center [636, 280] width 782 height 16
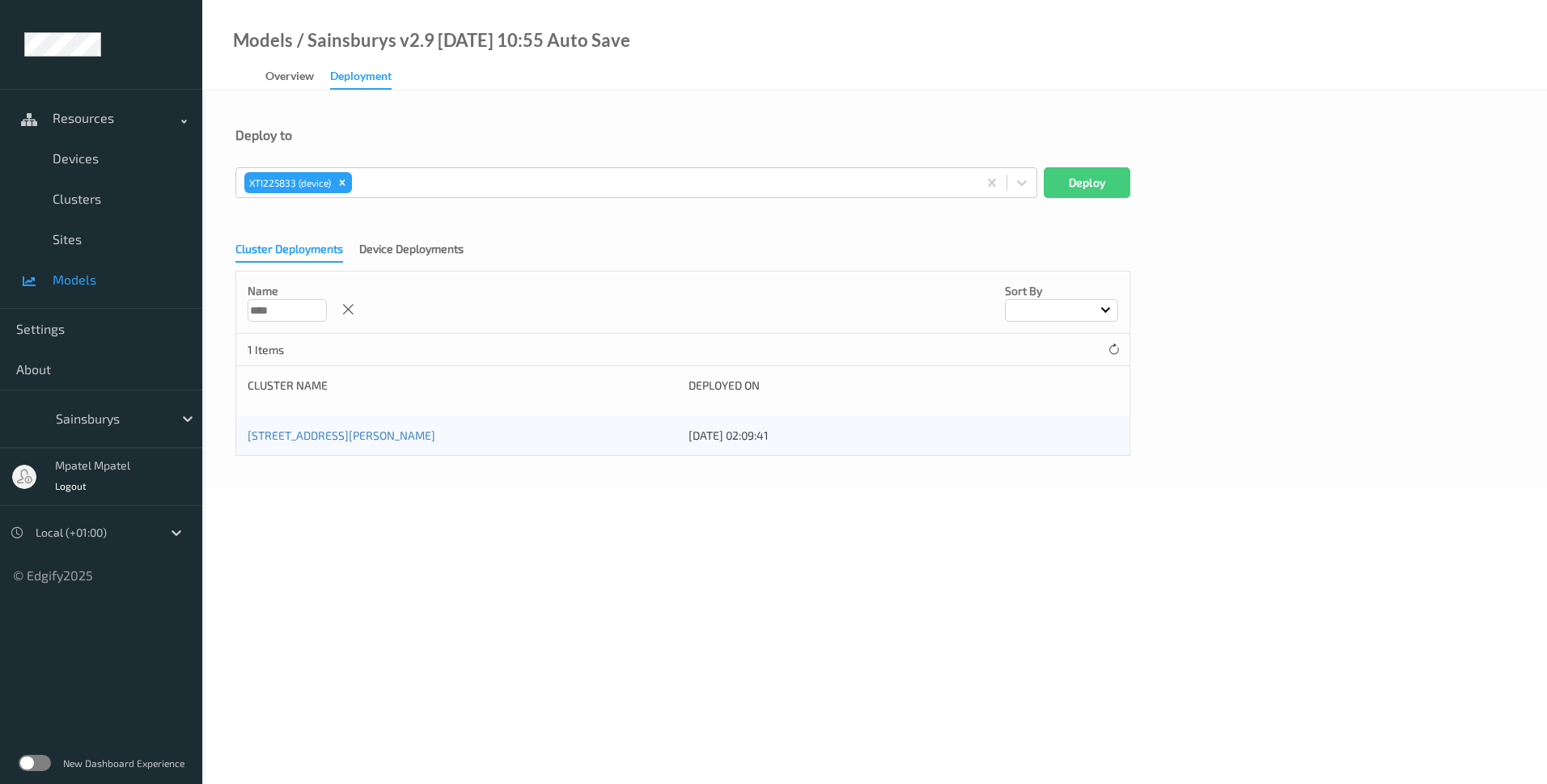
click at [1223, 243] on div "Cluster Deployments Device Deployments Name **** Sort by 1 Items Cluster Name D…" at bounding box center [874, 344] width 1278 height 226
click at [447, 249] on div "Device Deployments" at bounding box center [411, 251] width 104 height 20
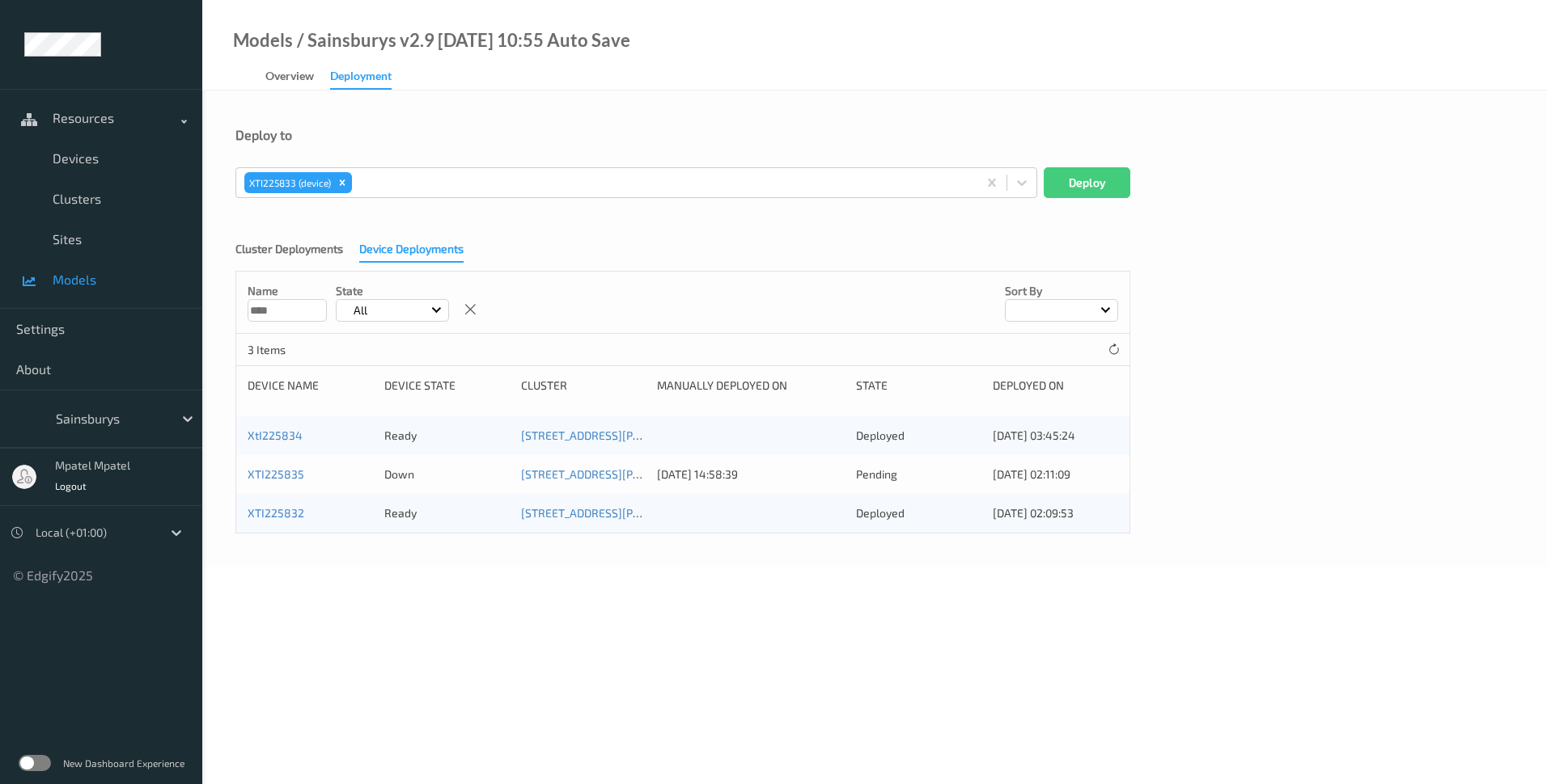
click at [1236, 299] on div "Cluster Deployments Device Deployments Name **** State All Sort by 3 Items Devi…" at bounding box center [874, 382] width 1278 height 303
click at [1189, 258] on div "Cluster Deployments Device Deployments Name **** State All Sort by 3 Items Devi…" at bounding box center [874, 382] width 1278 height 303
click at [739, 234] on div "Cluster Deployments Device Deployments Name **** State All Sort by 3 Items Devi…" at bounding box center [874, 382] width 1278 height 303
click at [1113, 353] on icon at bounding box center [1113, 349] width 12 height 12
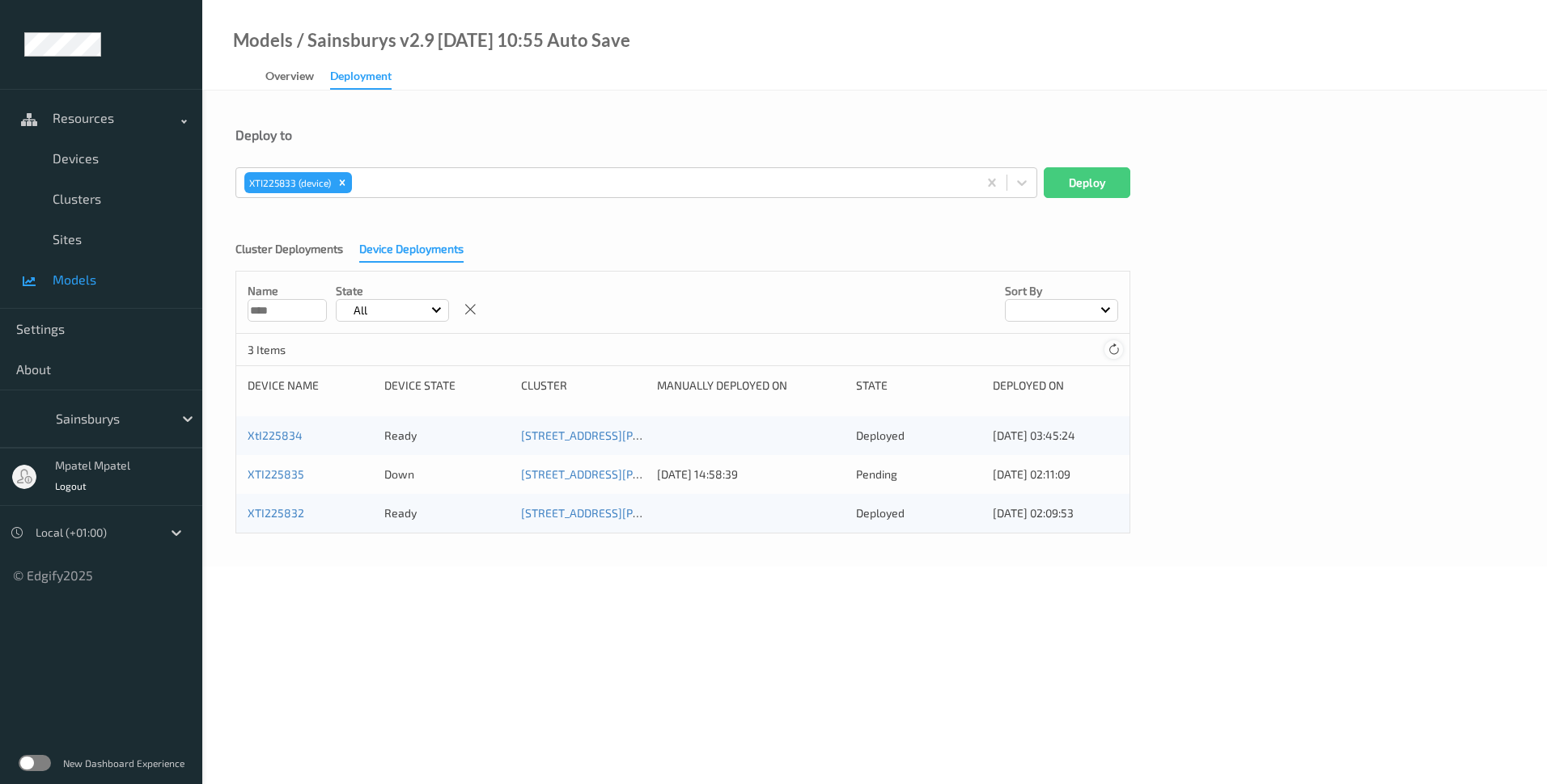
click at [1113, 353] on icon at bounding box center [1113, 349] width 12 height 12
click at [891, 647] on body "Resources Devices Clusters Sites Models Settings About Sainsburys mpatel mpatel…" at bounding box center [774, 392] width 1547 height 784
click at [1116, 345] on icon at bounding box center [1113, 349] width 12 height 12
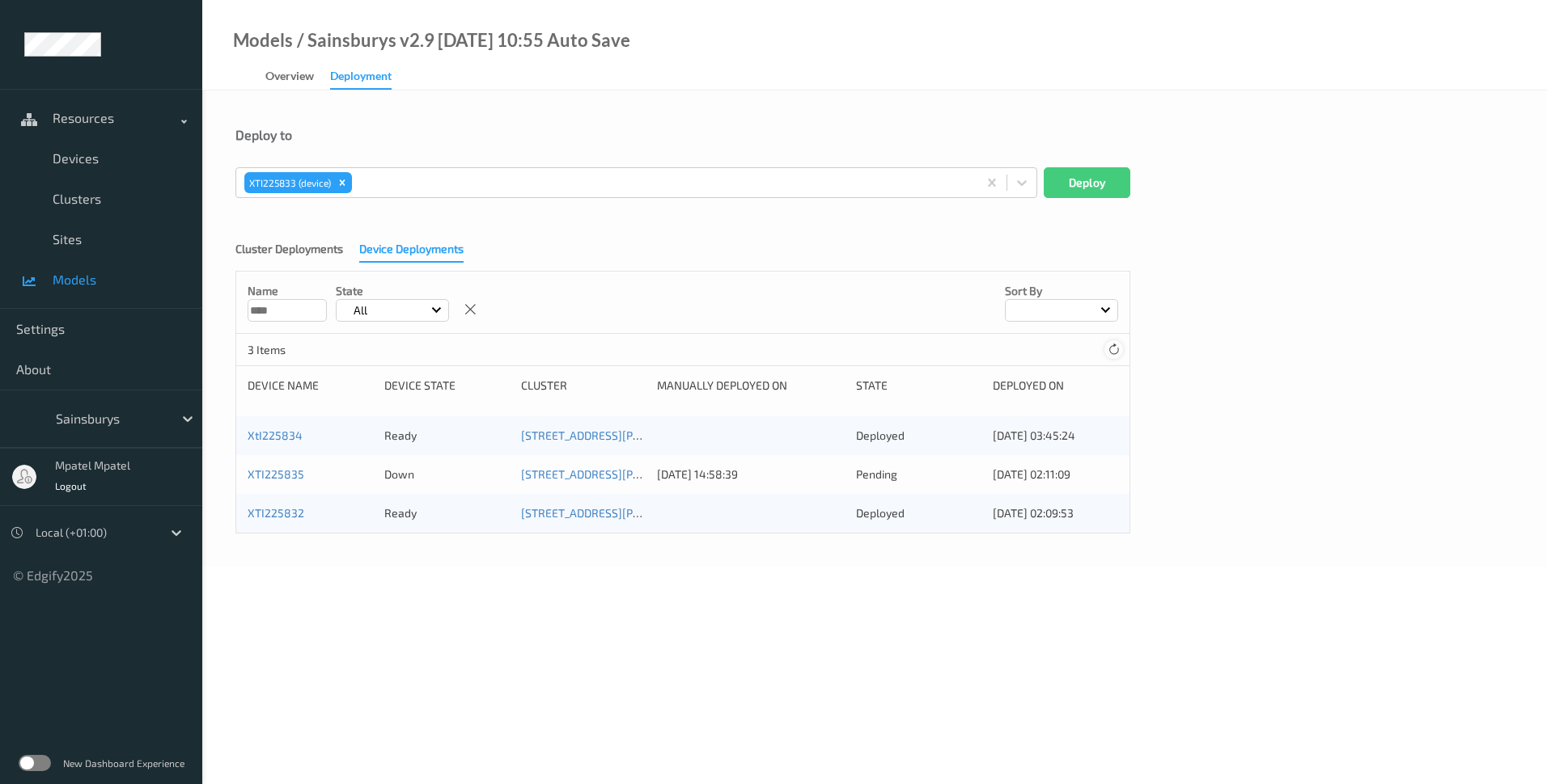
click at [1116, 345] on icon at bounding box center [1113, 349] width 12 height 12
click at [1014, 633] on body "Resources Devices Clusters Sites Models Settings About Sainsburys mpatel mpatel…" at bounding box center [774, 392] width 1547 height 784
drag, startPoint x: 1014, startPoint y: 633, endPoint x: 804, endPoint y: 599, distance: 212.7
click at [826, 611] on body "Resources Devices Clusters Sites Models Settings About Sainsburys mpatel mpatel…" at bounding box center [774, 392] width 1547 height 784
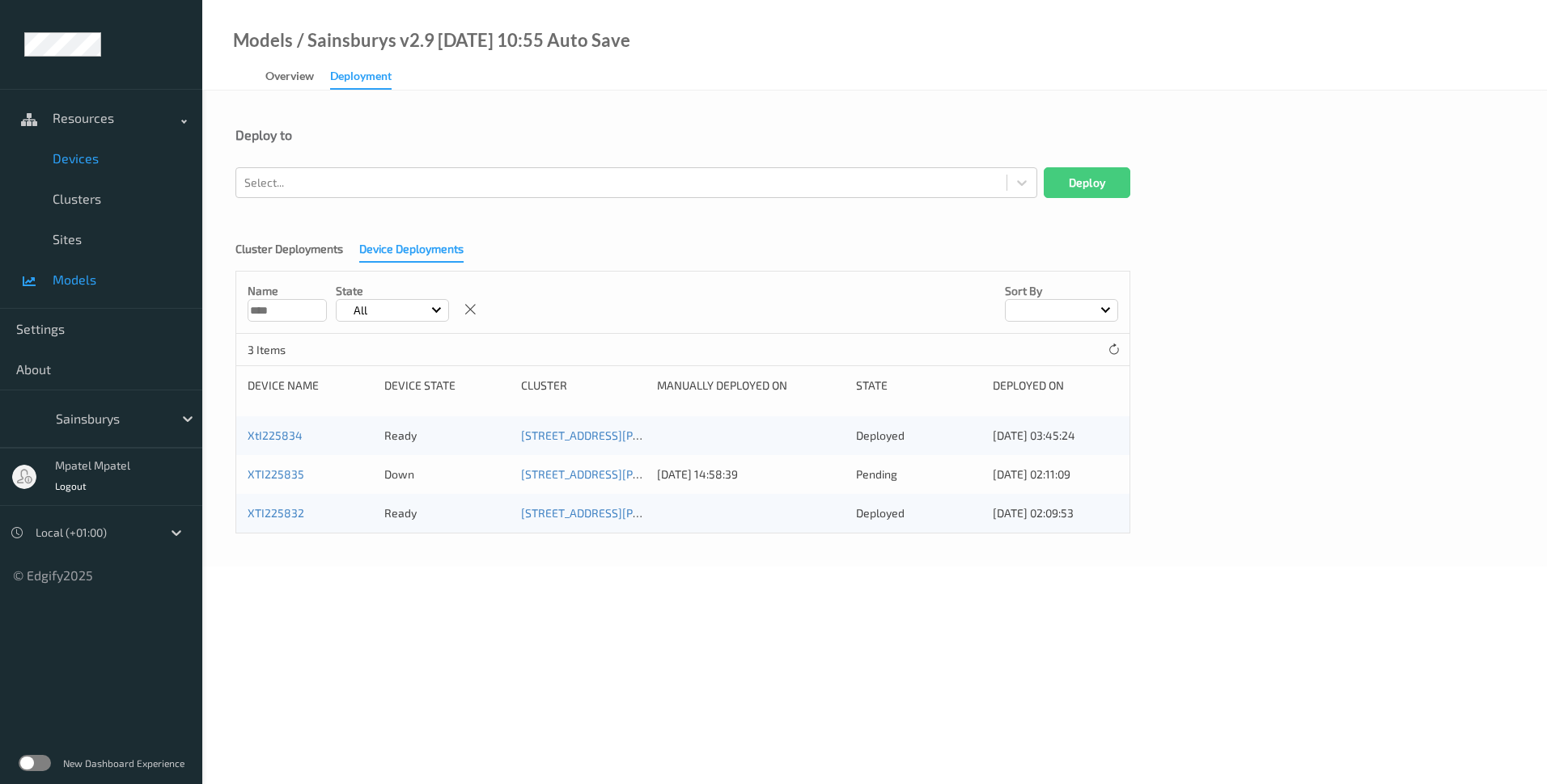
click at [82, 163] on span "Devices" at bounding box center [119, 158] width 133 height 16
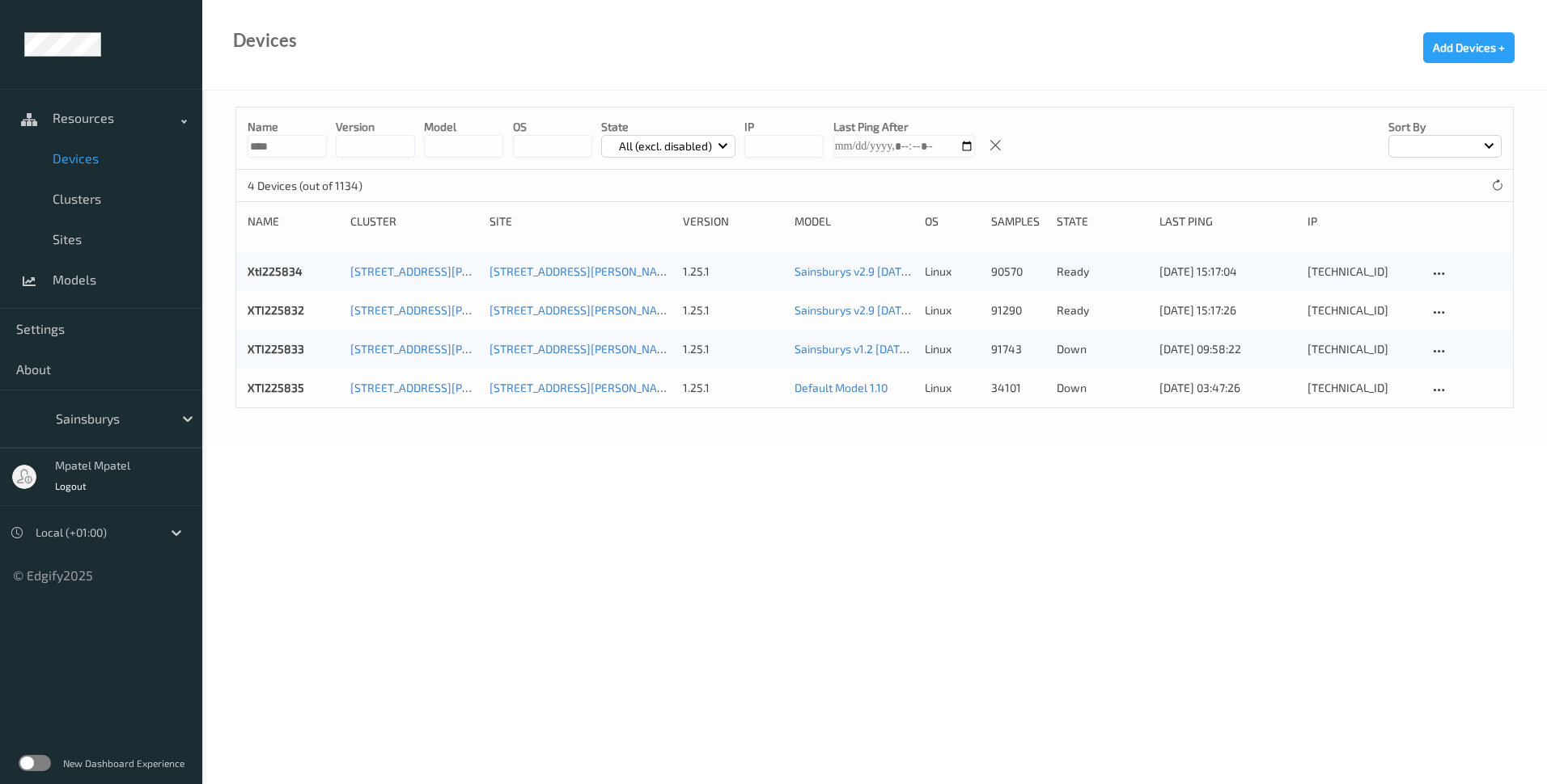
drag, startPoint x: 503, startPoint y: 484, endPoint x: 514, endPoint y: 491, distance: 13.0
click at [514, 491] on body "Resources Devices Clusters Sites Models Settings About Sainsburys mpatel mpatel…" at bounding box center [774, 392] width 1547 height 784
click at [1492, 182] on icon at bounding box center [1497, 185] width 12 height 12
click at [708, 144] on p "All (excl. disabled)" at bounding box center [666, 146] width 104 height 16
click at [634, 364] on p "All" at bounding box center [657, 354] width 112 height 29
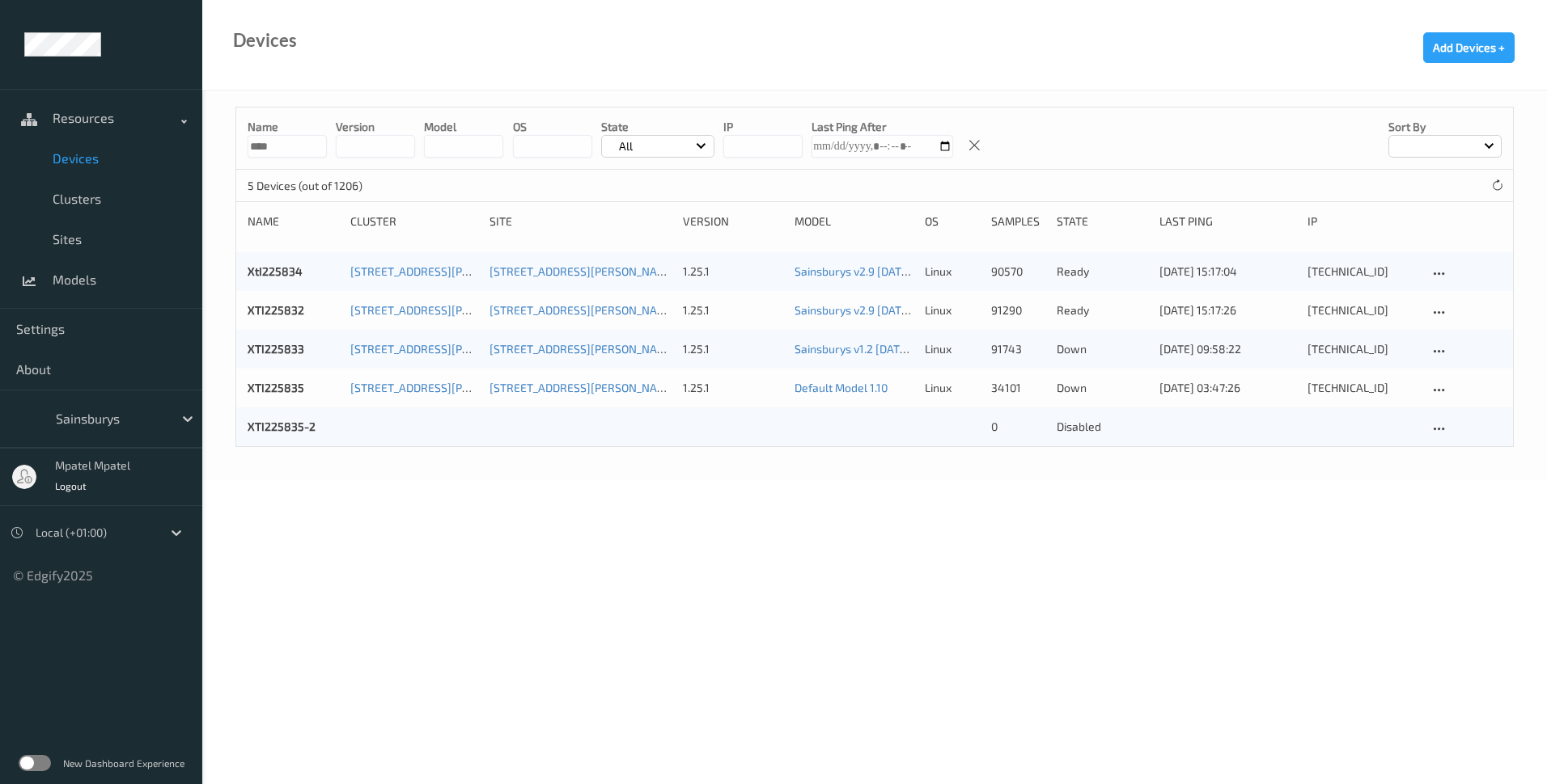
click at [885, 496] on body "Resources Devices Clusters Sites Models Settings About Sainsburys mpatel mpatel…" at bounding box center [774, 392] width 1547 height 784
click at [740, 558] on body "Resources Devices Clusters Sites Models Settings About Sainsburys mpatel mpatel…" at bounding box center [774, 392] width 1547 height 784
